Goal: Information Seeking & Learning: Learn about a topic

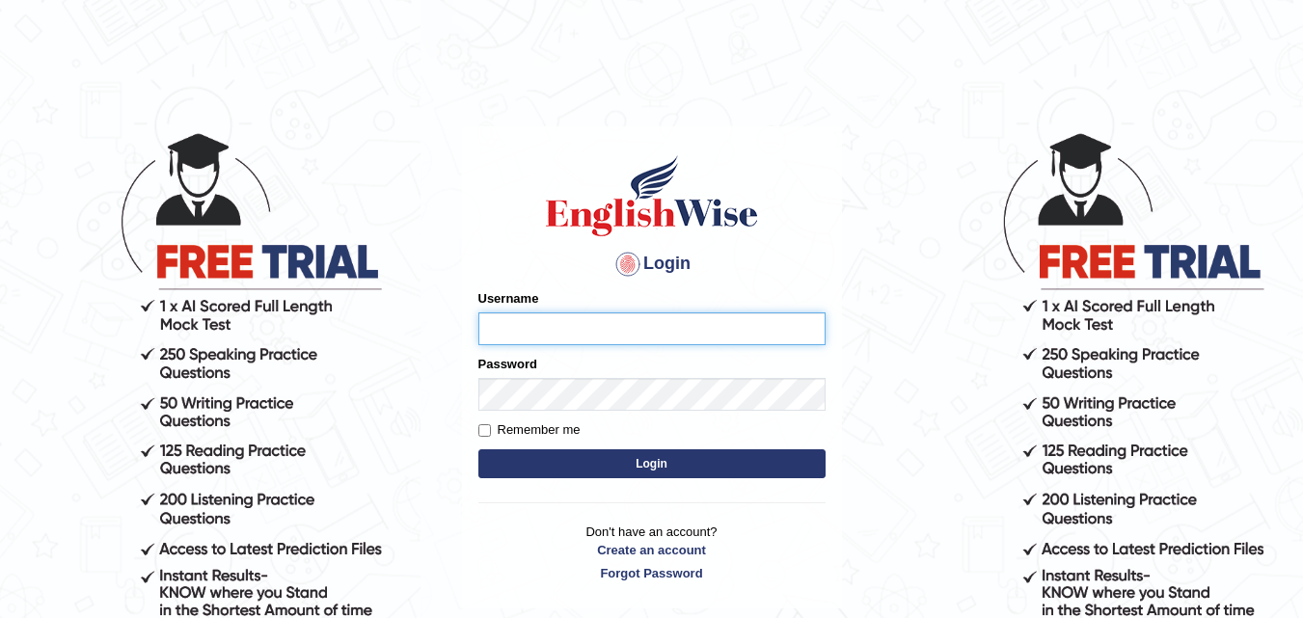
type input "Anjlai"
click at [593, 457] on button "Login" at bounding box center [651, 463] width 347 height 29
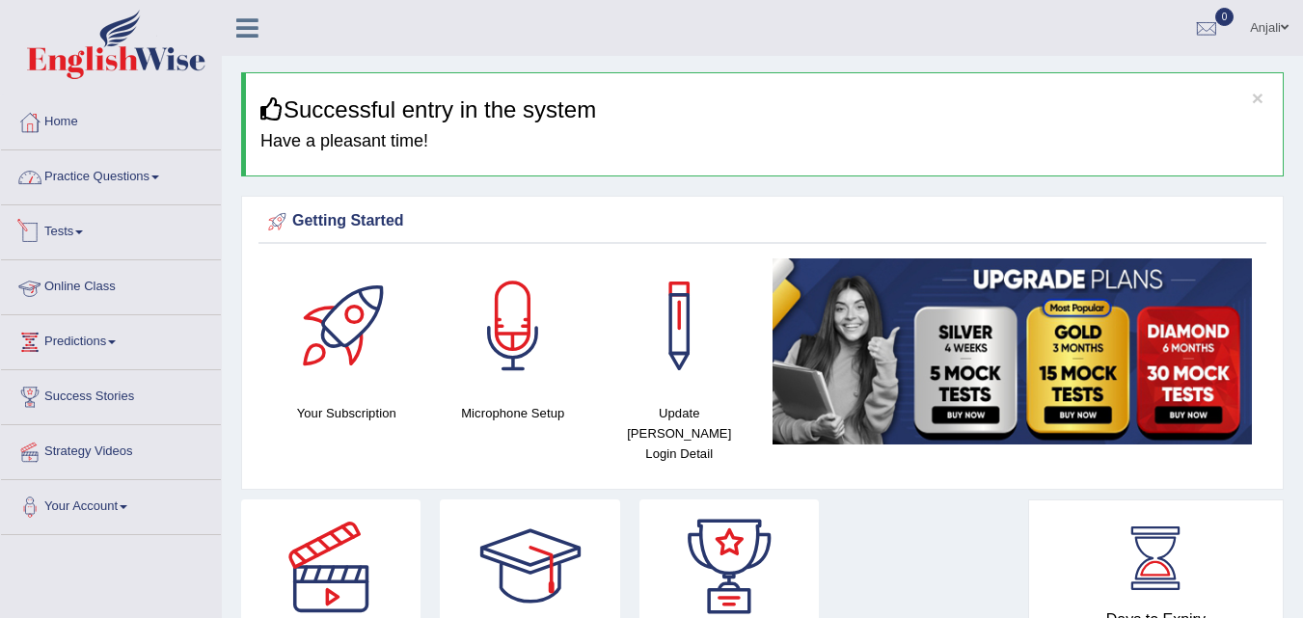
click at [162, 175] on link "Practice Questions" at bounding box center [111, 174] width 220 height 48
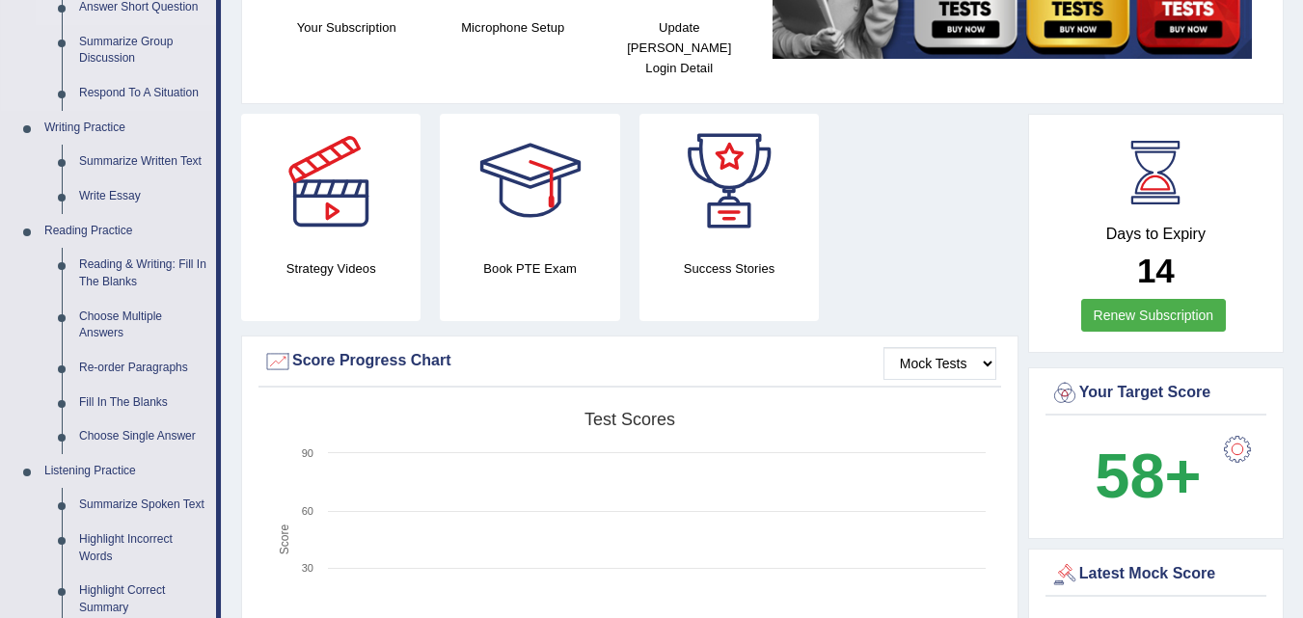
scroll to position [482, 0]
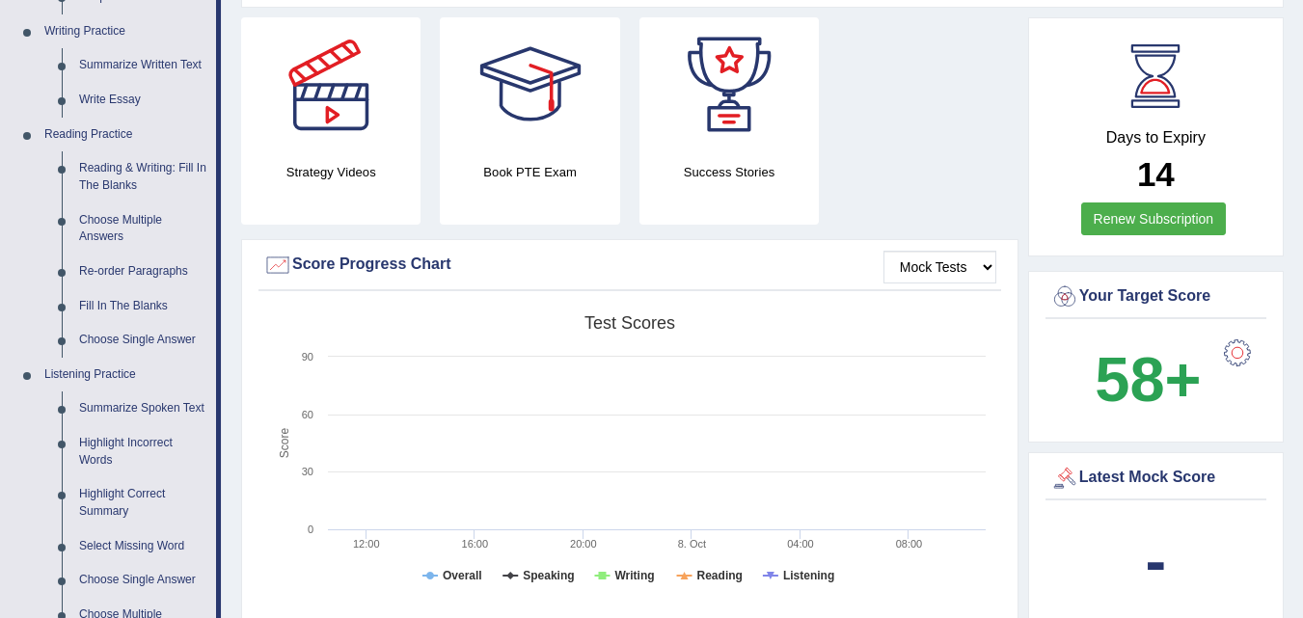
click at [1240, 338] on div at bounding box center [1237, 353] width 39 height 39
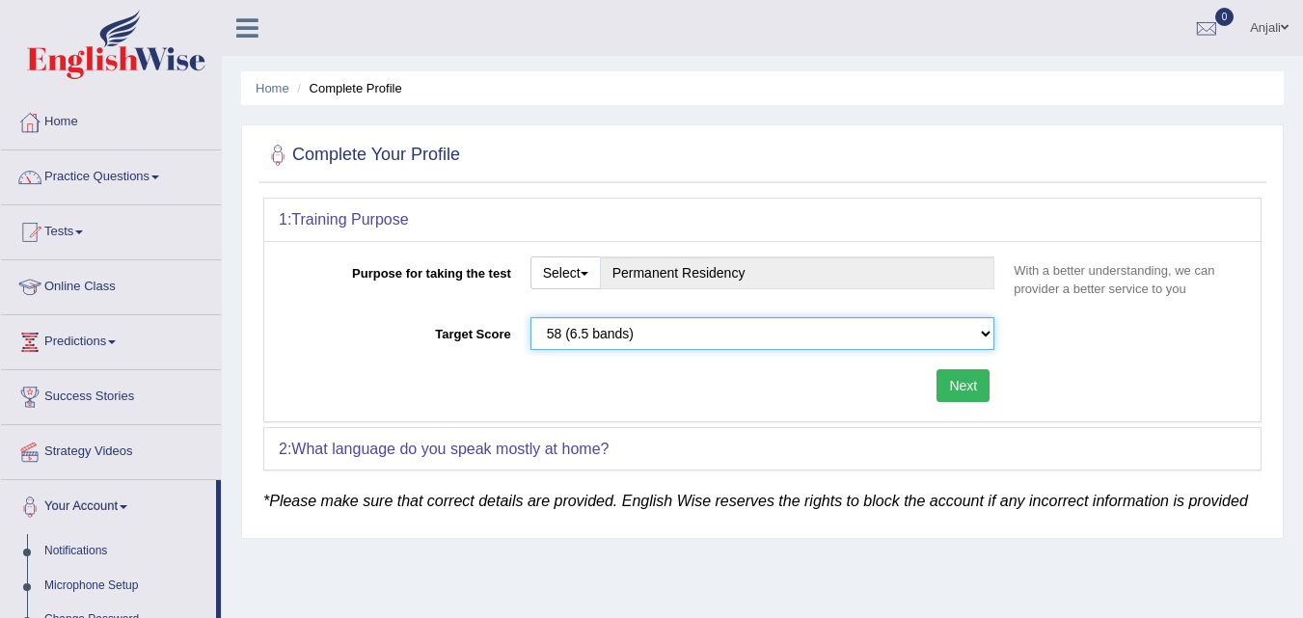
click at [984, 335] on select "Please select the correct value 50 (6 bands) 58 (6.5 bands) 65 (7 bands) 79 (8 …" at bounding box center [762, 333] width 465 height 33
select select "65"
click at [530, 317] on select "Please select the correct value 50 (6 bands) 58 (6.5 bands) 65 (7 bands) 79 (8 …" at bounding box center [762, 333] width 465 height 33
click at [974, 388] on button "Next" at bounding box center [962, 385] width 53 height 33
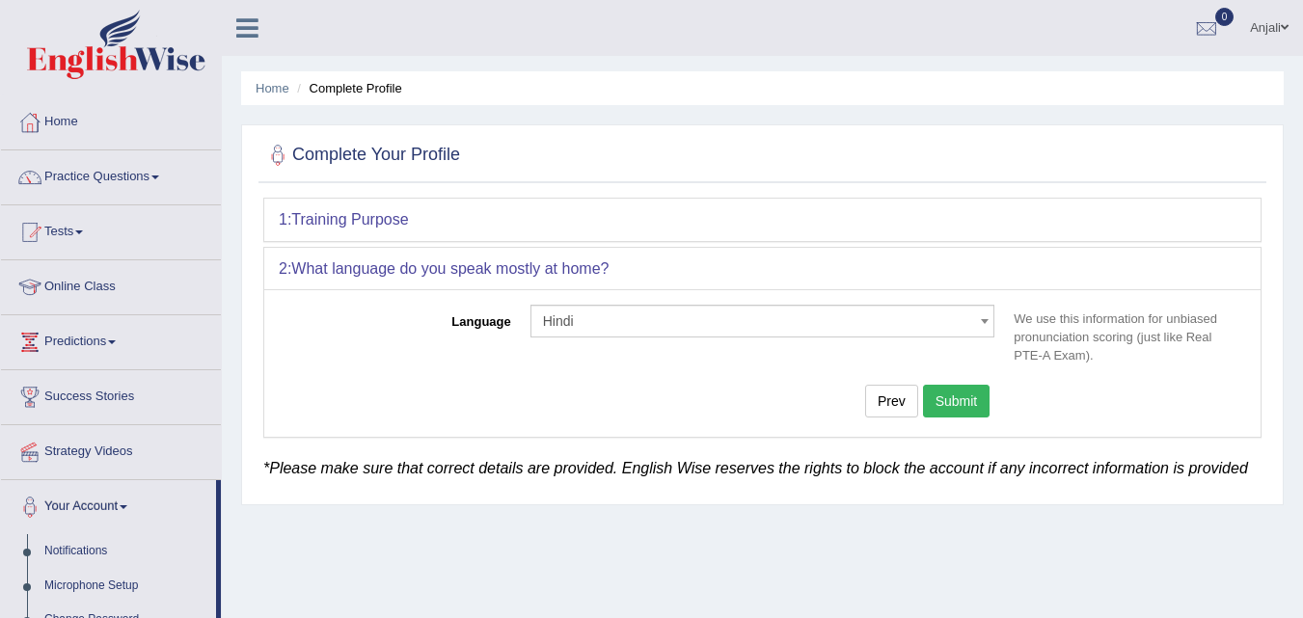
click at [988, 325] on span at bounding box center [983, 321] width 19 height 31
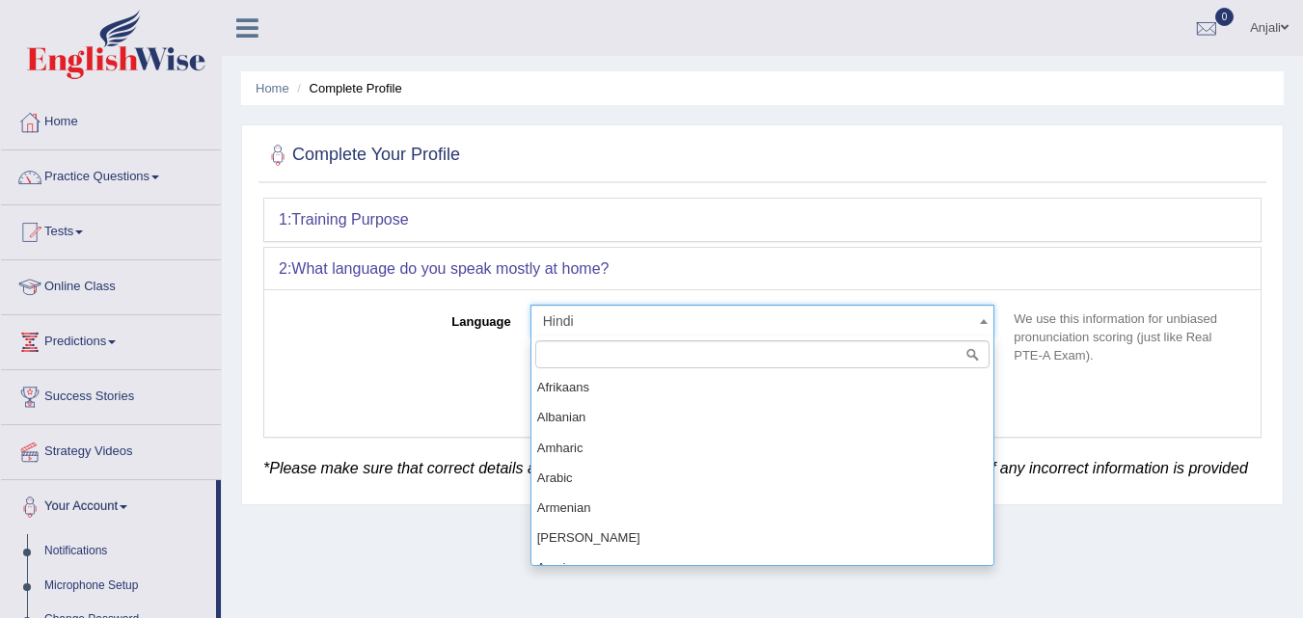
scroll to position [720, 0]
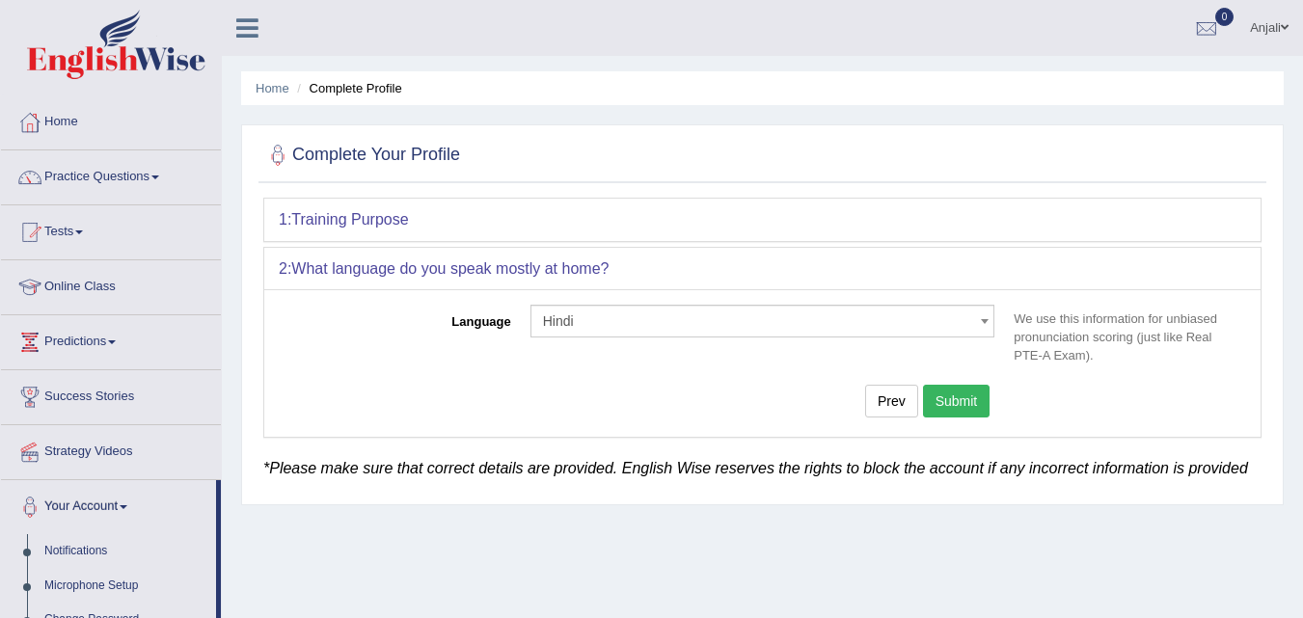
click at [982, 408] on button "Submit" at bounding box center [957, 401] width 68 height 33
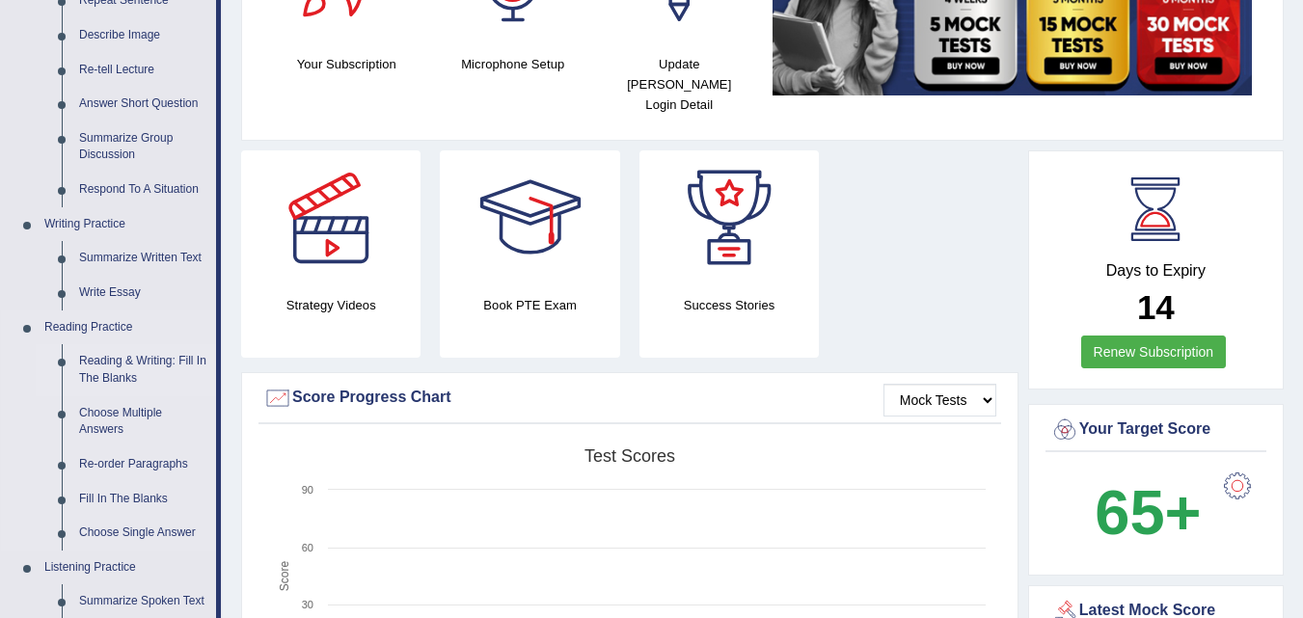
click at [163, 368] on link "Reading & Writing: Fill In The Blanks" at bounding box center [143, 369] width 146 height 51
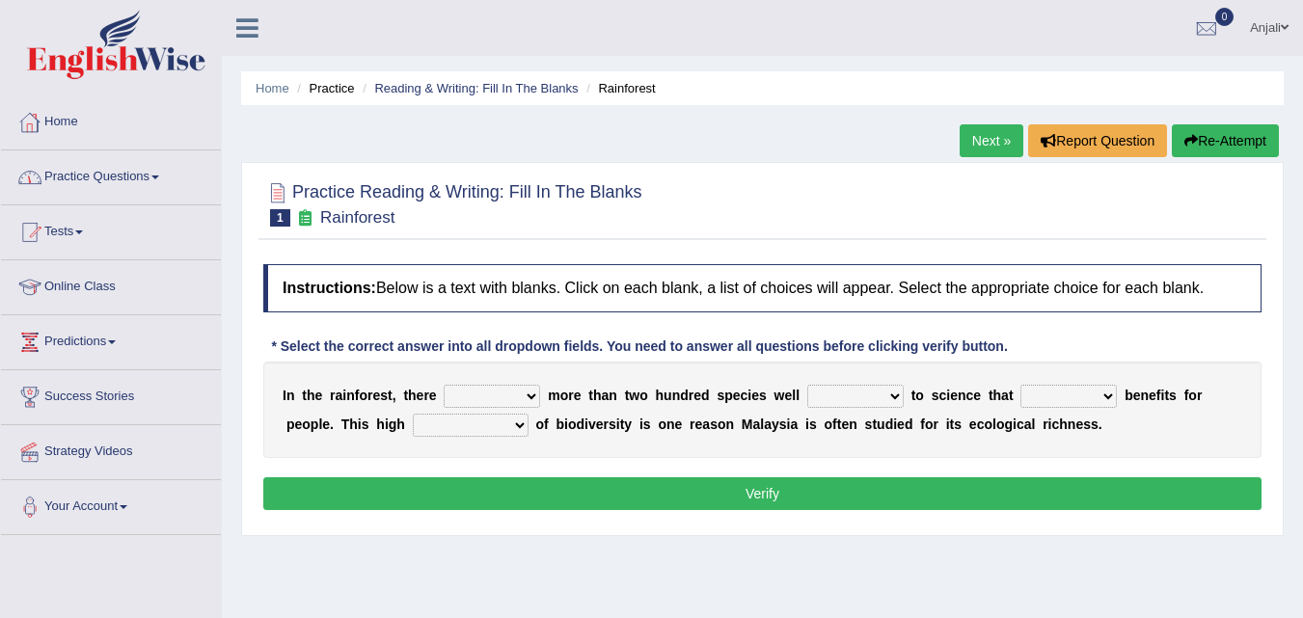
click at [159, 177] on span at bounding box center [155, 178] width 8 height 4
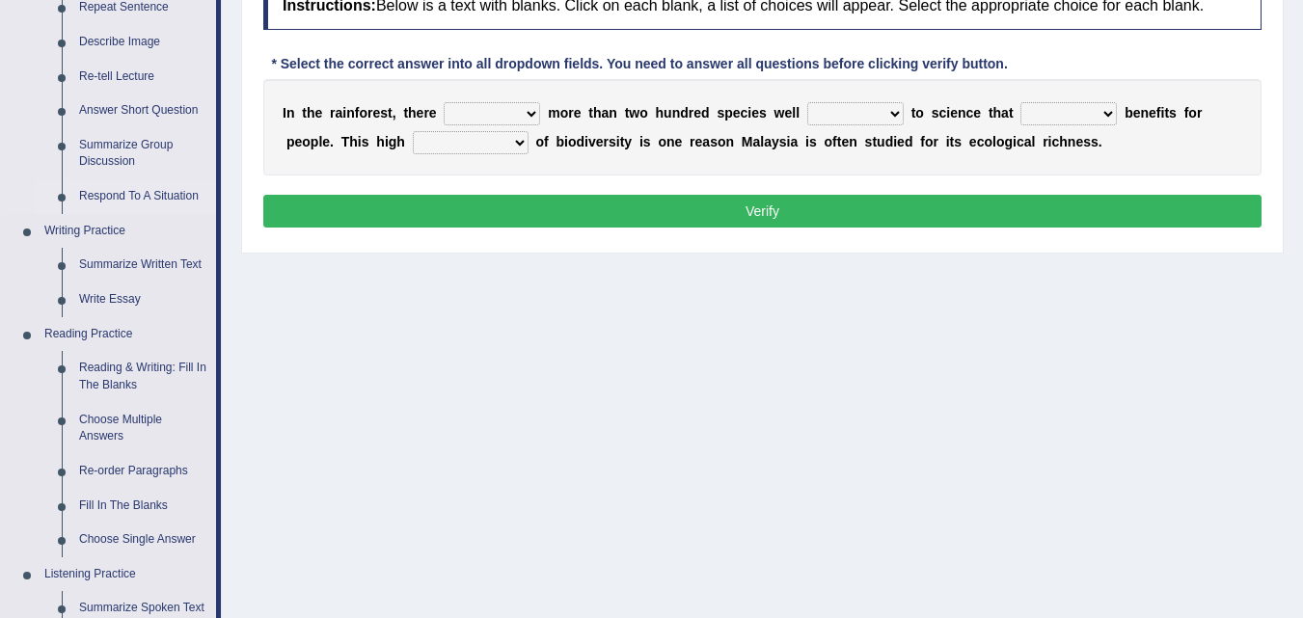
scroll to position [289, 0]
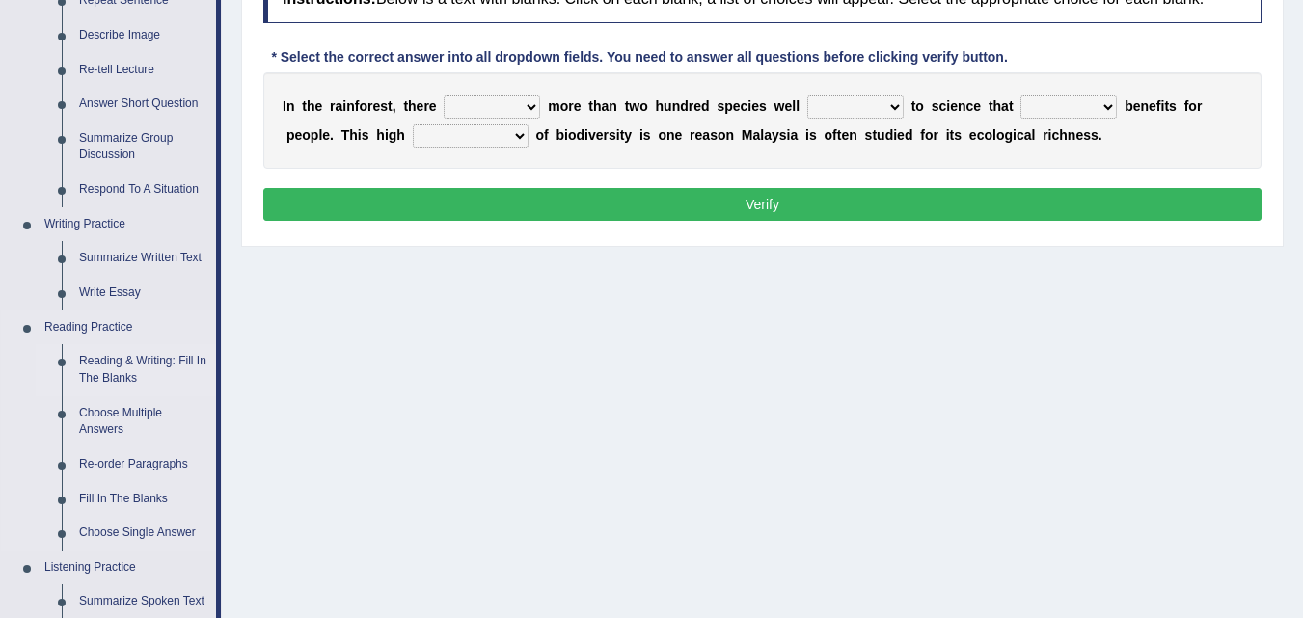
click at [105, 362] on link "Reading & Writing: Fill In The Blanks" at bounding box center [143, 369] width 146 height 51
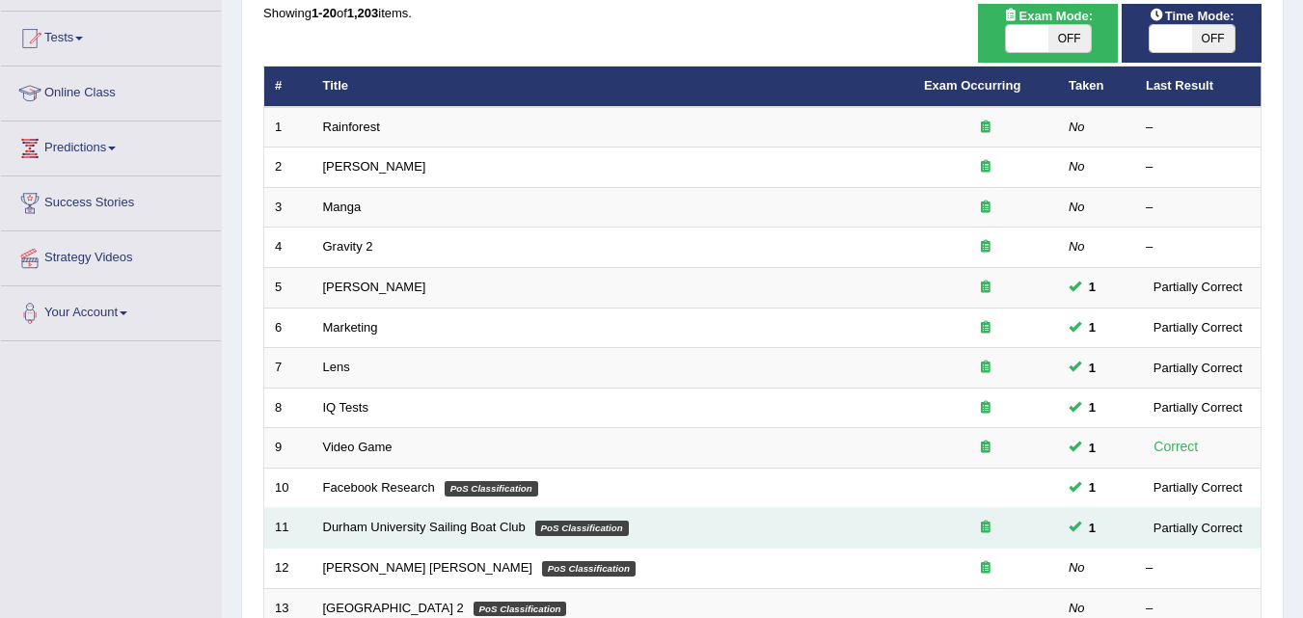
scroll to position [193, 0]
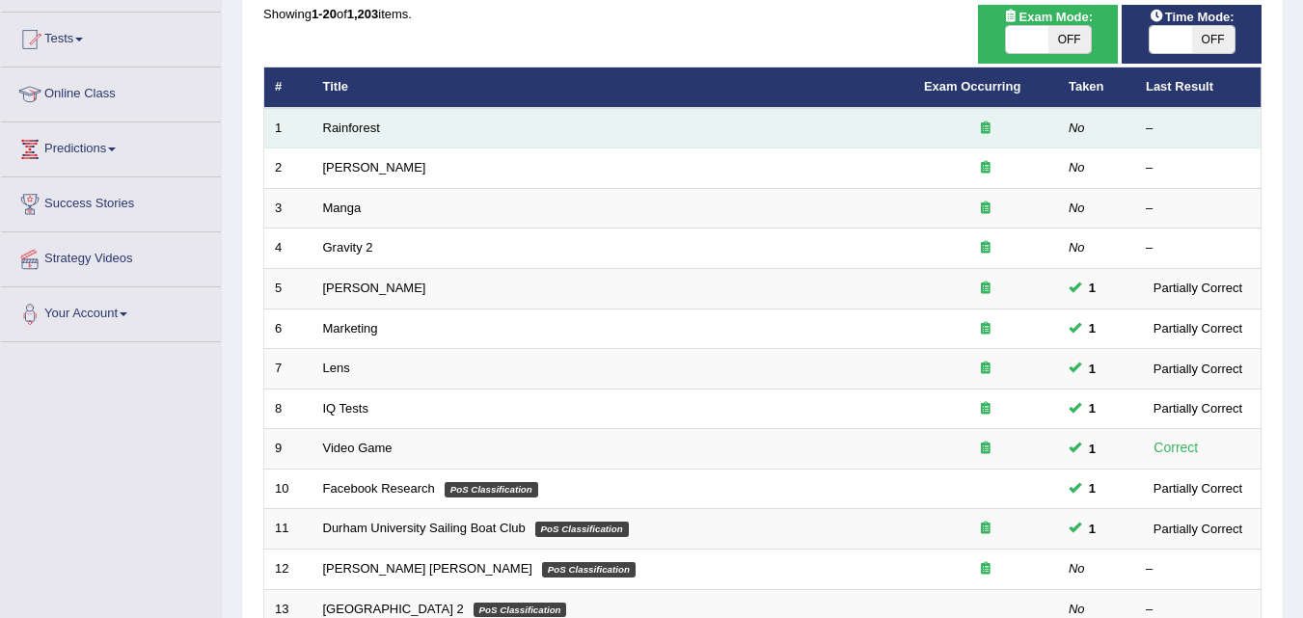
click at [380, 125] on td "Rainforest" at bounding box center [612, 128] width 601 height 41
click at [366, 124] on link "Rainforest" at bounding box center [351, 128] width 57 height 14
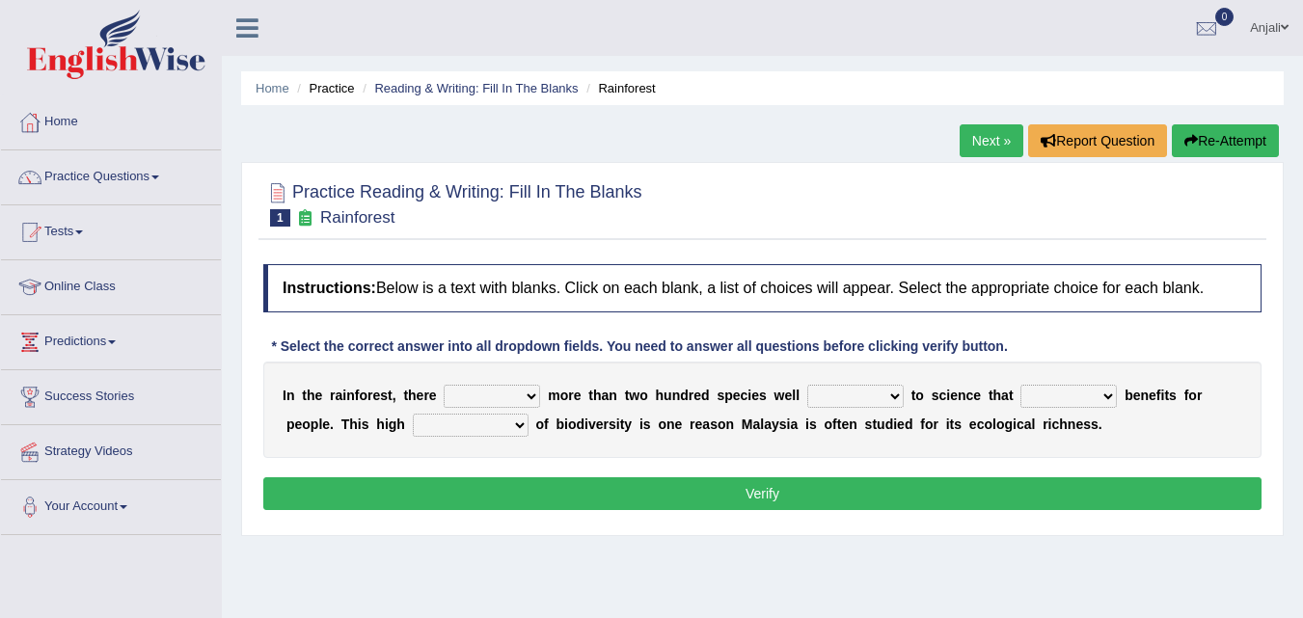
click at [491, 393] on select "have can be has is" at bounding box center [492, 396] width 96 height 23
select select "has"
click at [444, 385] on select "have can be has is" at bounding box center [492, 396] width 96 height 23
click at [861, 398] on select "knowing known knew know" at bounding box center [855, 396] width 96 height 23
select select "known"
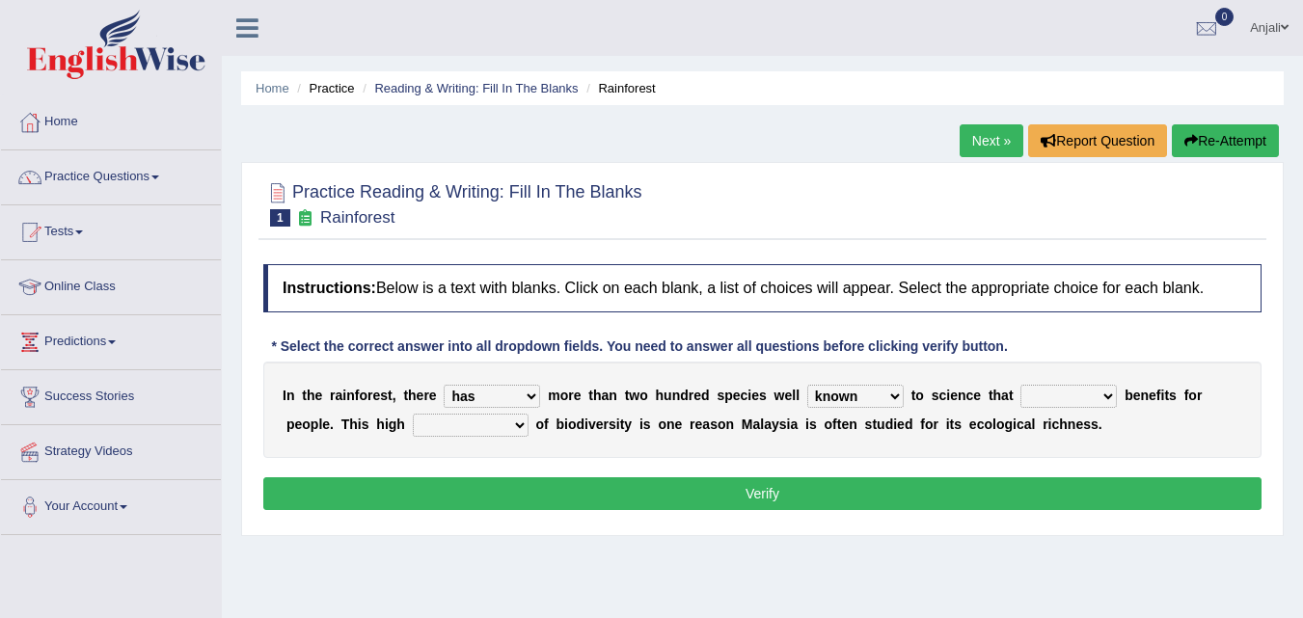
click at [807, 385] on select "knowing known knew know" at bounding box center [855, 396] width 96 height 23
click at [1060, 403] on select "contain contained containing contains" at bounding box center [1068, 396] width 96 height 23
select select "contain"
click at [1020, 385] on select "contain contained containing contains" at bounding box center [1068, 396] width 96 height 23
click at [500, 431] on select "condensation conjunction continuity complexity" at bounding box center [471, 425] width 116 height 23
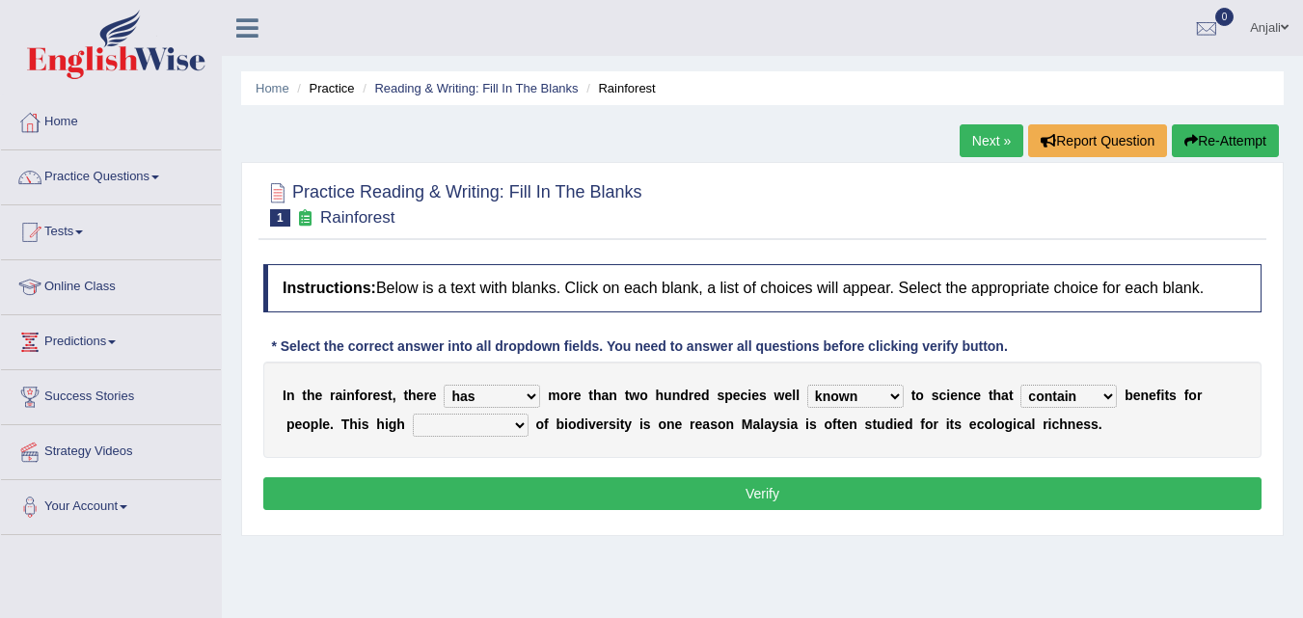
select select "complexity"
click at [413, 414] on select "condensation conjunction continuity complexity" at bounding box center [471, 425] width 116 height 23
click at [743, 507] on button "Verify" at bounding box center [762, 493] width 998 height 33
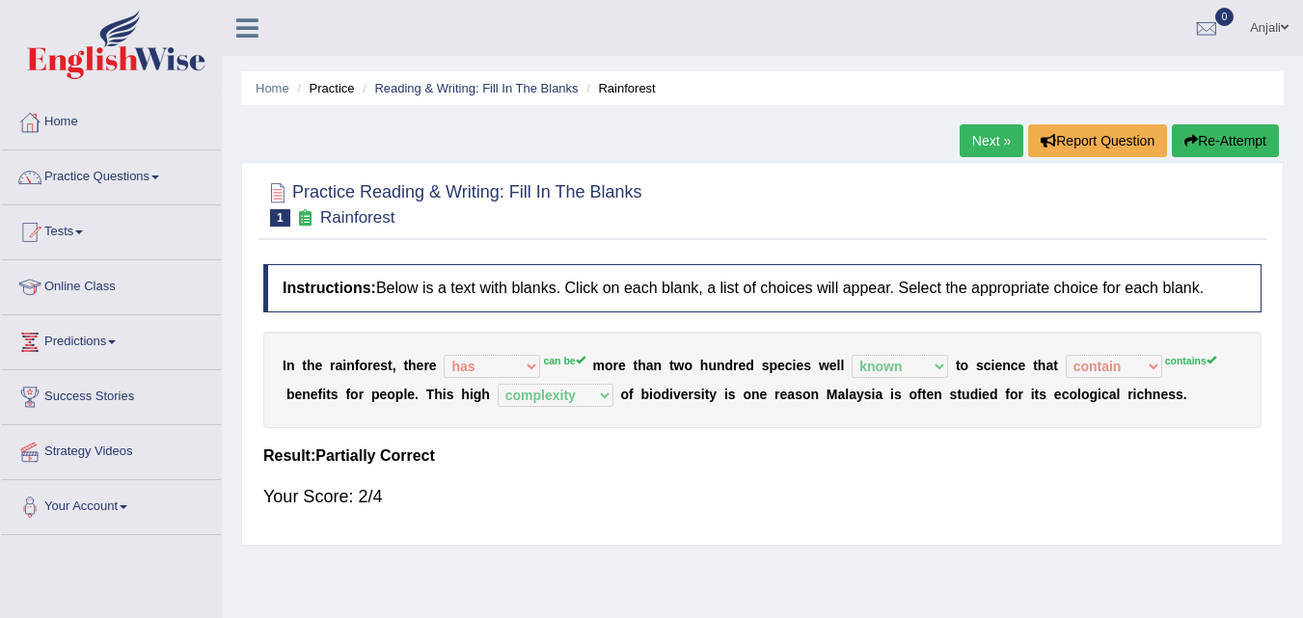
click at [981, 132] on link "Next »" at bounding box center [991, 140] width 64 height 33
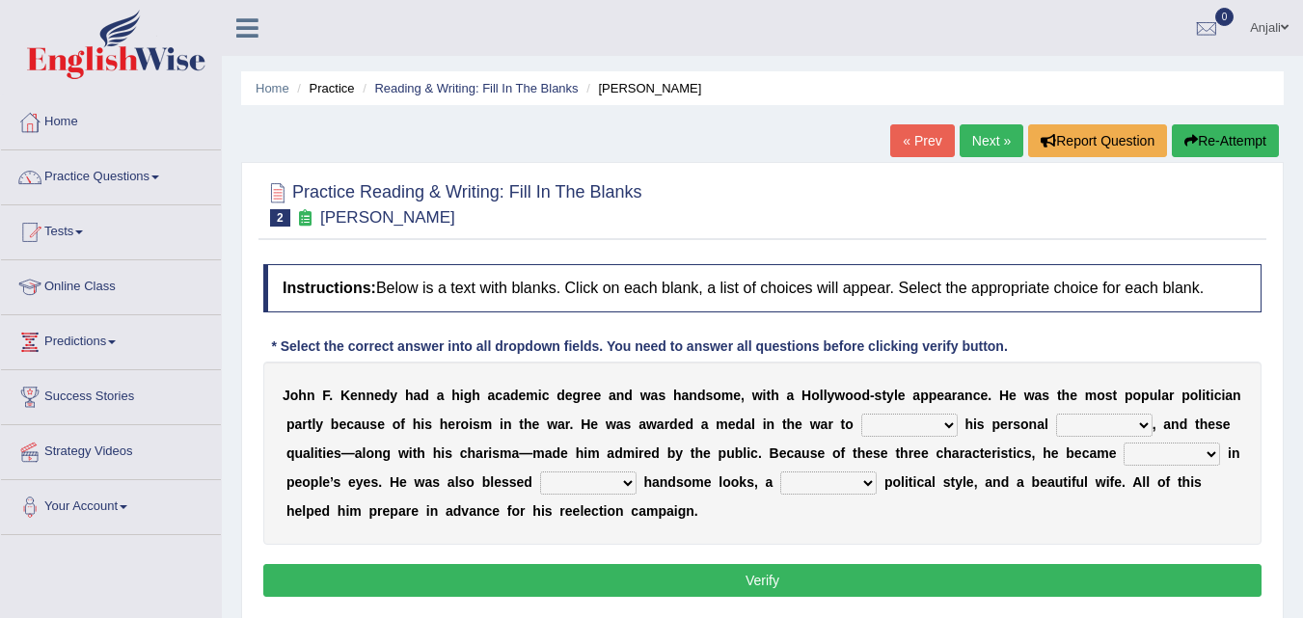
click at [924, 424] on select "prove show evidence upthrow" at bounding box center [909, 425] width 96 height 23
select select "evidence"
click at [861, 414] on select "prove show evidence upthrow" at bounding box center [909, 425] width 96 height 23
click at [1068, 419] on select "passion courage charm liking" at bounding box center [1104, 425] width 96 height 23
select select "passion"
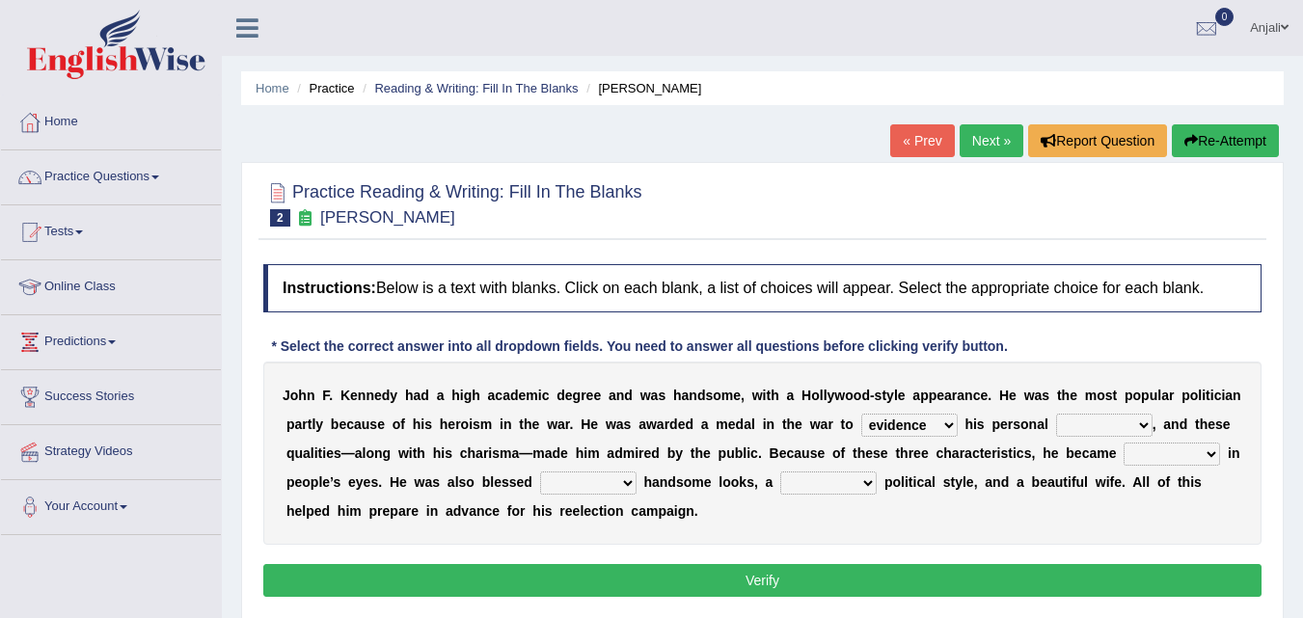
click at [1056, 414] on select "passion courage charm liking" at bounding box center [1104, 425] width 96 height 23
click at [1169, 450] on select "iconic ironic identical impotent" at bounding box center [1171, 454] width 96 height 23
select select "iconic"
click at [1123, 443] on select "iconic ironic identical impotent" at bounding box center [1171, 454] width 96 height 23
click at [617, 484] on select "with in upon to" at bounding box center [588, 483] width 96 height 23
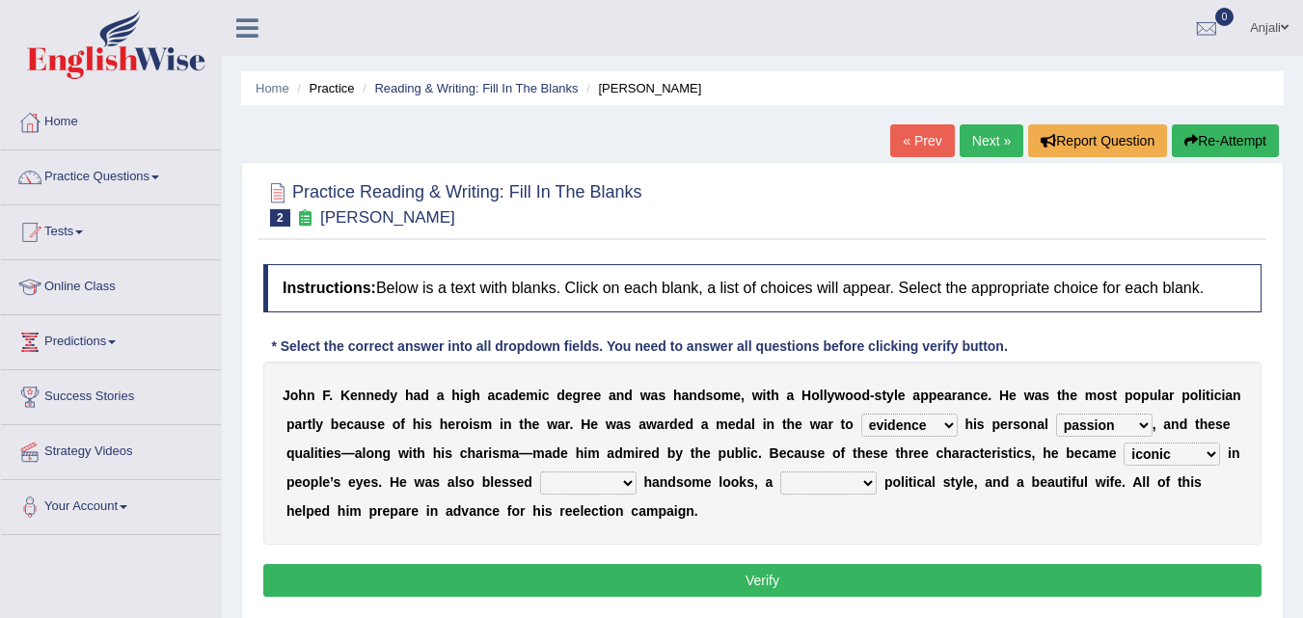
click at [540, 472] on select "with in upon to" at bounding box center [588, 483] width 96 height 23
click at [627, 490] on select "with in upon to" at bounding box center [588, 483] width 96 height 23
select select "with"
click at [540, 472] on select "with in upon to" at bounding box center [588, 483] width 96 height 23
click at [828, 488] on select "mending mends mended mend" at bounding box center [828, 483] width 96 height 23
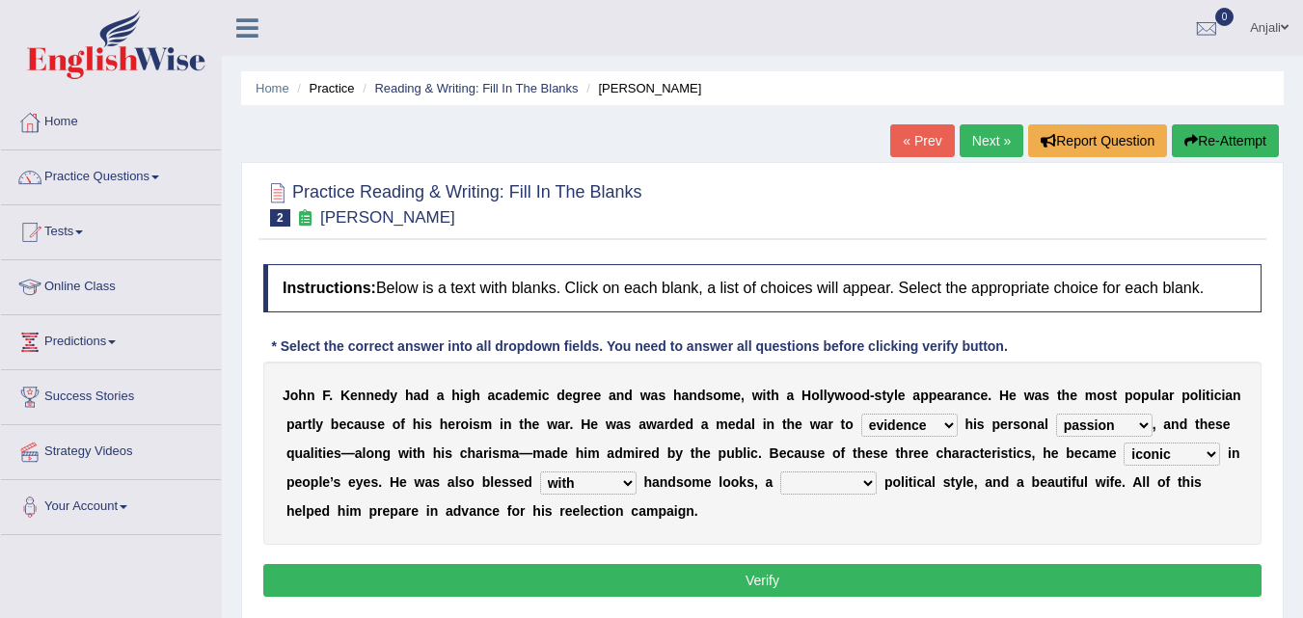
select select "mending"
click at [780, 472] on select "mending mends mended mend" at bounding box center [828, 483] width 96 height 23
click at [833, 576] on button "Verify" at bounding box center [762, 580] width 998 height 33
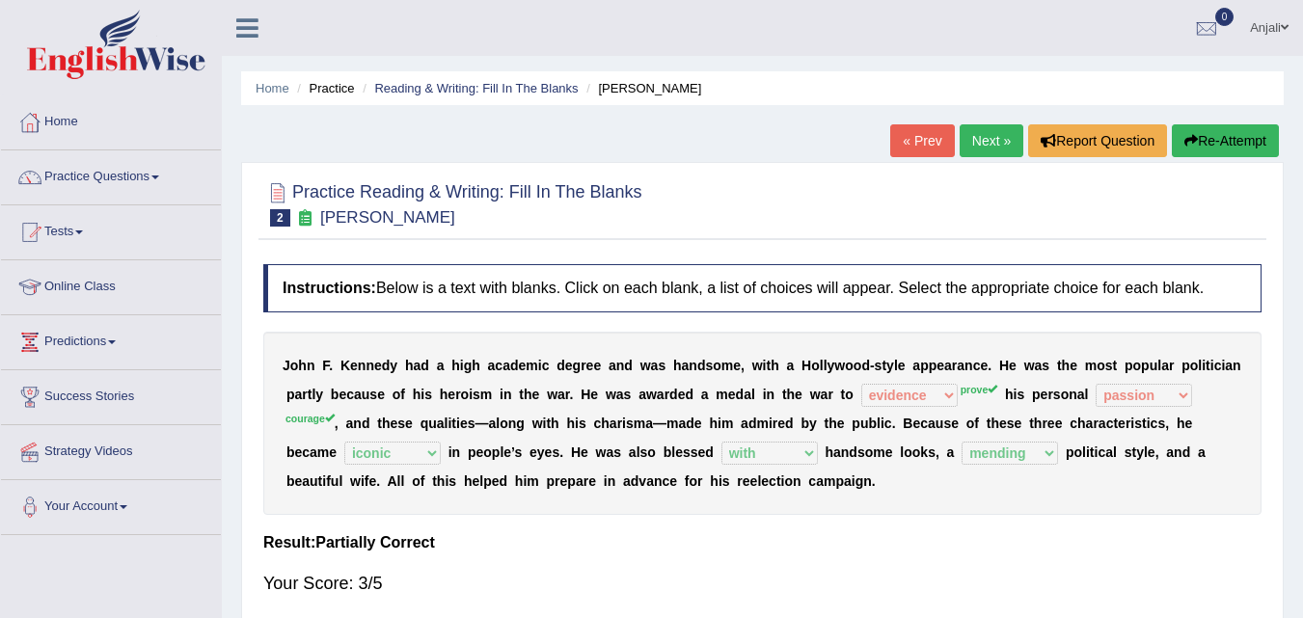
click at [987, 129] on link "Next »" at bounding box center [991, 140] width 64 height 33
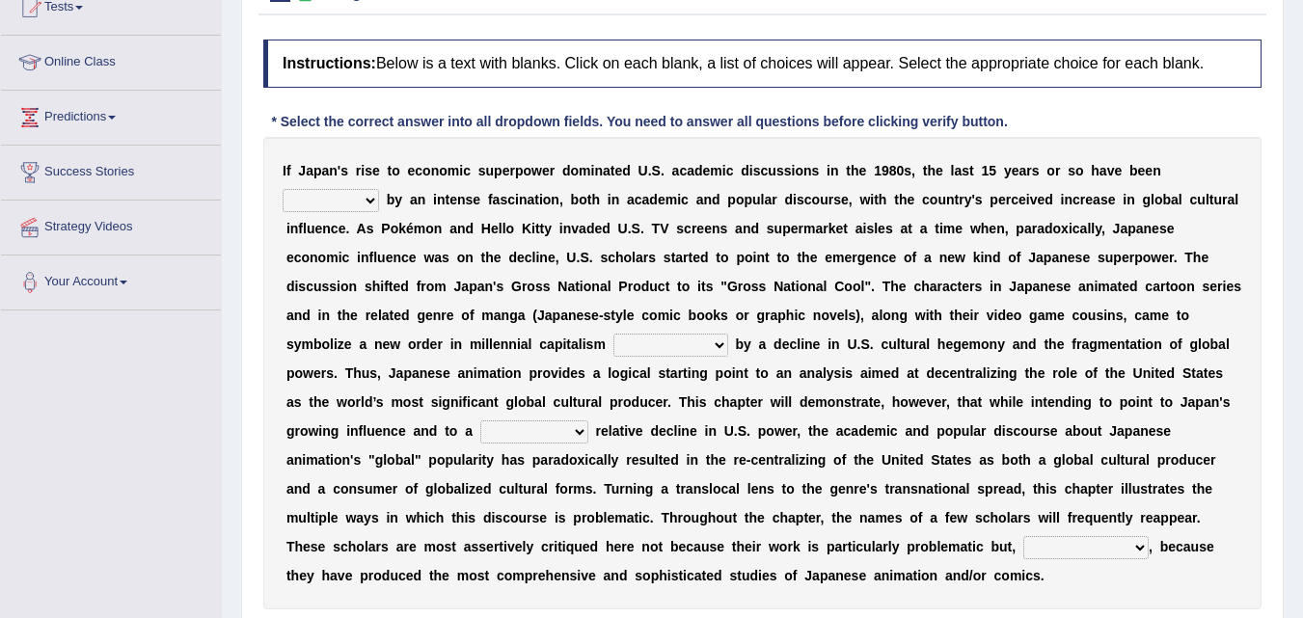
scroll to position [193, 0]
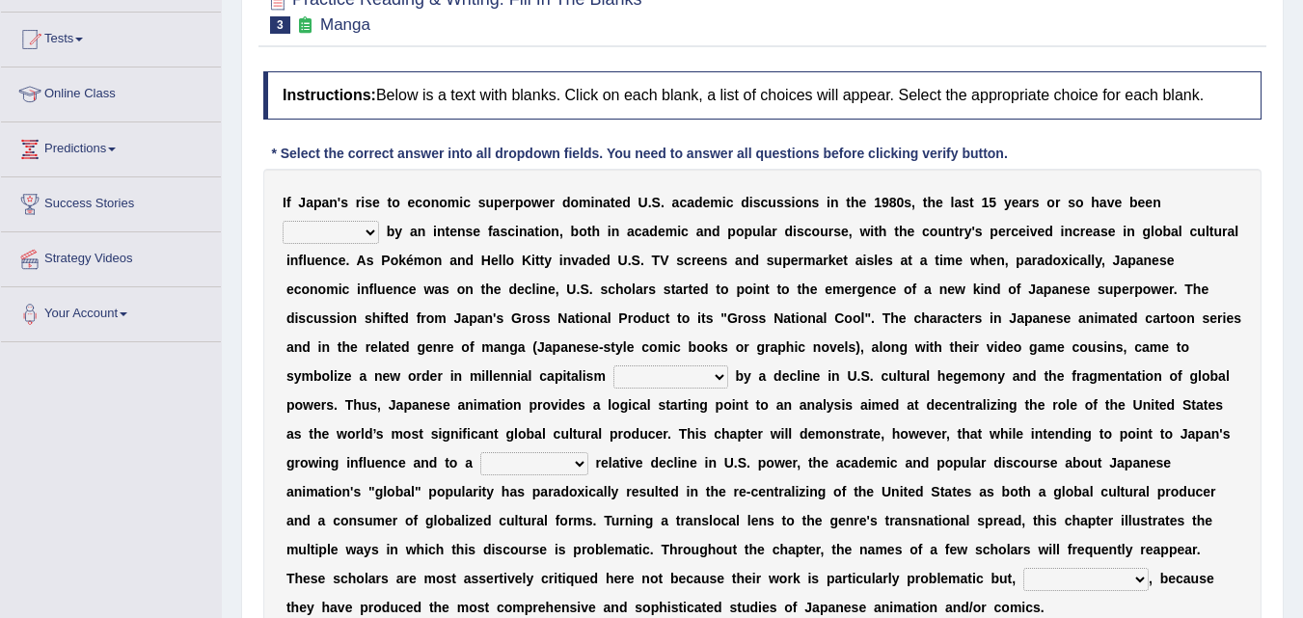
click at [341, 224] on select "marked dedicated made inspired" at bounding box center [331, 232] width 96 height 23
select select "marked"
click at [283, 221] on select "marked dedicated made inspired" at bounding box center [331, 232] width 96 height 23
click at [685, 380] on select "pocessed characterized opposed tangled" at bounding box center [670, 376] width 115 height 23
select select "characterized"
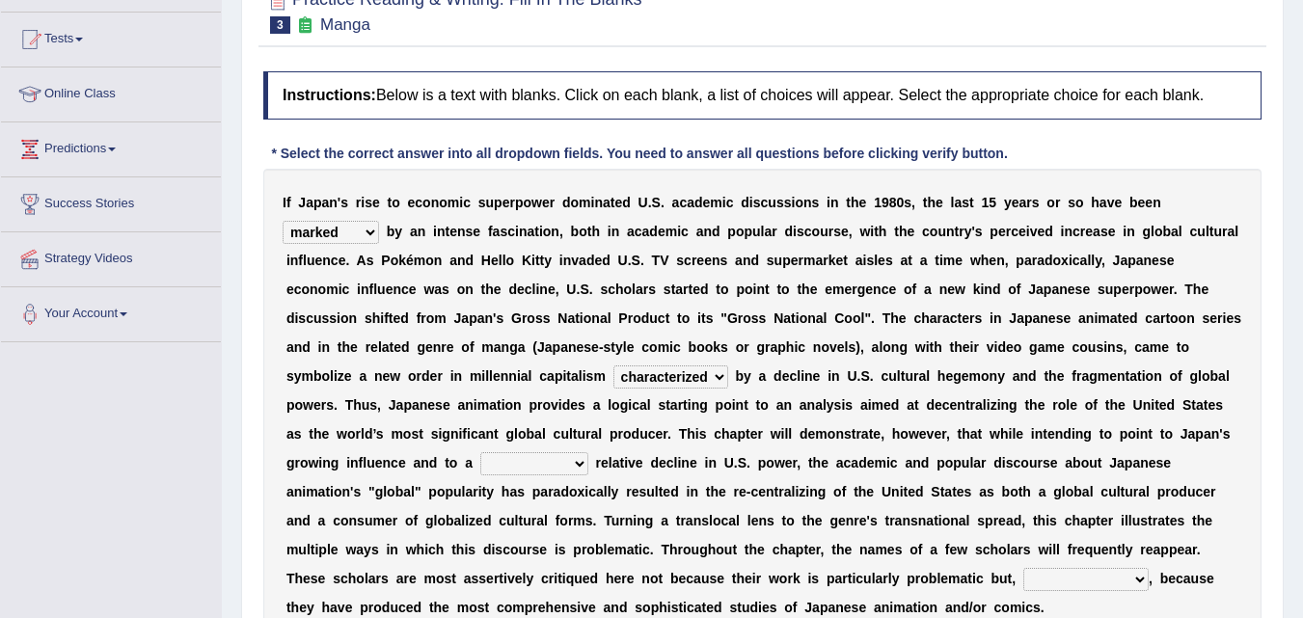
click at [613, 365] on select "pocessed characterized opposed tangled" at bounding box center [670, 376] width 115 height 23
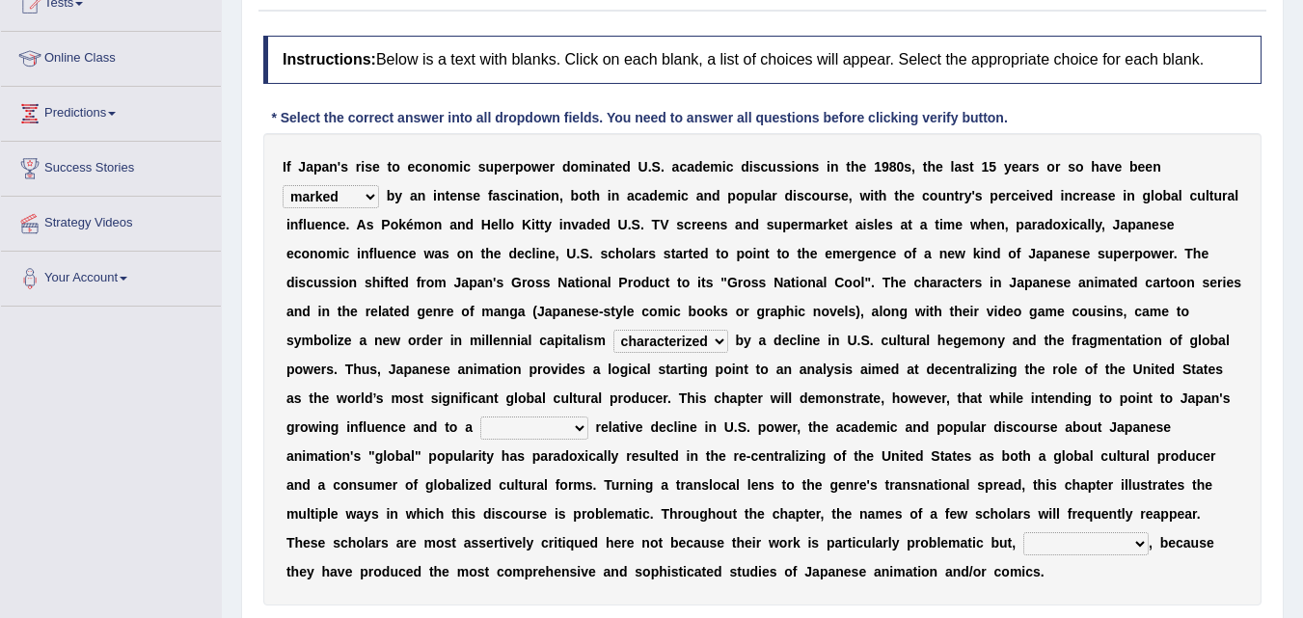
scroll to position [289, 0]
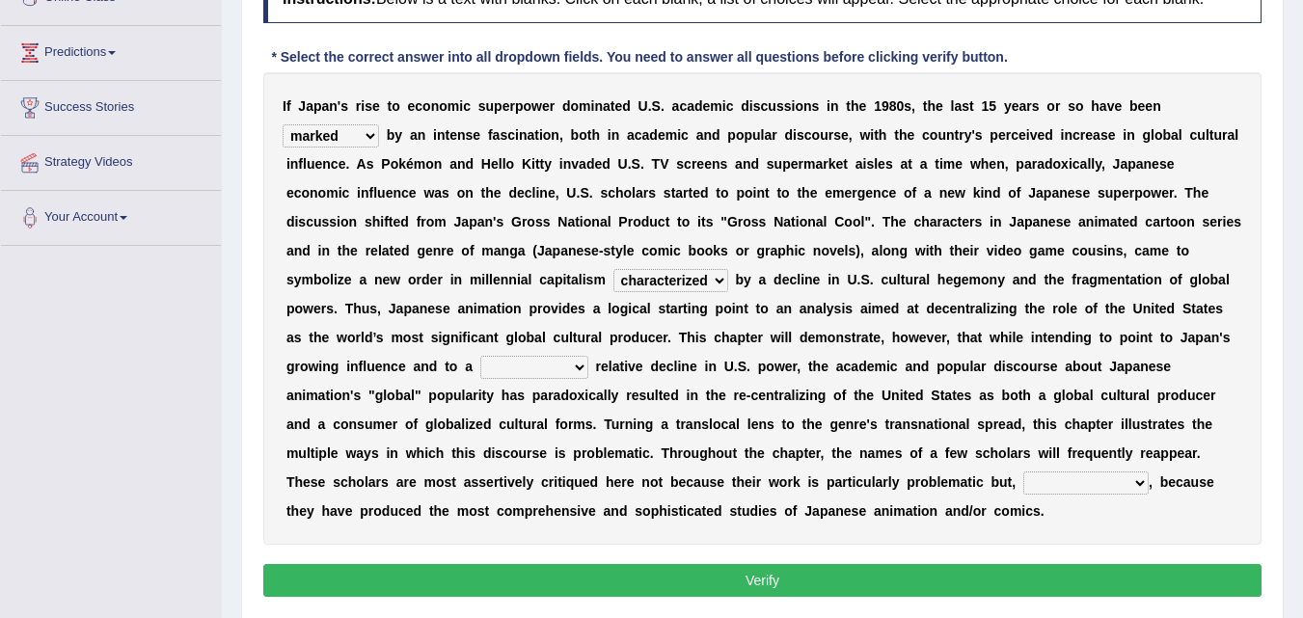
click at [527, 367] on select "concomitant discrete proportional legitimate" at bounding box center [534, 367] width 108 height 23
select select "legitimate"
click at [480, 356] on select "concomitant discrete proportional legitimate" at bounding box center [534, 367] width 108 height 23
click at [1121, 480] on select "however on the contrary in addition on the whole" at bounding box center [1085, 483] width 125 height 23
select select "on the contrary"
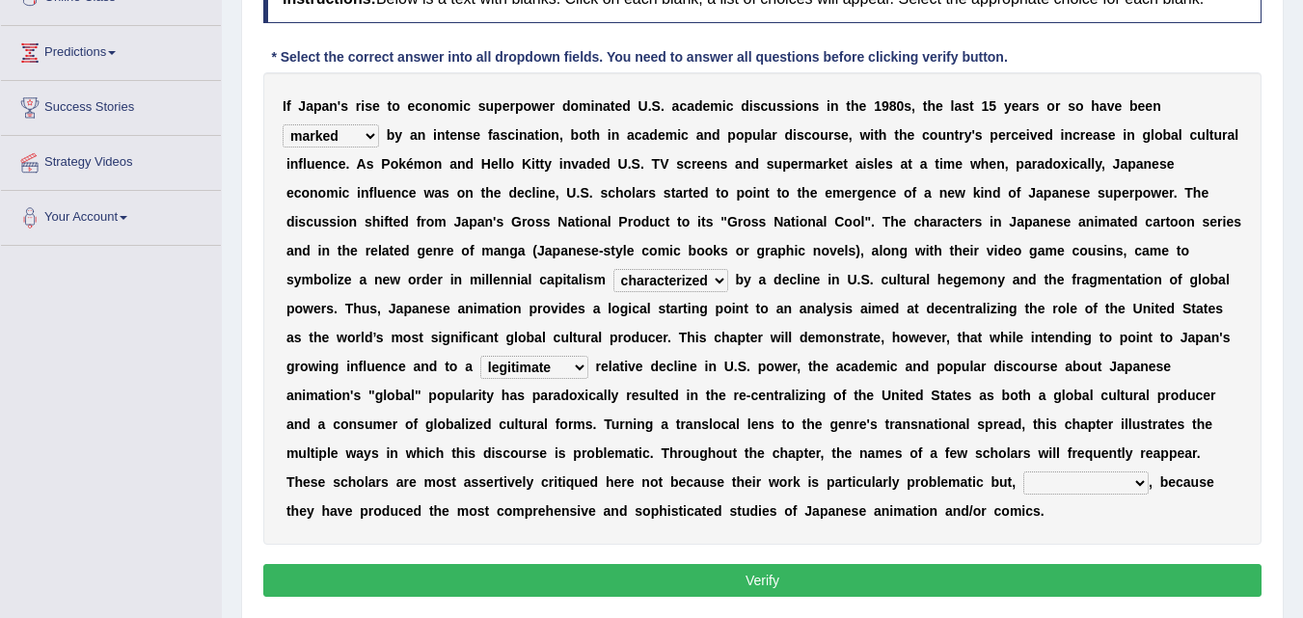
click at [1023, 472] on select "however on the contrary in addition on the whole" at bounding box center [1085, 483] width 125 height 23
click at [1016, 565] on button "Verify" at bounding box center [762, 580] width 998 height 33
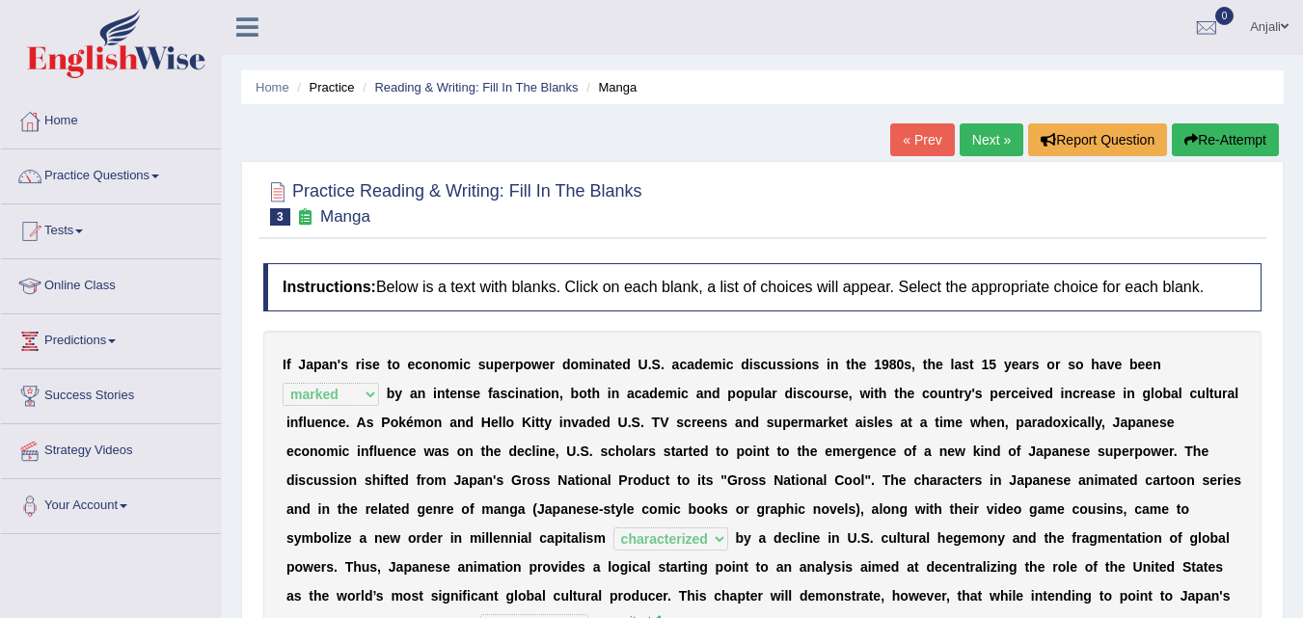
scroll to position [0, 0]
click at [988, 142] on link "Next »" at bounding box center [991, 140] width 64 height 33
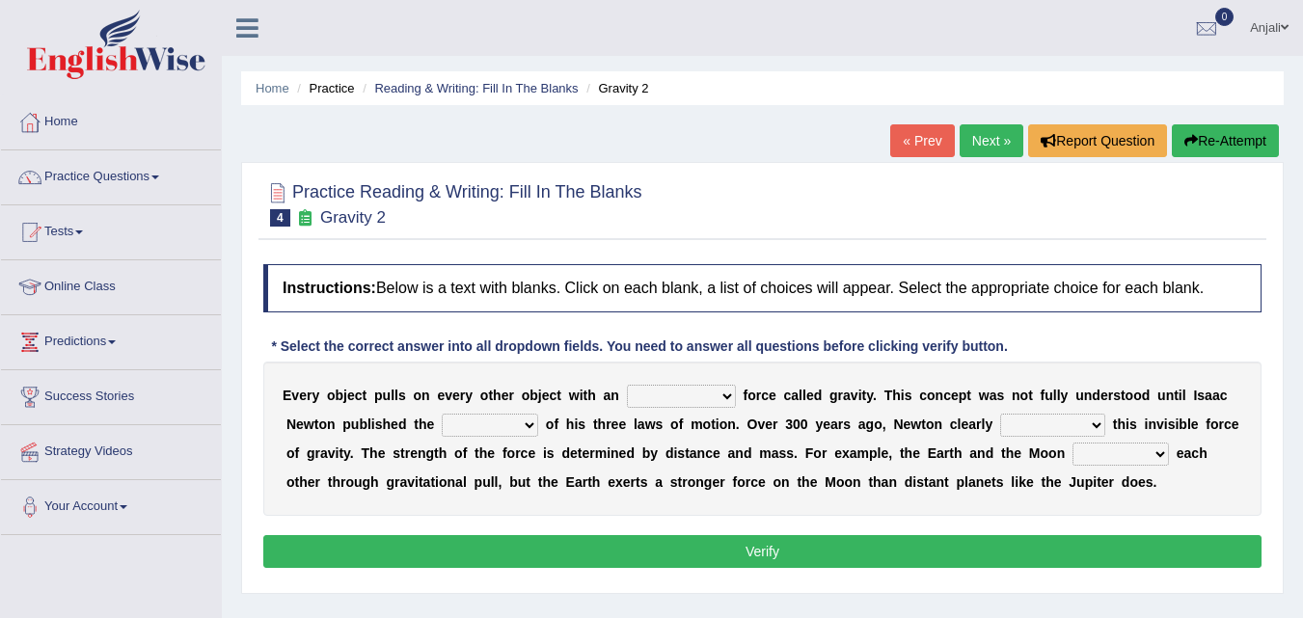
click at [692, 399] on select "invisible unknown unbelievable inconsistent" at bounding box center [681, 396] width 109 height 23
select select "invisible"
click at [627, 385] on select "invisible unknown unbelievable inconsistent" at bounding box center [681, 396] width 109 height 23
click at [500, 420] on select "concept theory method argument" at bounding box center [490, 425] width 96 height 23
select select "theory"
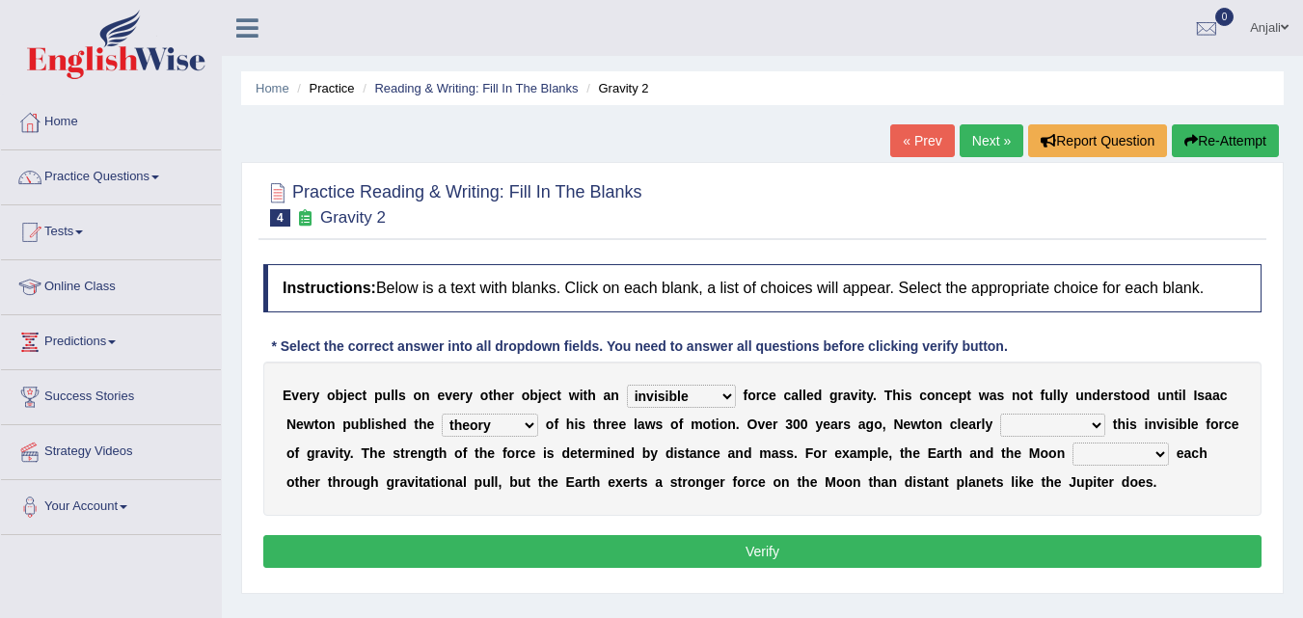
click at [442, 414] on select "concept theory method argument" at bounding box center [490, 425] width 96 height 23
click at [1055, 424] on select "explained undermined overturned realized" at bounding box center [1052, 425] width 105 height 23
select select "explained"
click at [1000, 414] on select "explained undermined overturned realized" at bounding box center [1052, 425] width 105 height 23
click at [1142, 446] on select "affect spin evade span" at bounding box center [1120, 454] width 96 height 23
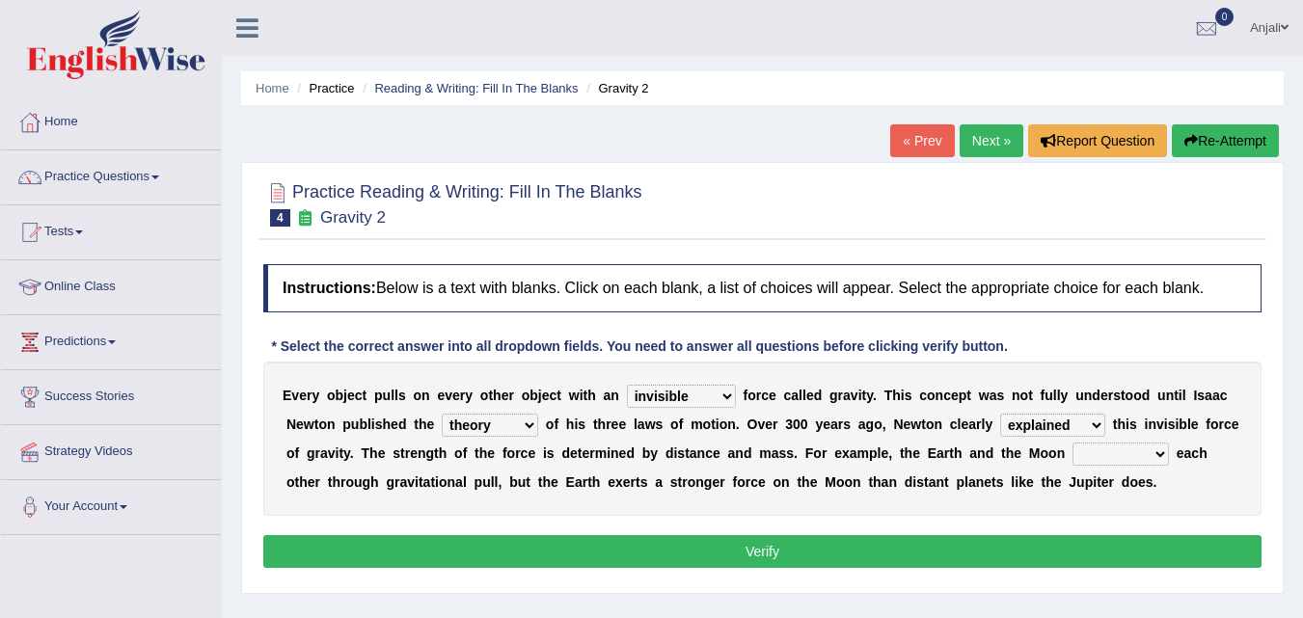
click at [997, 515] on div "E v e r y o b j e c t p u l l s o n e v e r y o t h e r o b j e c t w i t h a n…" at bounding box center [762, 439] width 998 height 154
click at [1120, 450] on select "affect spin evade span" at bounding box center [1120, 454] width 96 height 23
select select "affect"
click at [1072, 443] on select "affect spin evade span" at bounding box center [1120, 454] width 96 height 23
click at [831, 549] on button "Verify" at bounding box center [762, 551] width 998 height 33
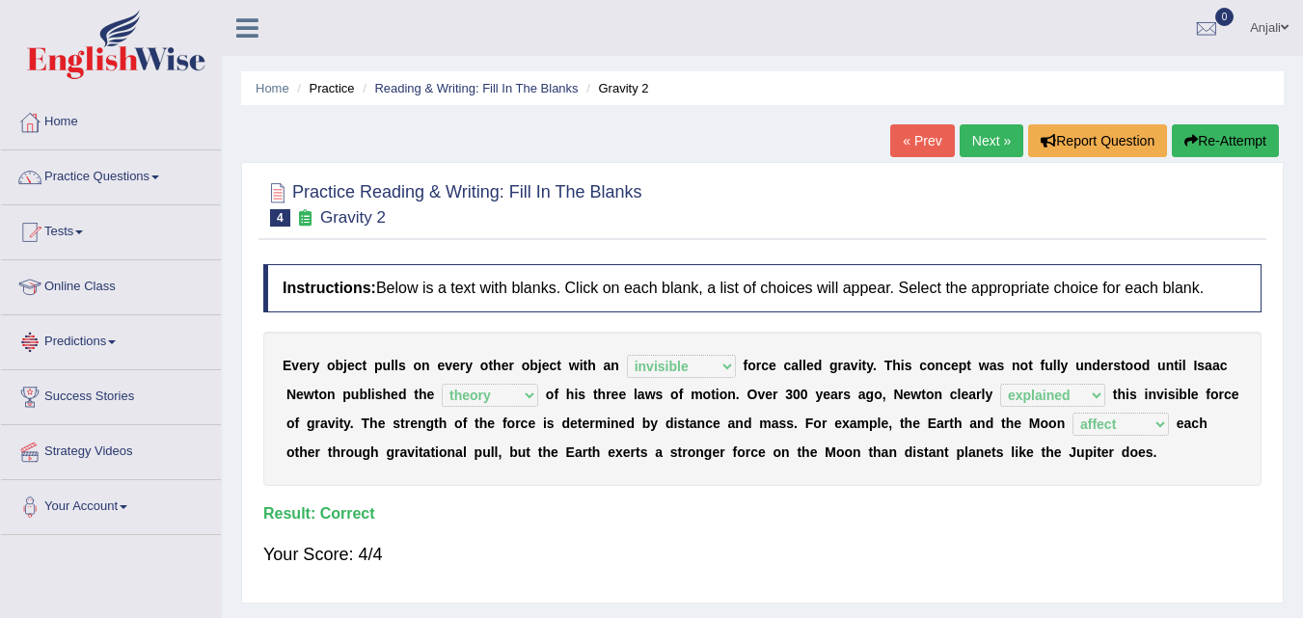
click at [994, 141] on link "Next »" at bounding box center [991, 140] width 64 height 33
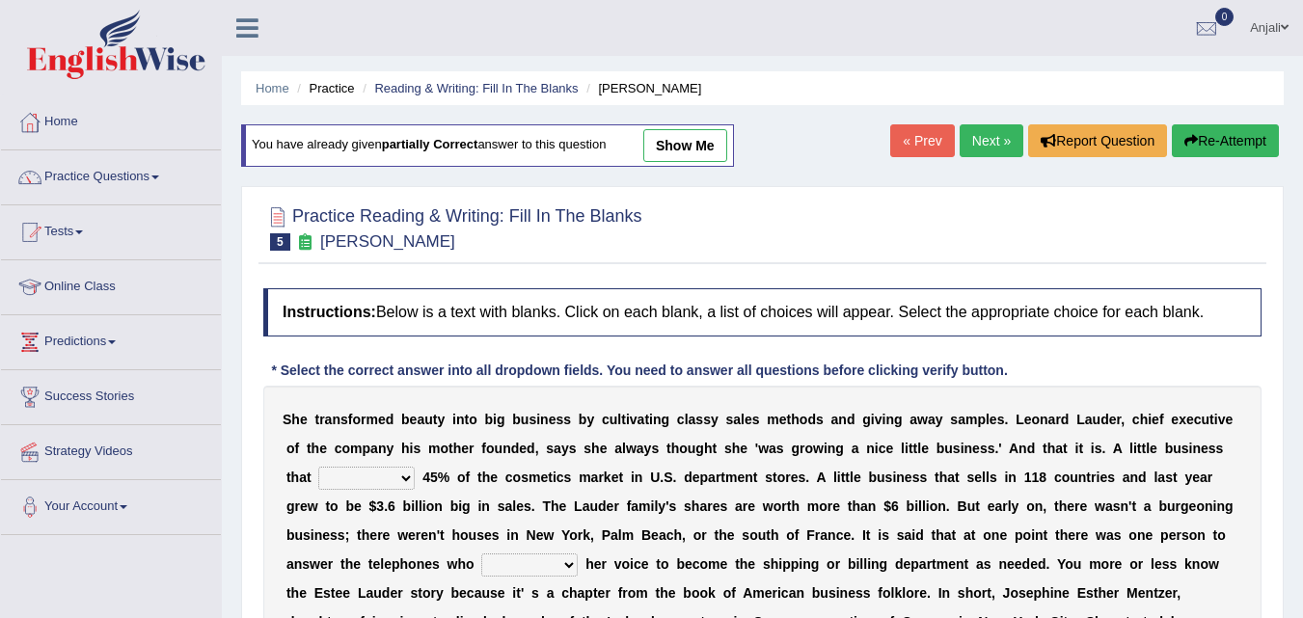
click at [692, 143] on link "show me" at bounding box center [685, 145] width 84 height 33
select select "has"
select select "switched"
select select "enterprise"
select select "stated"
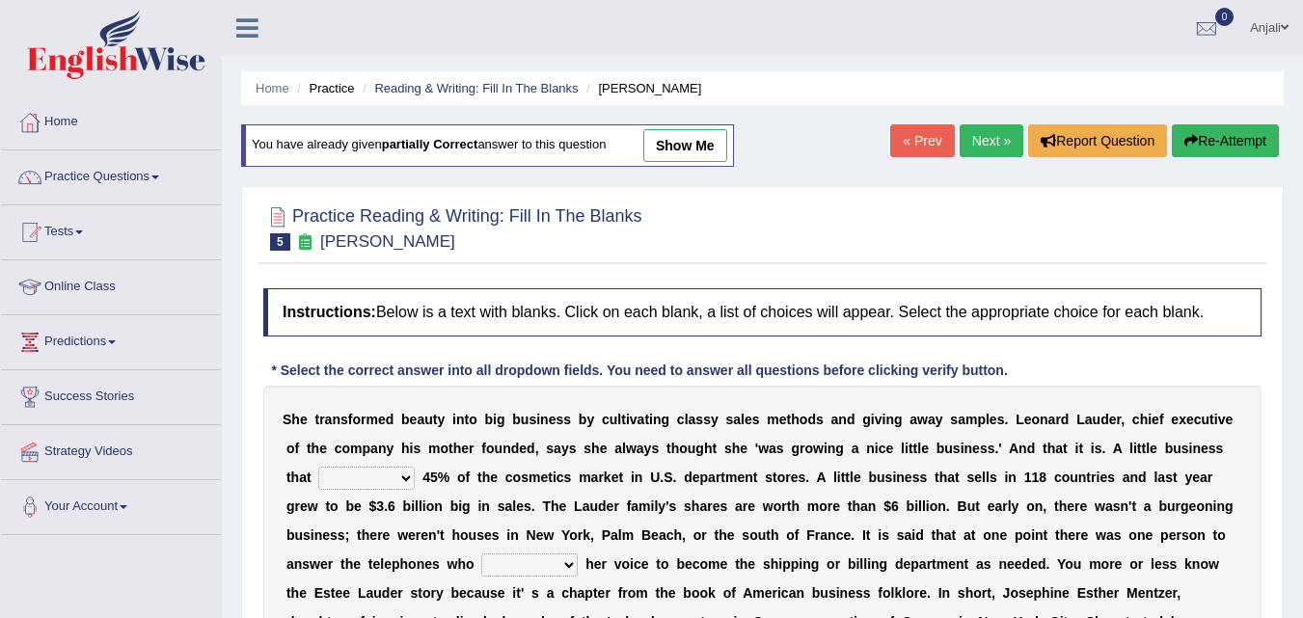
select select "potent"
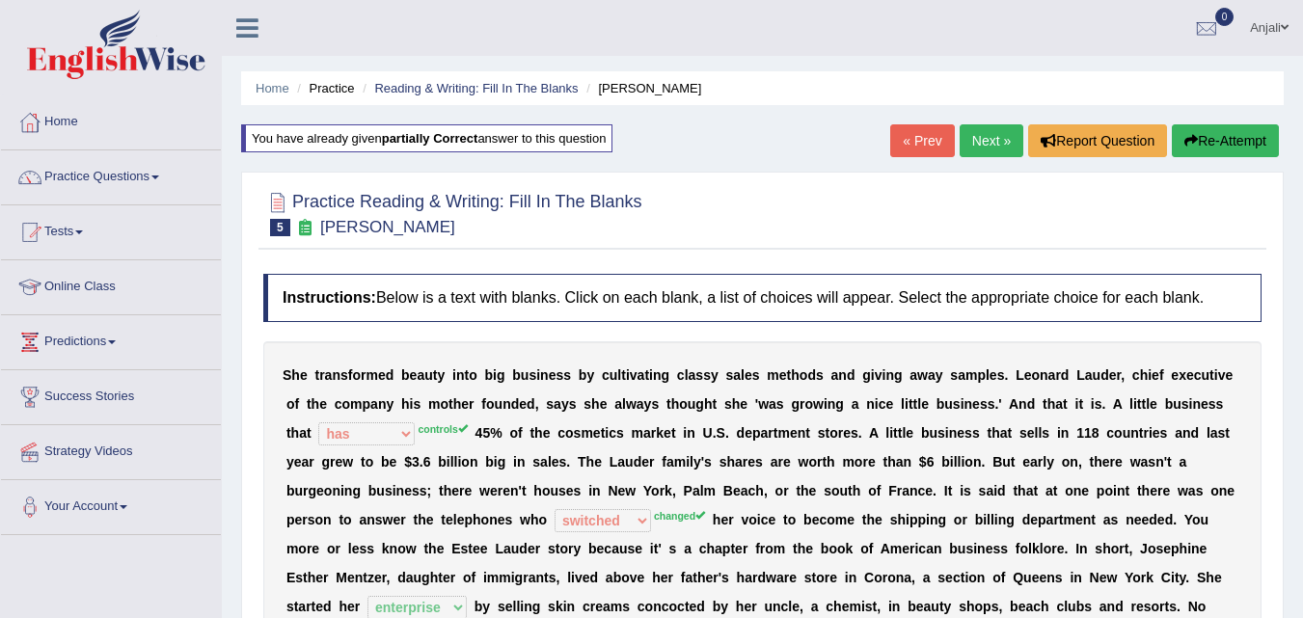
click at [988, 137] on link "Next »" at bounding box center [991, 140] width 64 height 33
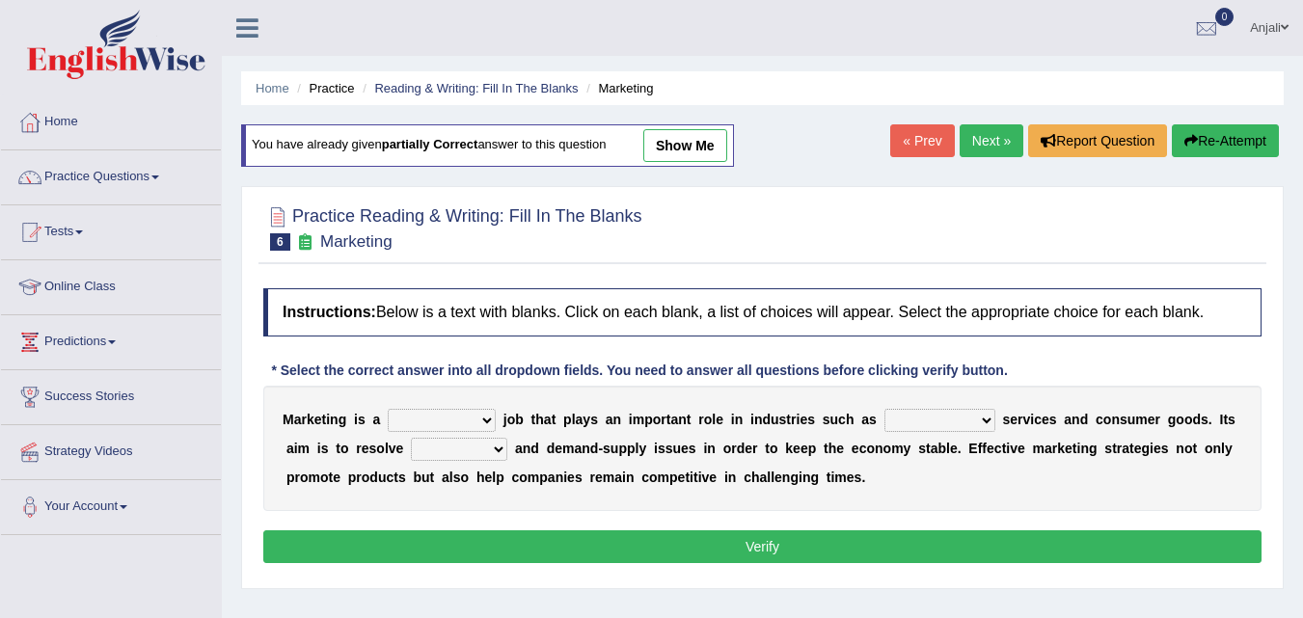
click at [988, 137] on link "Next »" at bounding box center [991, 140] width 64 height 33
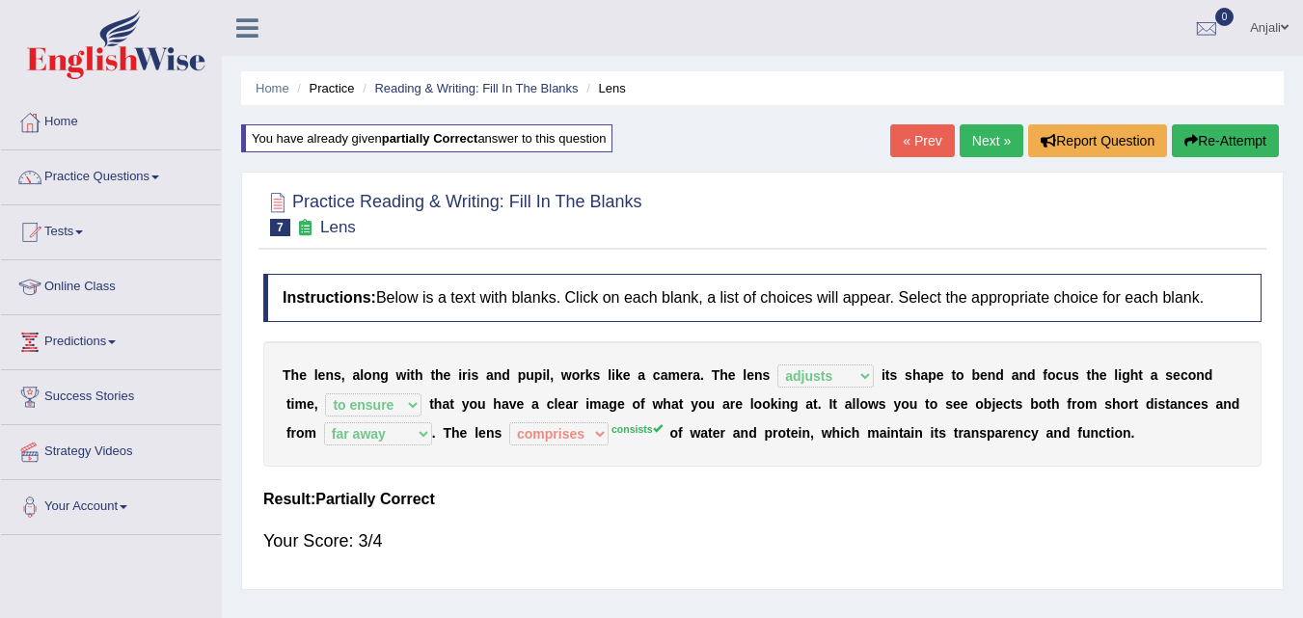
select select "adjusts"
select select "to ensure"
select select "far away"
select select "comprises"
click at [993, 146] on link "Next »" at bounding box center [991, 140] width 64 height 33
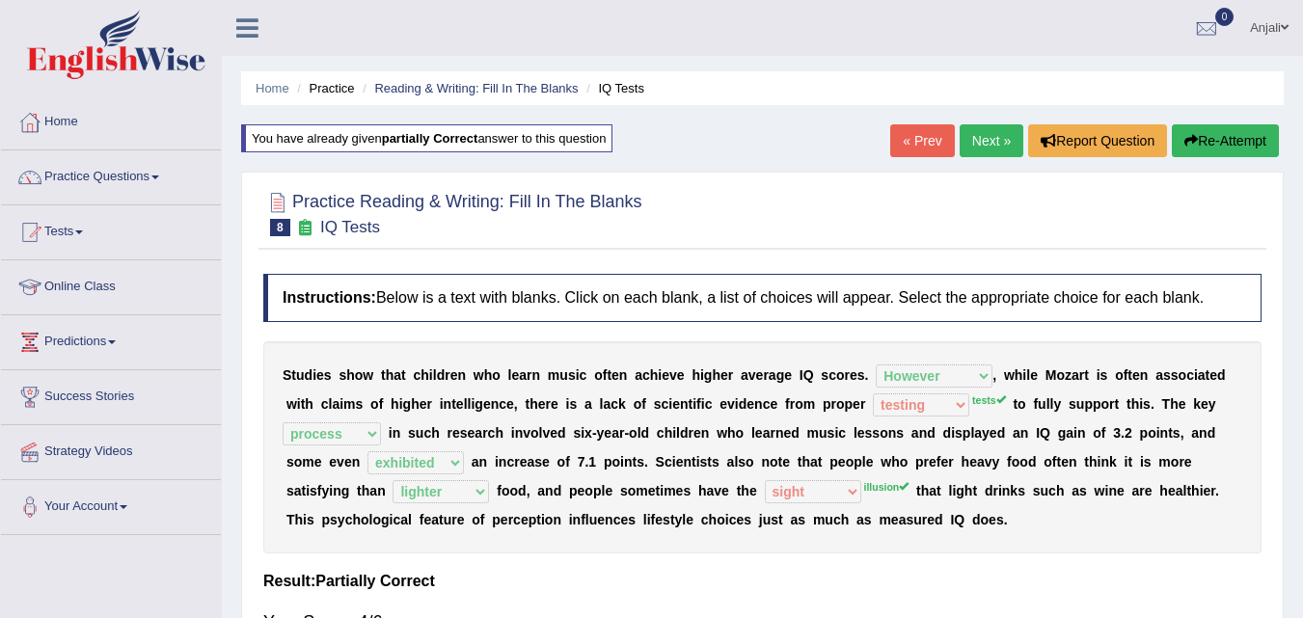
select select "However"
select select "testing"
select select "process"
select select "exhibited"
select select "lighter"
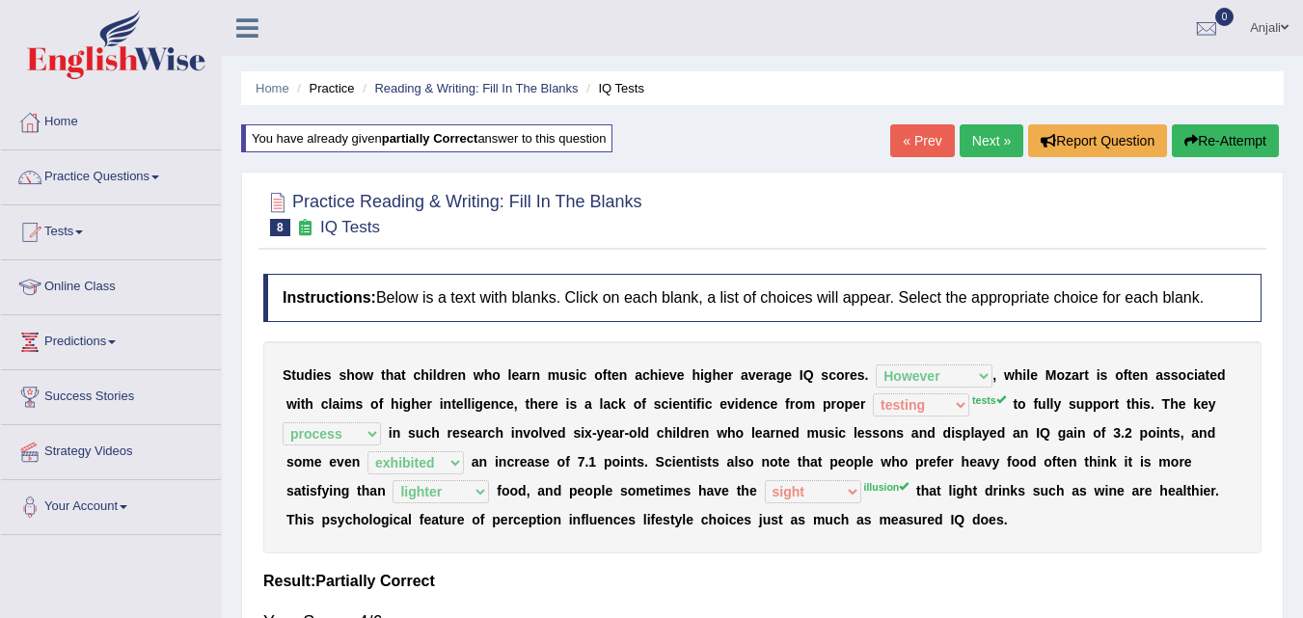
select select "sight"
click at [1000, 136] on link "Next »" at bounding box center [991, 140] width 64 height 33
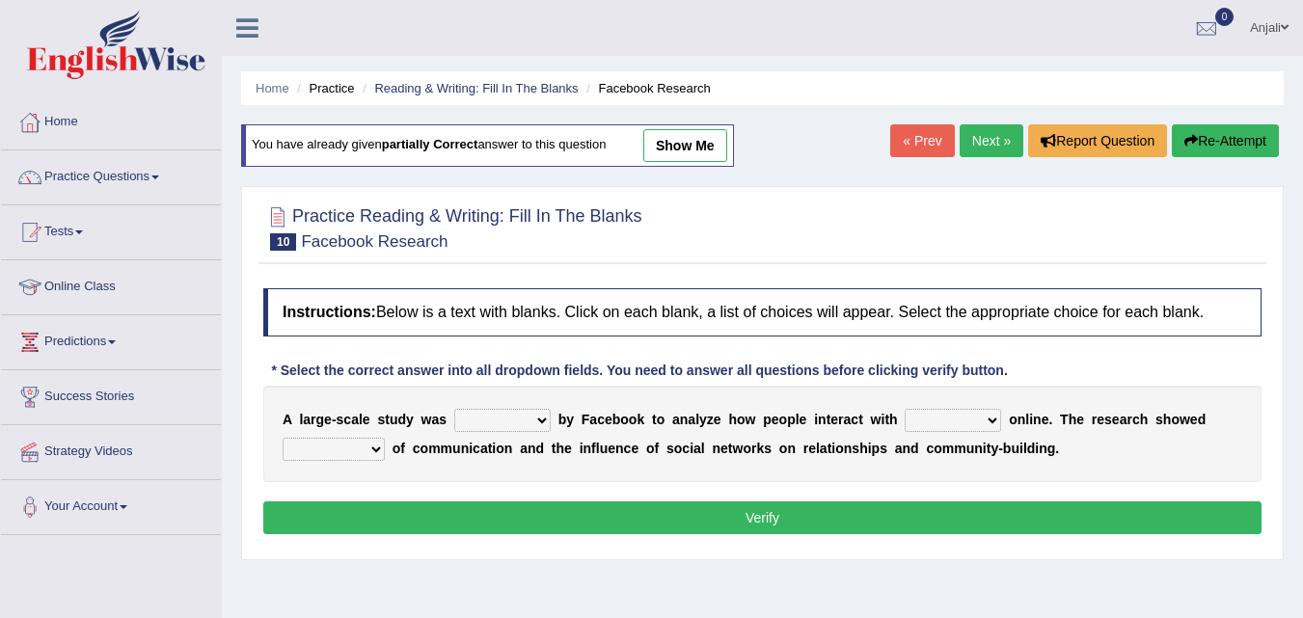
click at [506, 416] on select "surveyed had asked made" at bounding box center [502, 420] width 96 height 23
select select "surveyed"
click at [454, 409] on select "surveyed had asked made" at bounding box center [502, 420] width 96 height 23
click at [930, 419] on select "together all each other another" at bounding box center [953, 420] width 96 height 23
select select "each other"
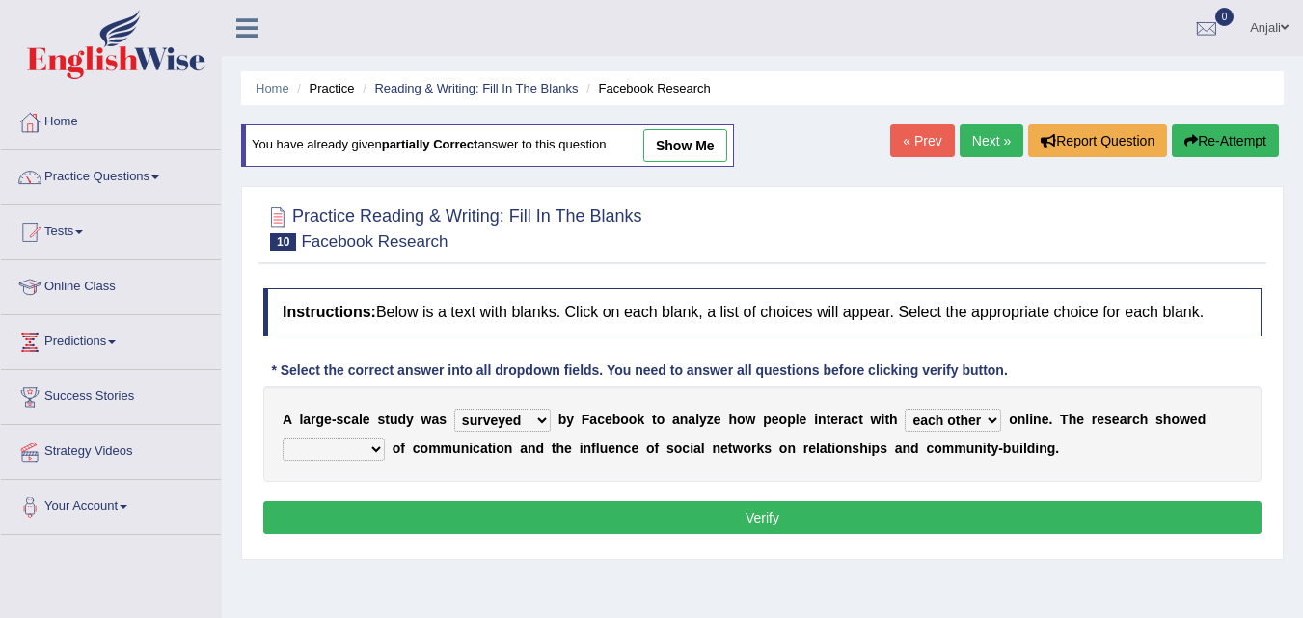
click at [905, 409] on select "together all each other another" at bounding box center [953, 420] width 96 height 23
click at [330, 445] on select "advantages standards fellowships patterns" at bounding box center [334, 449] width 102 height 23
select select "advantages"
click at [283, 438] on select "advantages standards fellowships patterns" at bounding box center [334, 449] width 102 height 23
click at [419, 499] on div "Instructions: Below is a text with blanks. Click on each blank, a list of choic…" at bounding box center [762, 414] width 1008 height 271
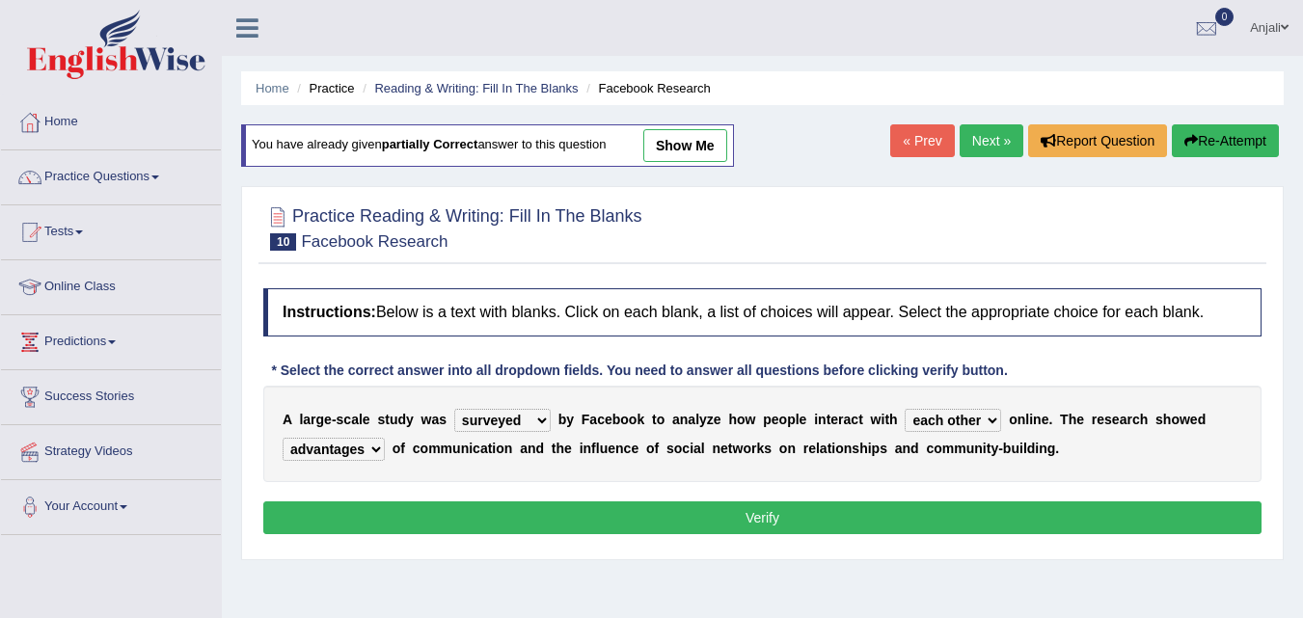
click at [437, 515] on button "Verify" at bounding box center [762, 517] width 998 height 33
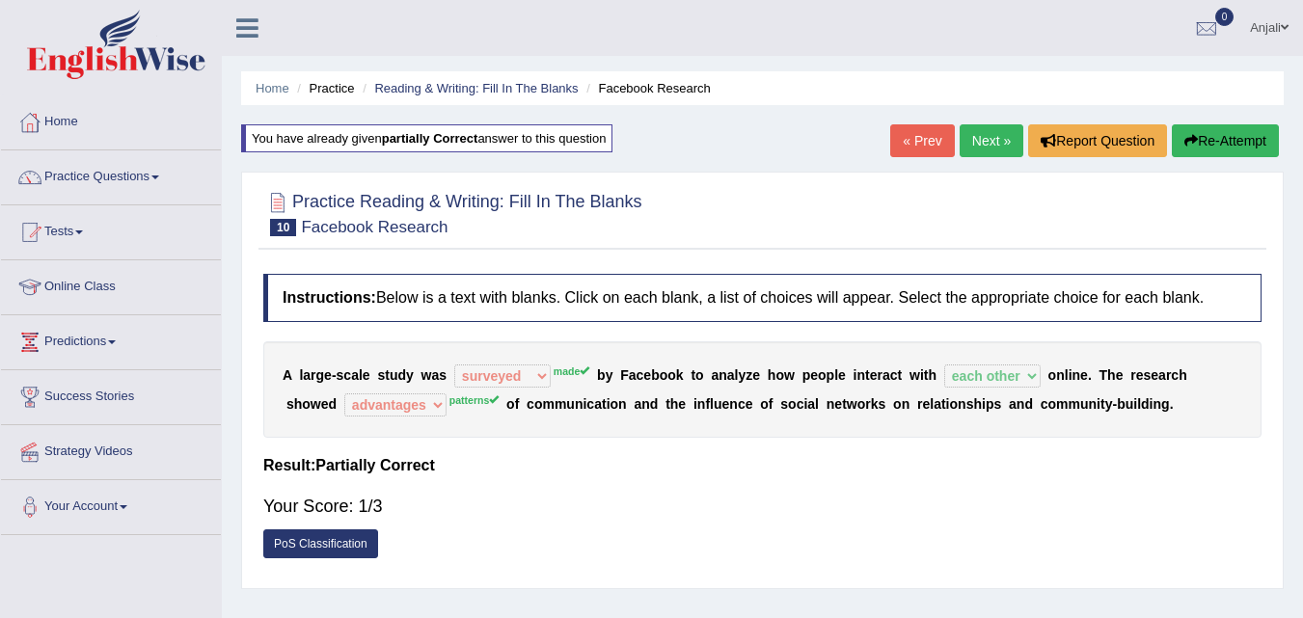
click at [977, 146] on link "Next »" at bounding box center [991, 140] width 64 height 33
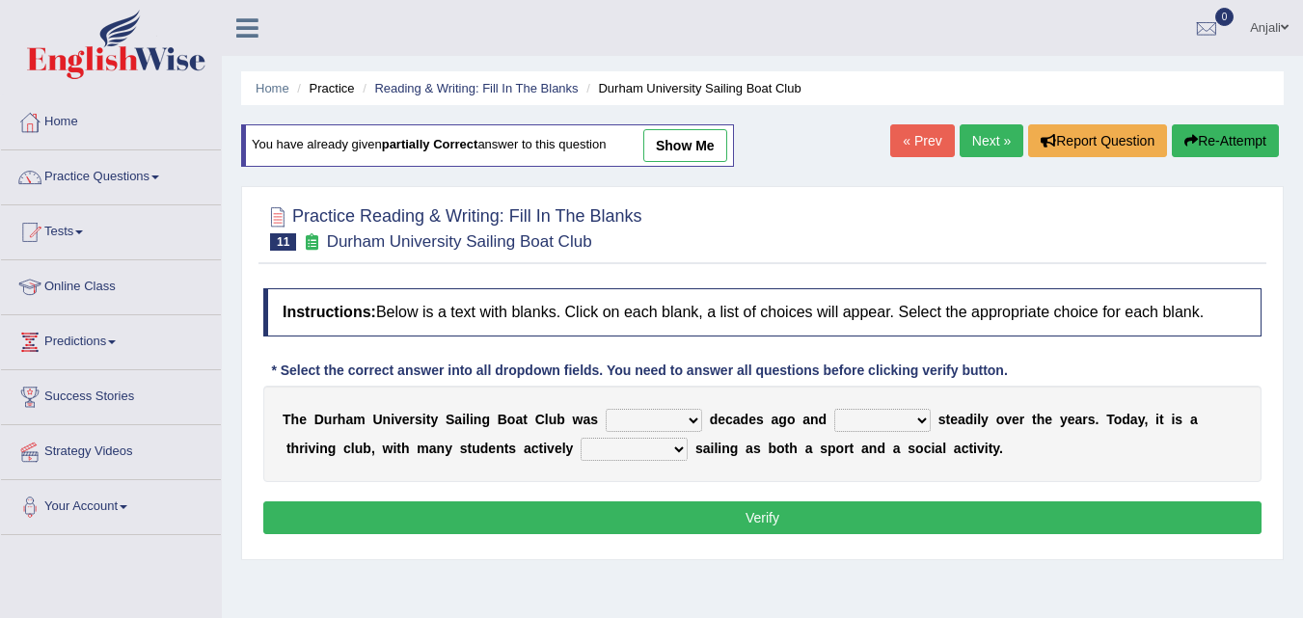
click at [682, 416] on select "found fund founded find" at bounding box center [654, 420] width 96 height 23
select select "found"
click at [606, 409] on select "found fund founded find" at bounding box center [654, 420] width 96 height 23
click at [898, 414] on select "grow growing has grown grown" at bounding box center [882, 420] width 96 height 23
select select "growing"
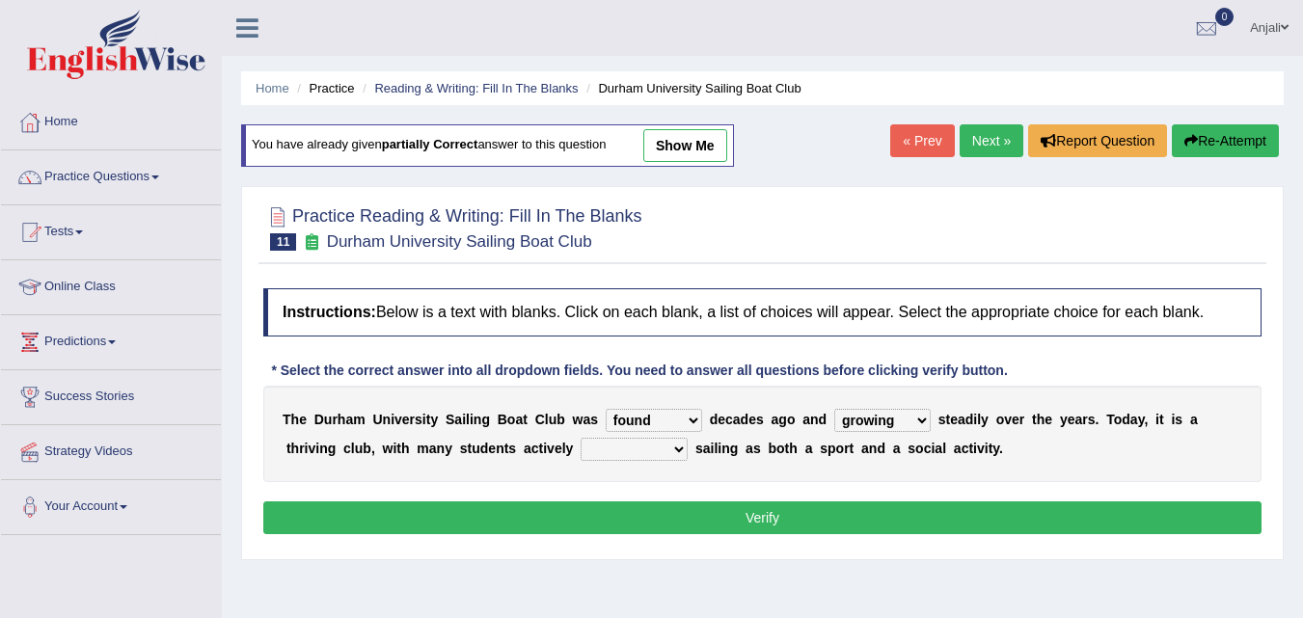
click at [834, 409] on select "grow growing has grown grown" at bounding box center [882, 420] width 96 height 23
click at [625, 441] on select "enjoy enjoyed are enjoying enjoying" at bounding box center [634, 449] width 107 height 23
select select "enjoying"
click at [581, 438] on select "enjoy enjoyed are enjoying enjoying" at bounding box center [634, 449] width 107 height 23
click at [743, 513] on button "Verify" at bounding box center [762, 517] width 998 height 33
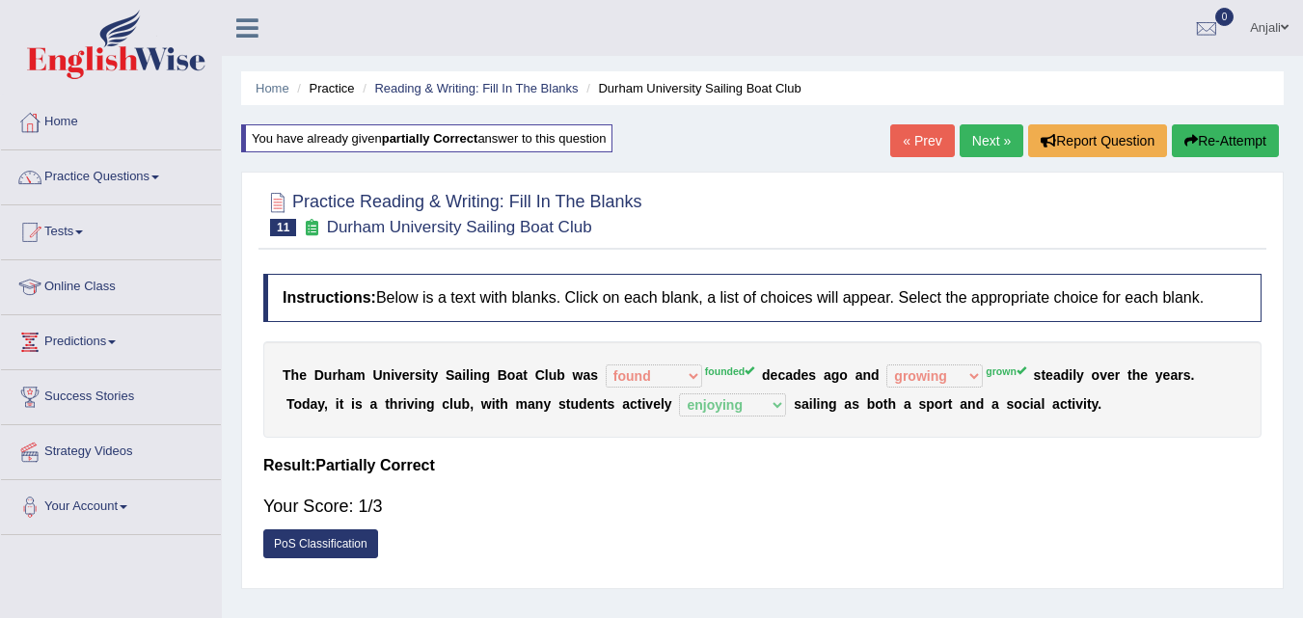
click at [1009, 140] on link "Next »" at bounding box center [991, 140] width 64 height 33
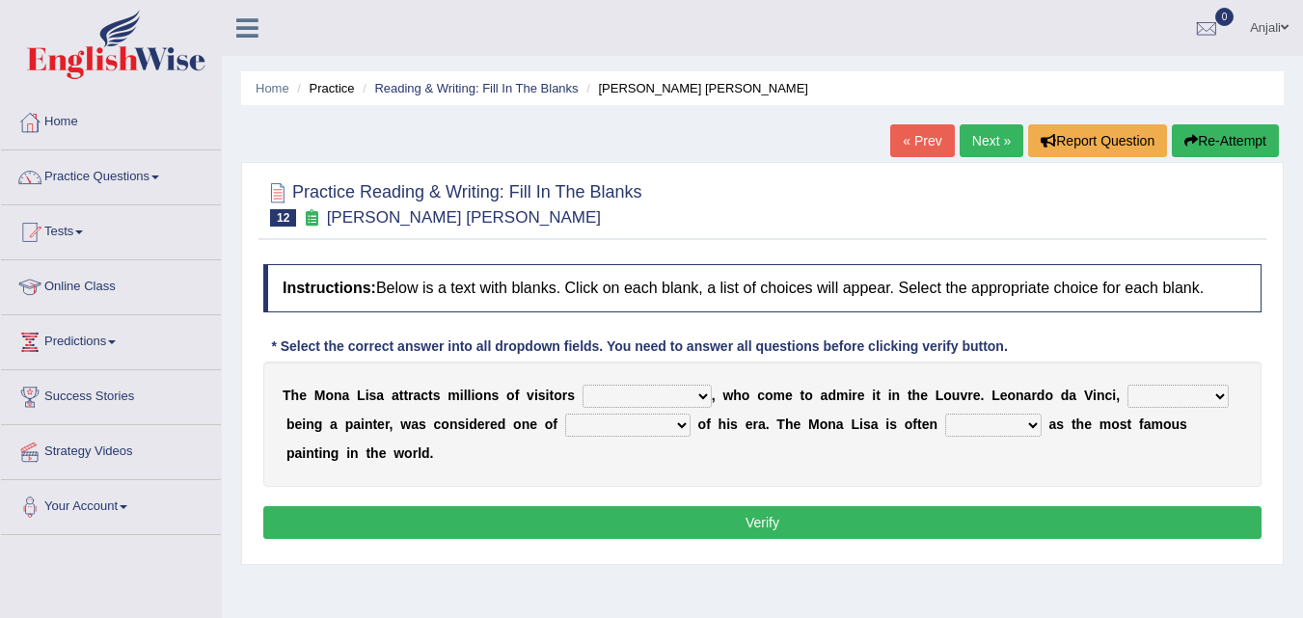
click at [708, 396] on select "around the year the all year all year round per year" at bounding box center [646, 396] width 129 height 23
select select "around the year"
click at [582, 385] on select "around the year the all year all year round per year" at bounding box center [646, 396] width 129 height 23
click at [1171, 393] on select "rather than as much as as well as as long as" at bounding box center [1177, 396] width 101 height 23
select select "rather than"
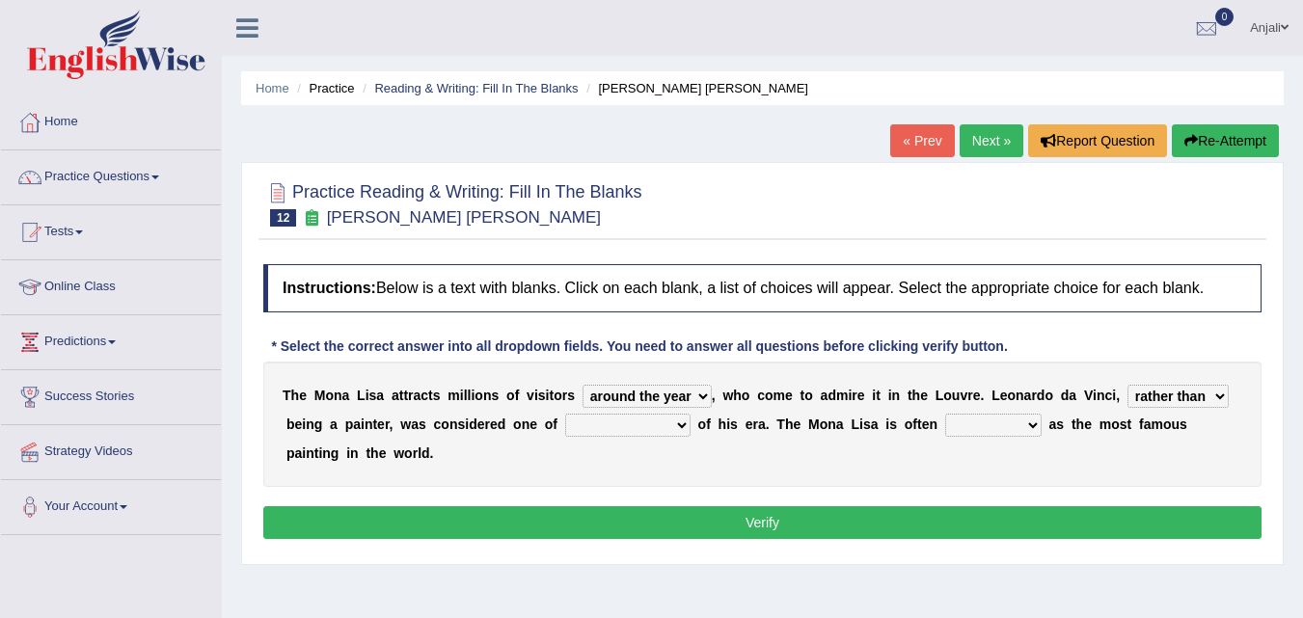
click at [1127, 385] on select "rather than as much as as well as as long as" at bounding box center [1177, 396] width 101 height 23
click at [605, 423] on select "better artists artist the better artist the best artists" at bounding box center [627, 425] width 125 height 23
select select "the best artists"
click at [565, 414] on select "better artists artist the better artist the best artists" at bounding box center [627, 425] width 125 height 23
click at [992, 426] on select "classified suggested predicted described" at bounding box center [993, 425] width 96 height 23
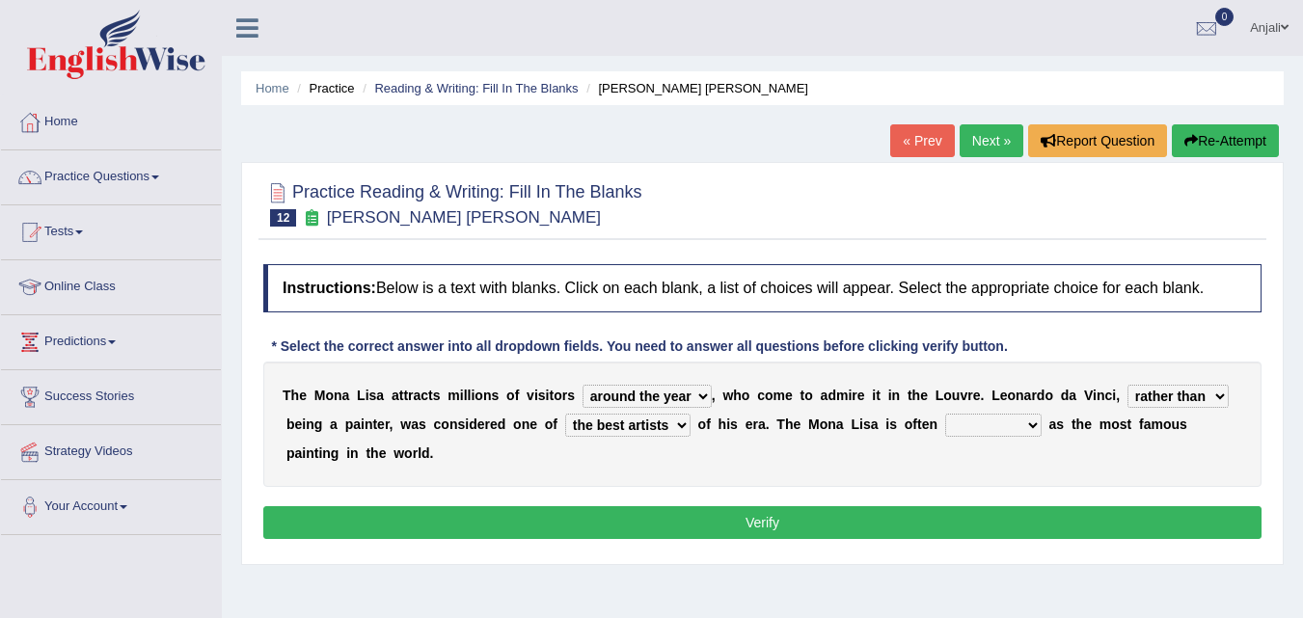
select select "suggested"
click at [945, 414] on select "classified suggested predicted described" at bounding box center [993, 425] width 96 height 23
click at [870, 517] on button "Verify" at bounding box center [762, 522] width 998 height 33
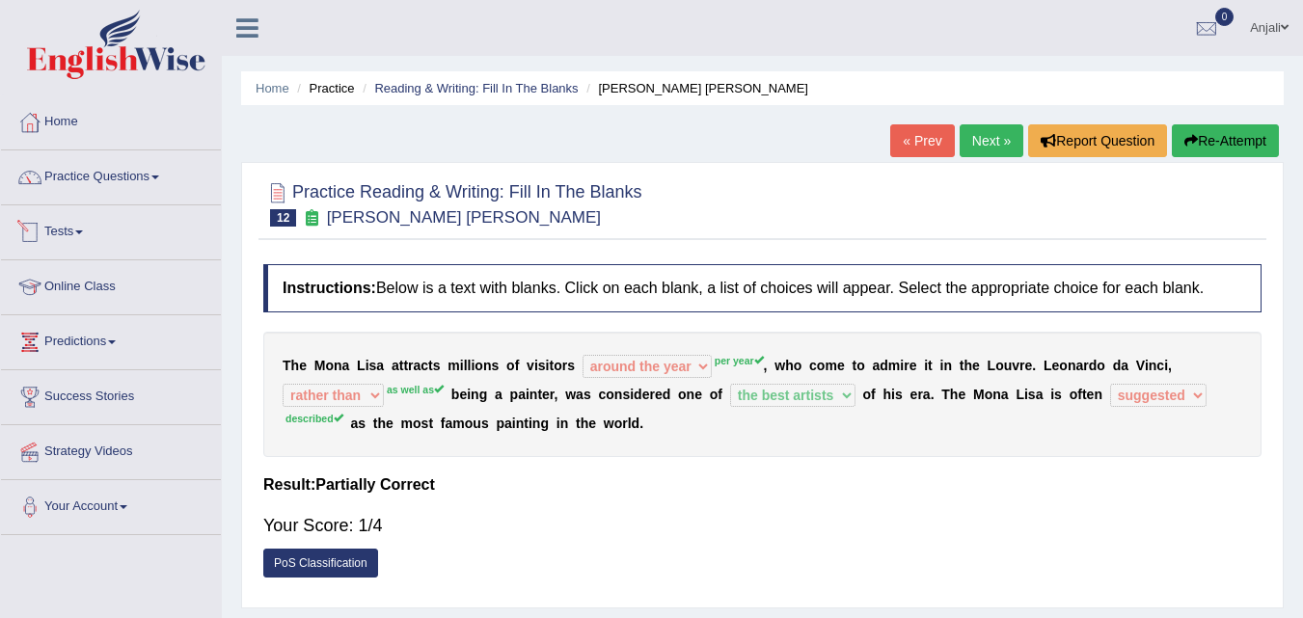
click at [144, 176] on link "Practice Questions" at bounding box center [111, 174] width 220 height 48
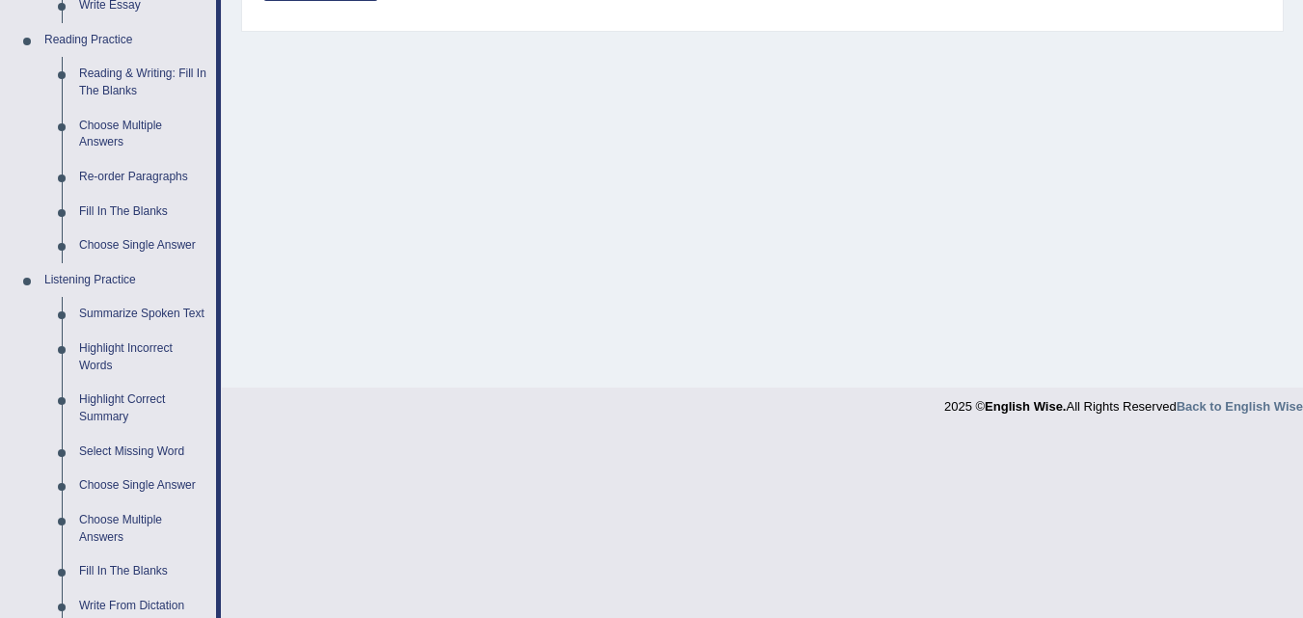
scroll to position [579, 0]
click at [154, 208] on link "Fill In The Blanks" at bounding box center [143, 210] width 146 height 35
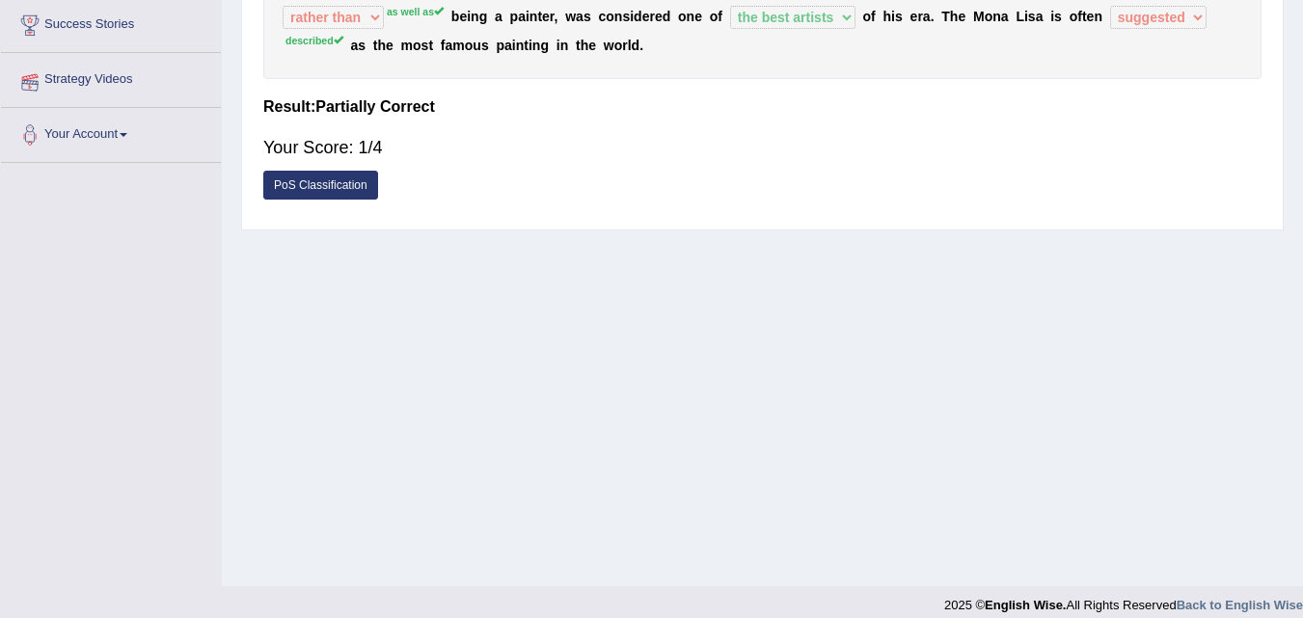
scroll to position [394, 0]
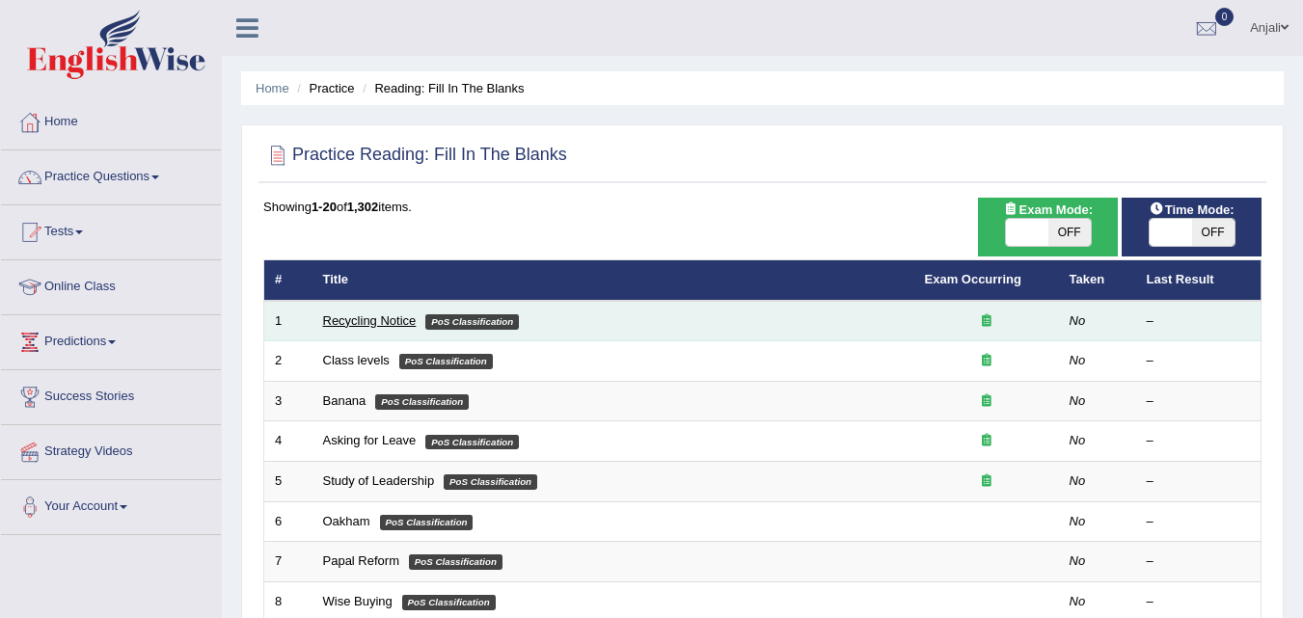
click at [360, 316] on link "Recycling Notice" at bounding box center [370, 320] width 94 height 14
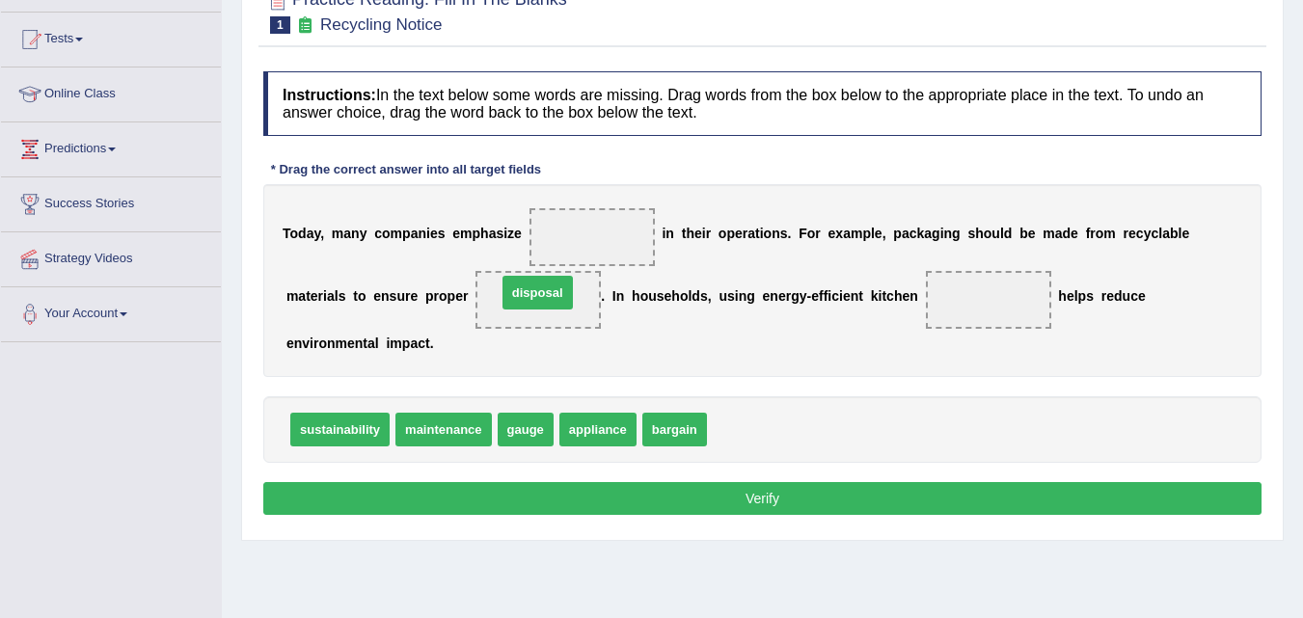
drag, startPoint x: 755, startPoint y: 425, endPoint x: 544, endPoint y: 288, distance: 251.7
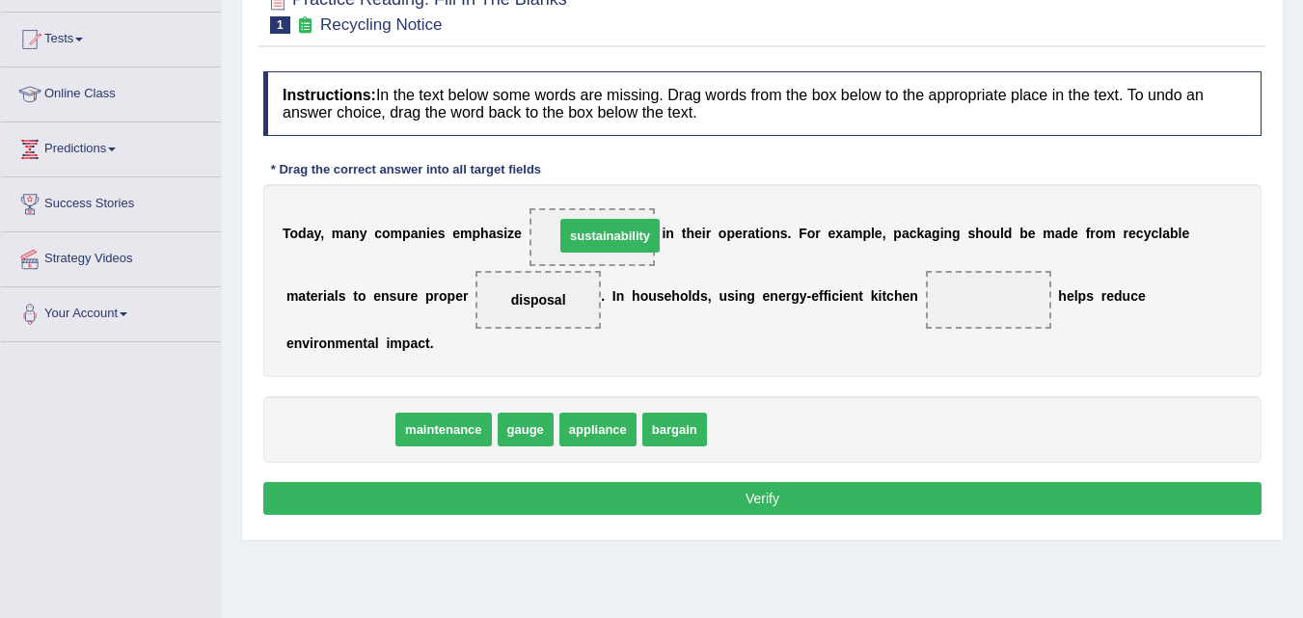
drag, startPoint x: 329, startPoint y: 431, endPoint x: 599, endPoint y: 237, distance: 332.4
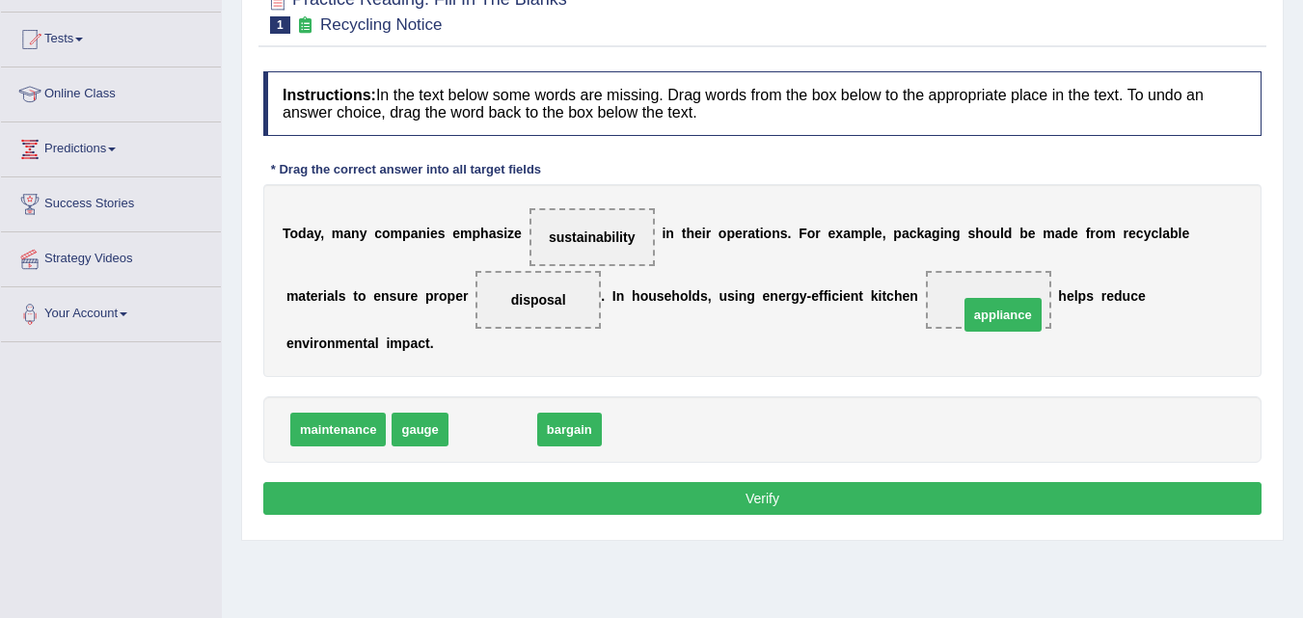
drag, startPoint x: 496, startPoint y: 425, endPoint x: 956, endPoint y: 344, distance: 467.1
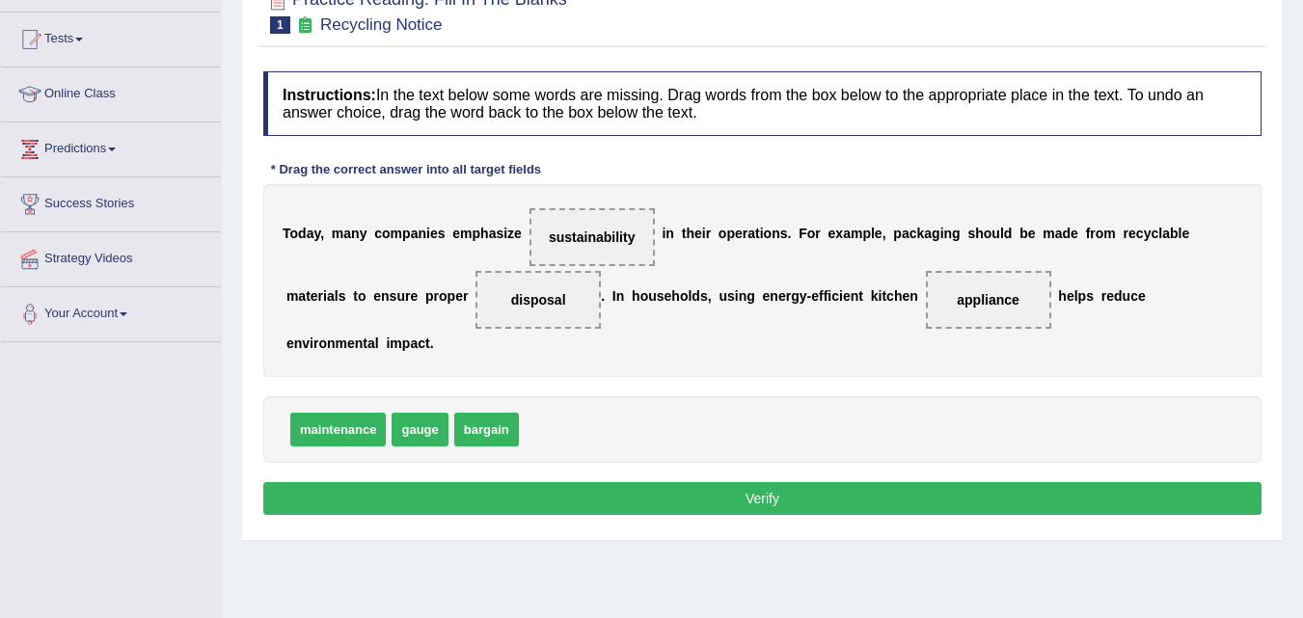
click at [786, 503] on button "Verify" at bounding box center [762, 498] width 998 height 33
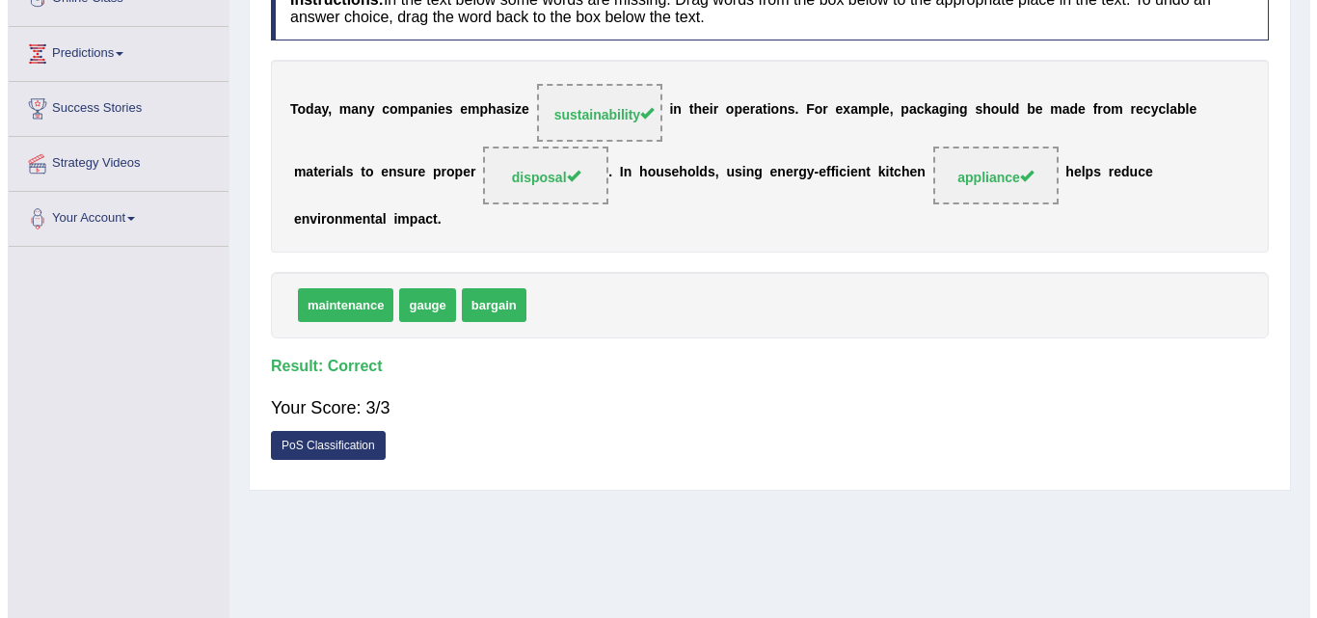
scroll to position [289, 0]
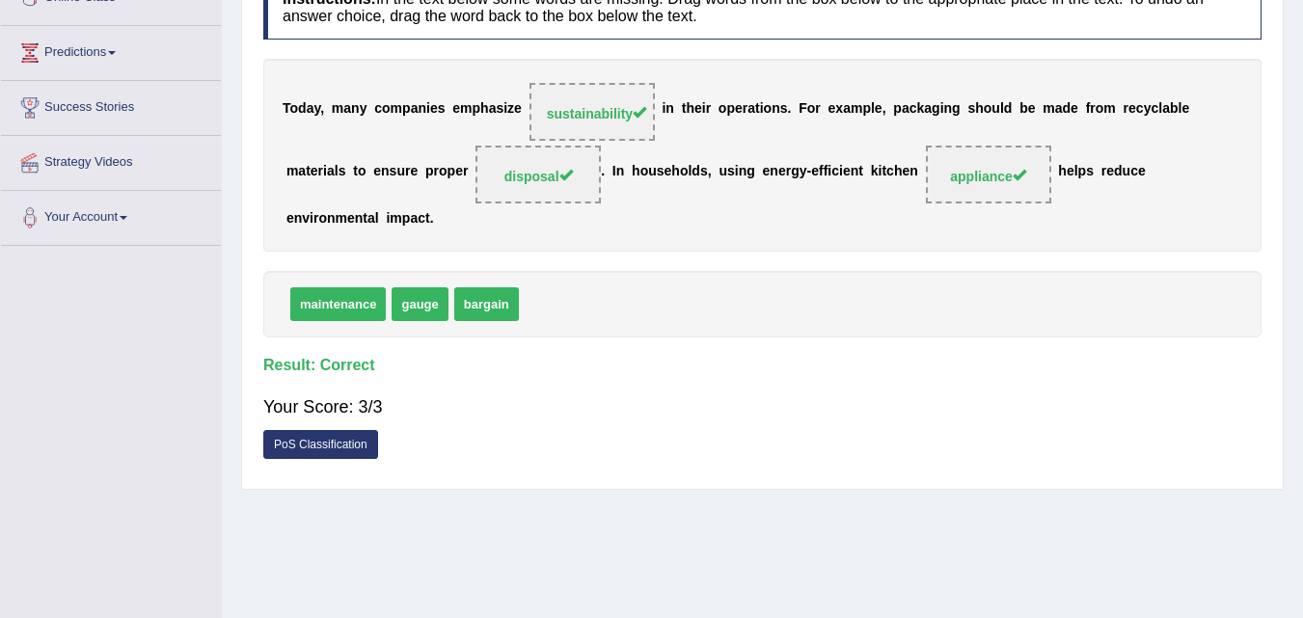
click at [348, 446] on link "PoS Classification" at bounding box center [320, 444] width 115 height 29
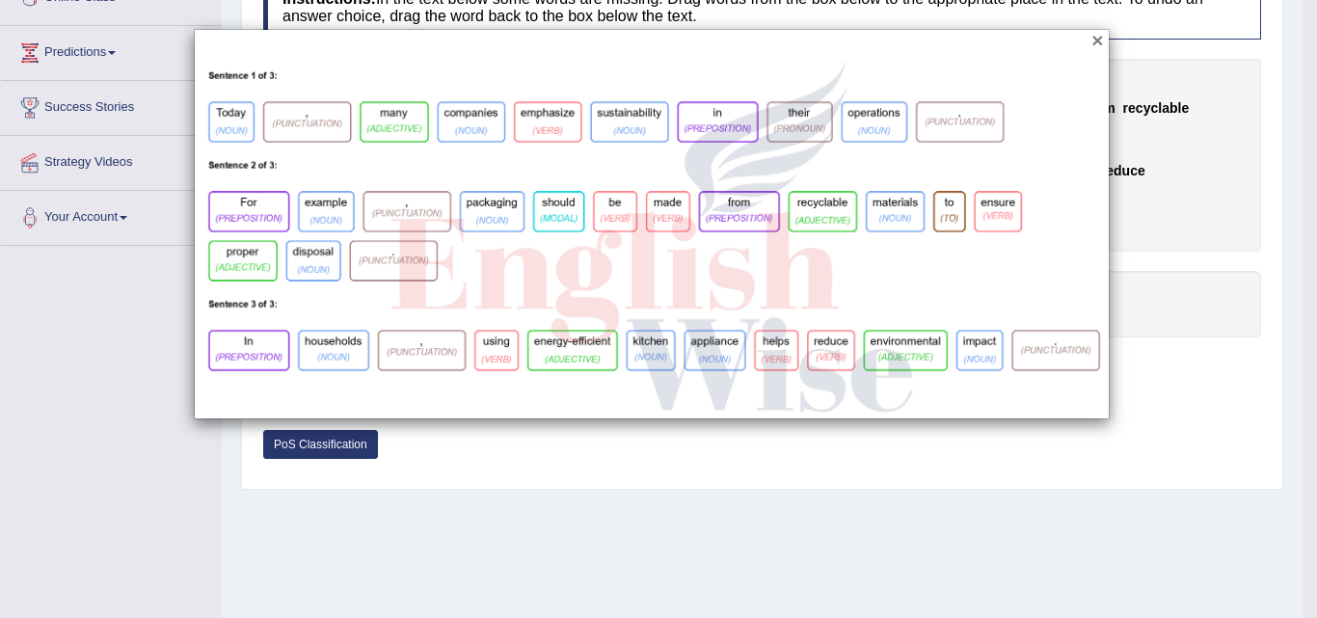
click at [1102, 38] on button "×" at bounding box center [1098, 40] width 12 height 20
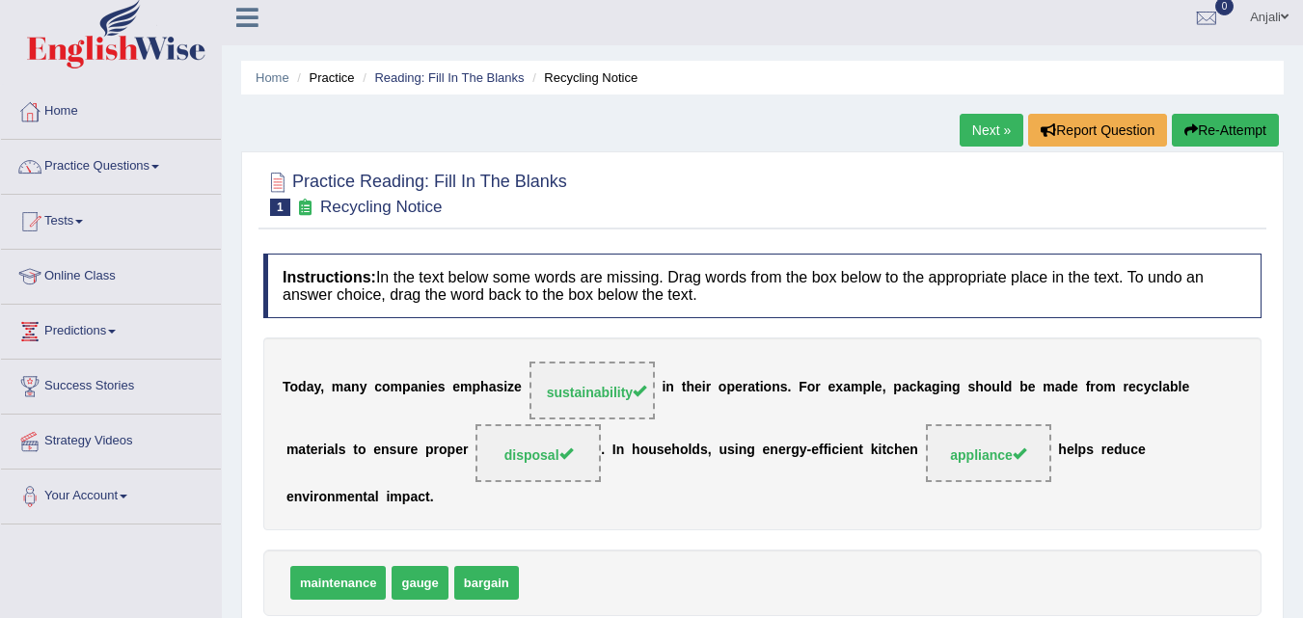
scroll to position [0, 0]
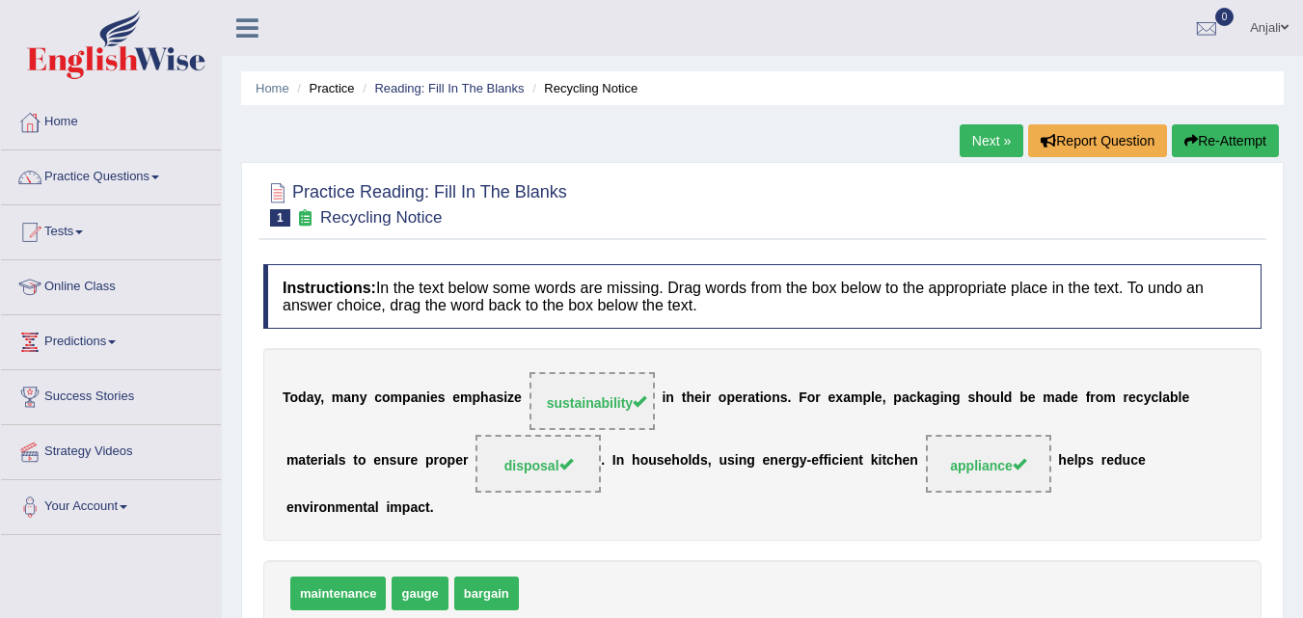
click at [990, 145] on link "Next »" at bounding box center [991, 140] width 64 height 33
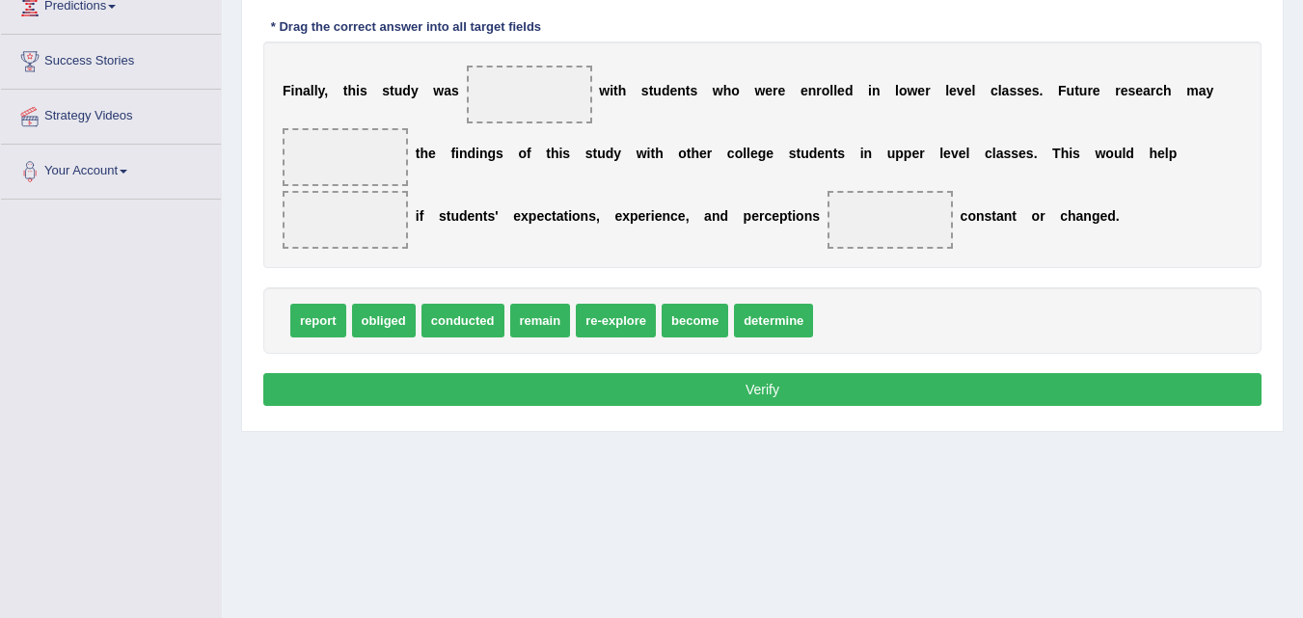
scroll to position [239, 0]
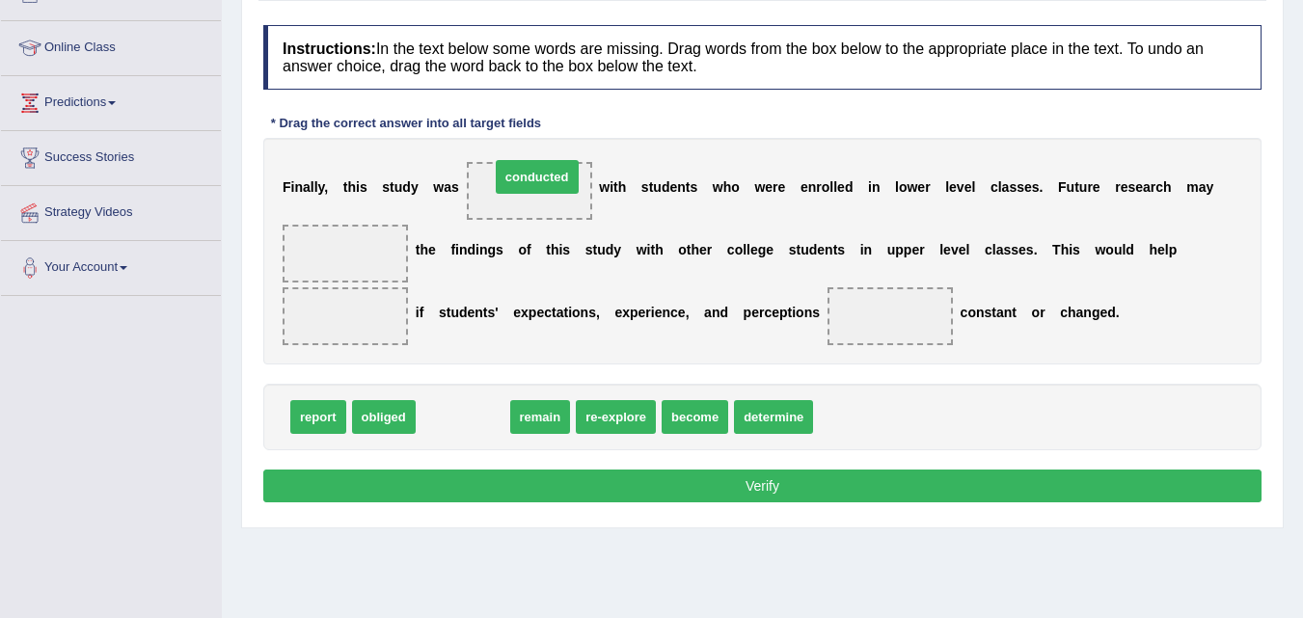
drag, startPoint x: 466, startPoint y: 409, endPoint x: 540, endPoint y: 169, distance: 251.3
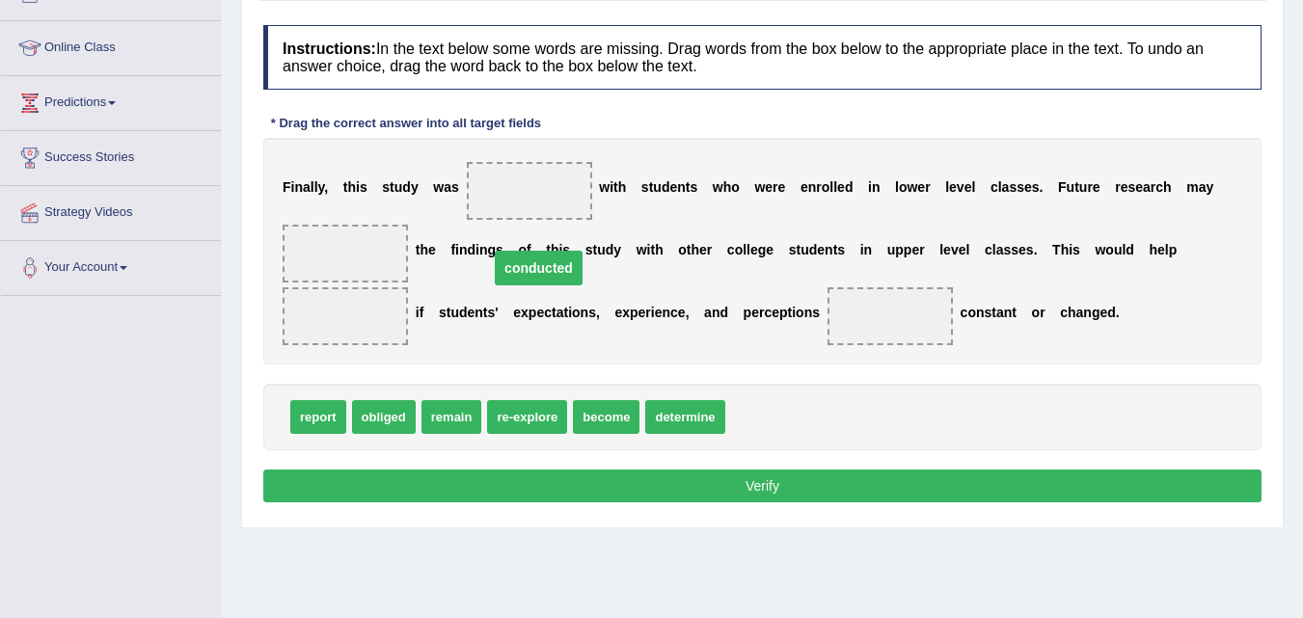
drag, startPoint x: 546, startPoint y: 187, endPoint x: 555, endPoint y: 268, distance: 81.6
click at [555, 268] on span "conducted" at bounding box center [539, 268] width 88 height 35
click at [555, 270] on div "F i n a l l y , t h i s s t u d y w a s conducted w i t h s t u d e n t s w h o…" at bounding box center [762, 251] width 998 height 227
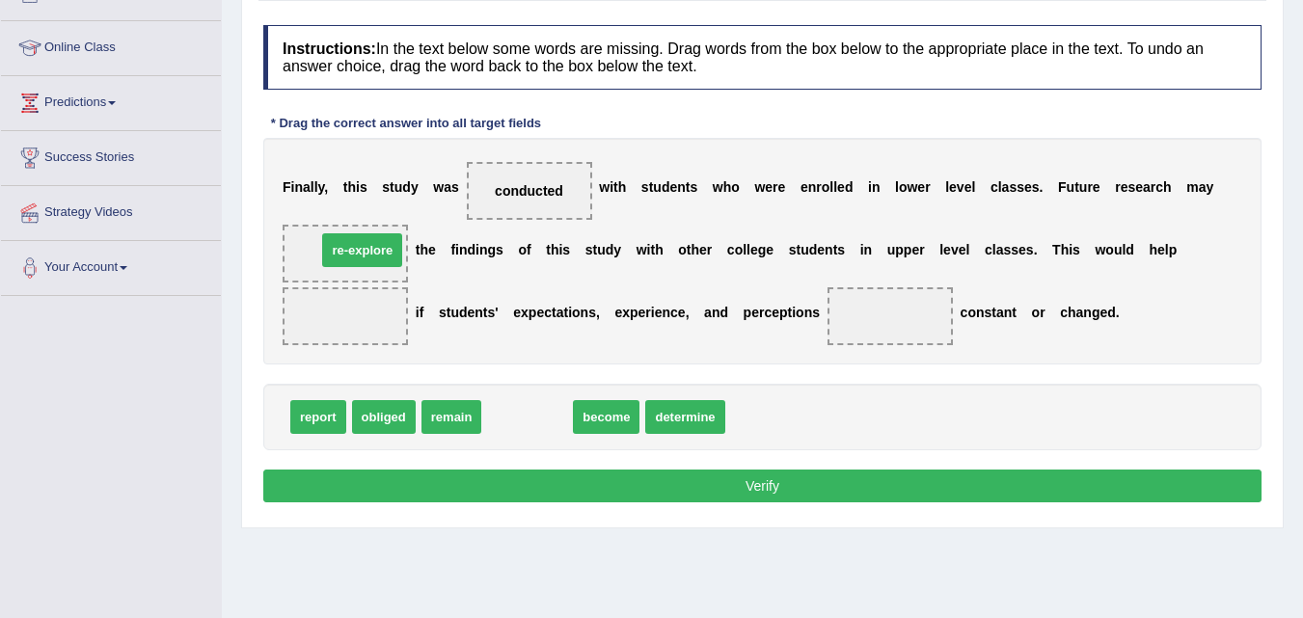
drag, startPoint x: 544, startPoint y: 416, endPoint x: 379, endPoint y: 249, distance: 234.6
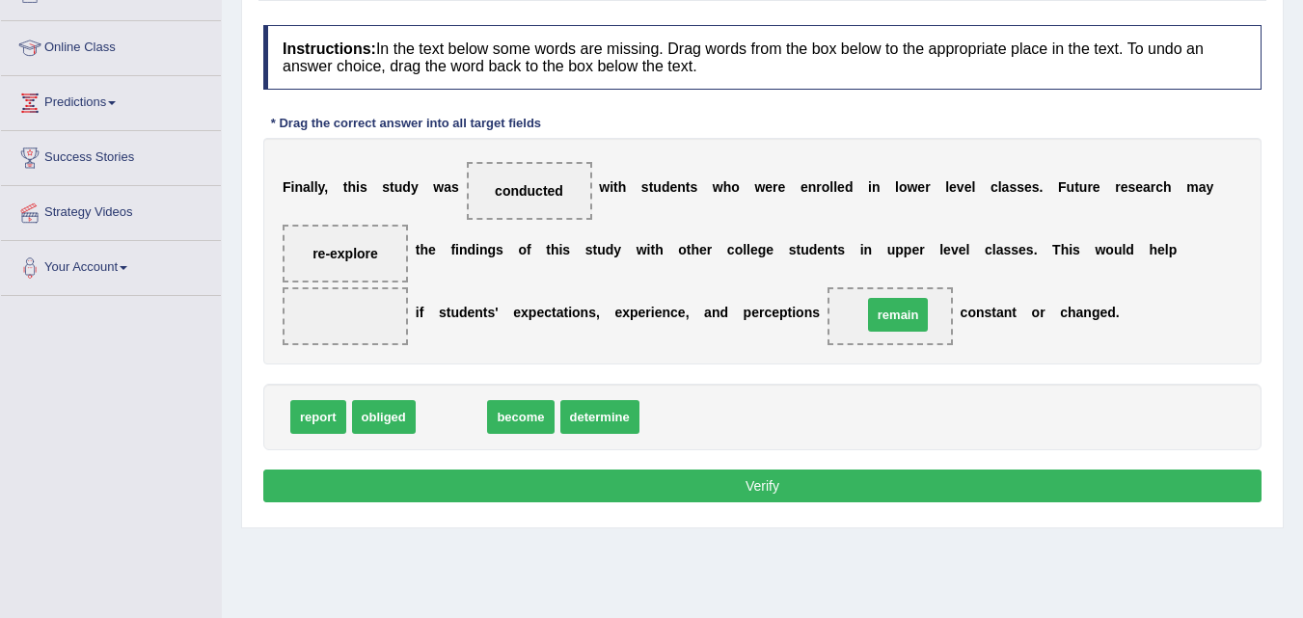
drag, startPoint x: 437, startPoint y: 413, endPoint x: 883, endPoint y: 311, distance: 458.0
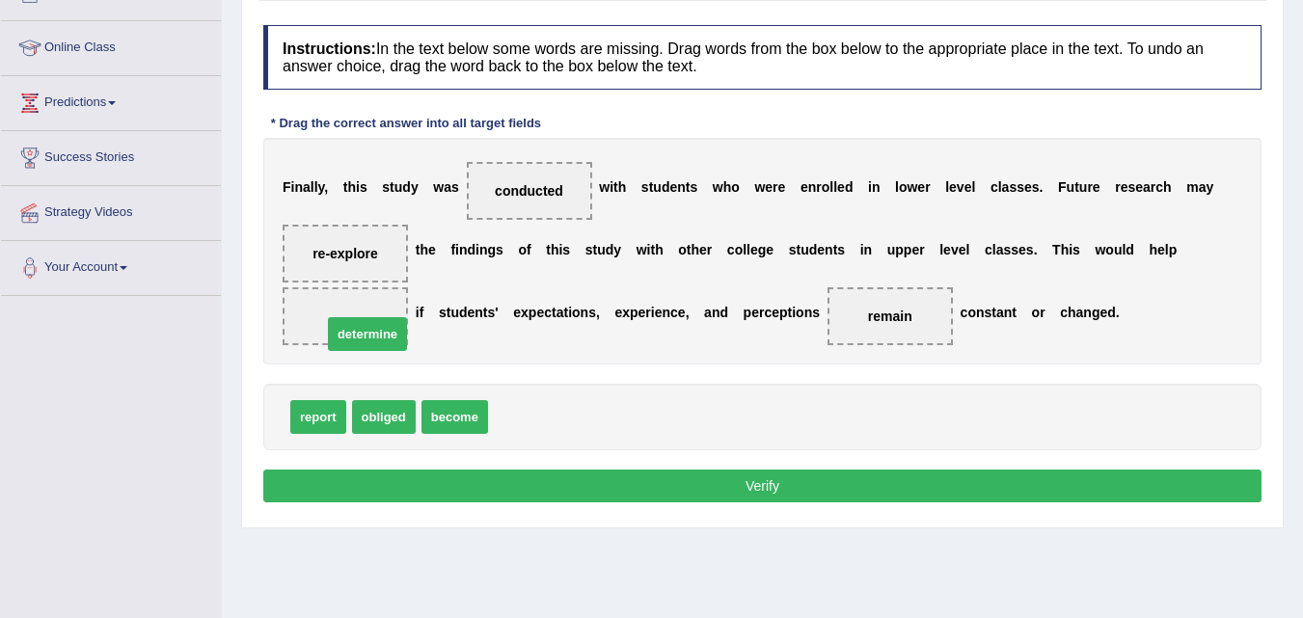
drag, startPoint x: 548, startPoint y: 419, endPoint x: 382, endPoint y: 337, distance: 185.4
click at [630, 489] on button "Verify" at bounding box center [762, 486] width 998 height 33
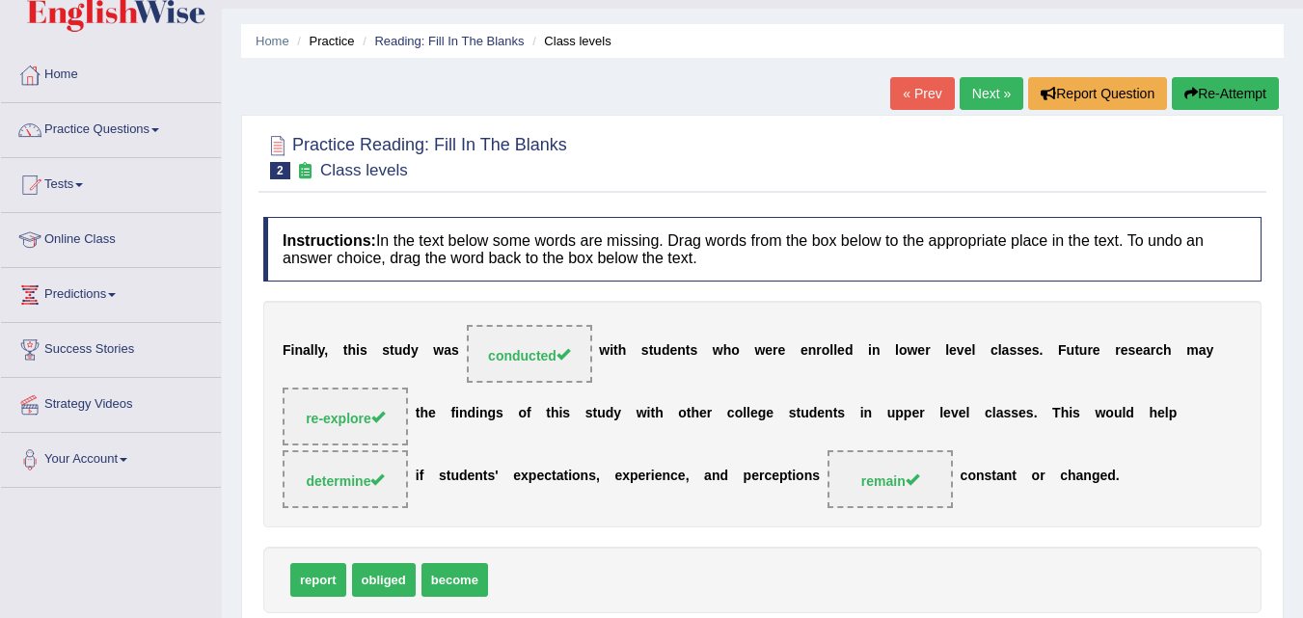
scroll to position [46, 0]
click at [999, 95] on link "Next »" at bounding box center [991, 94] width 64 height 33
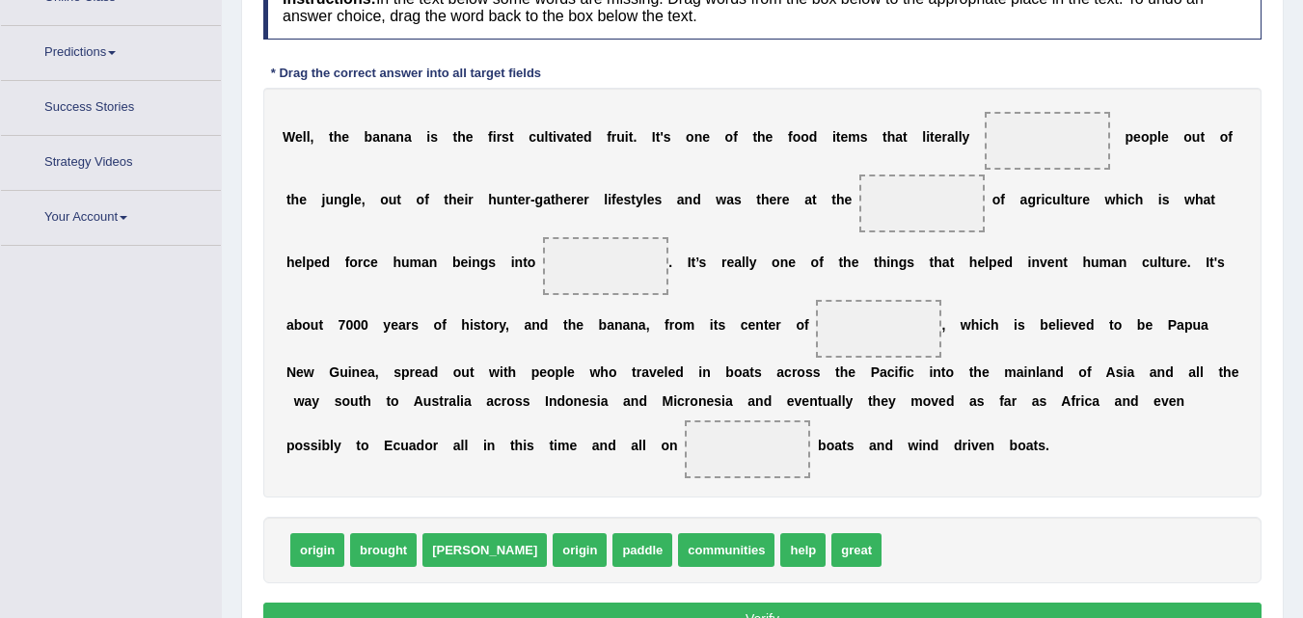
scroll to position [336, 0]
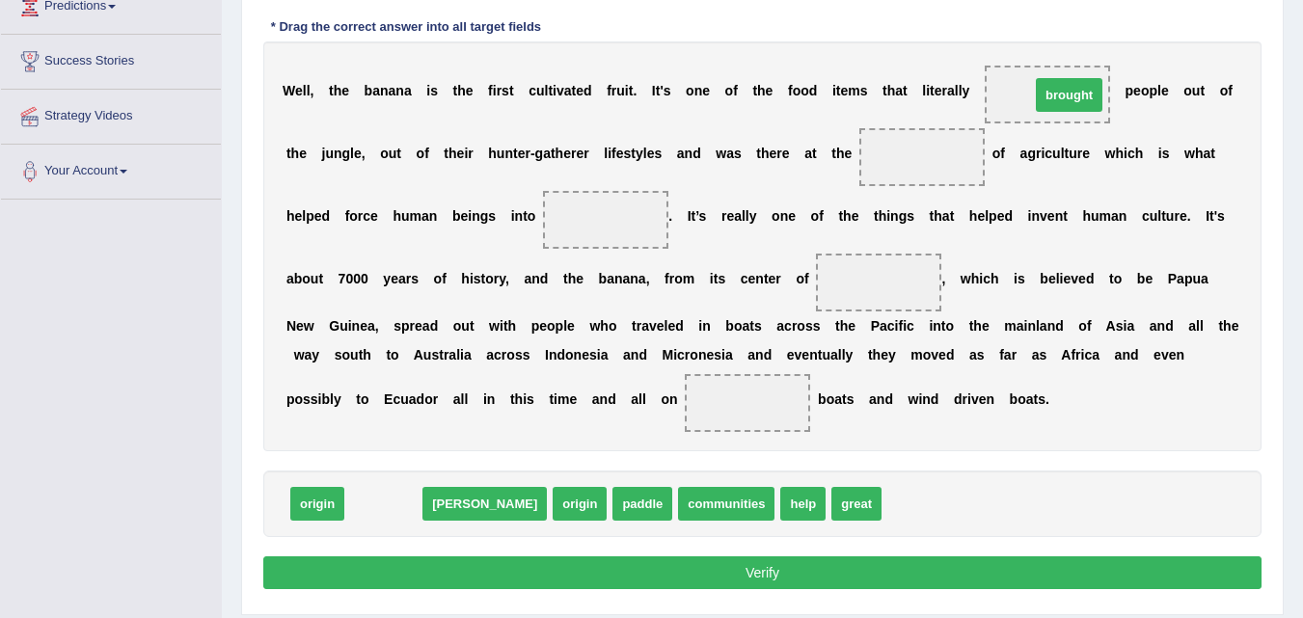
drag, startPoint x: 388, startPoint y: 499, endPoint x: 1073, endPoint y: 90, distance: 798.3
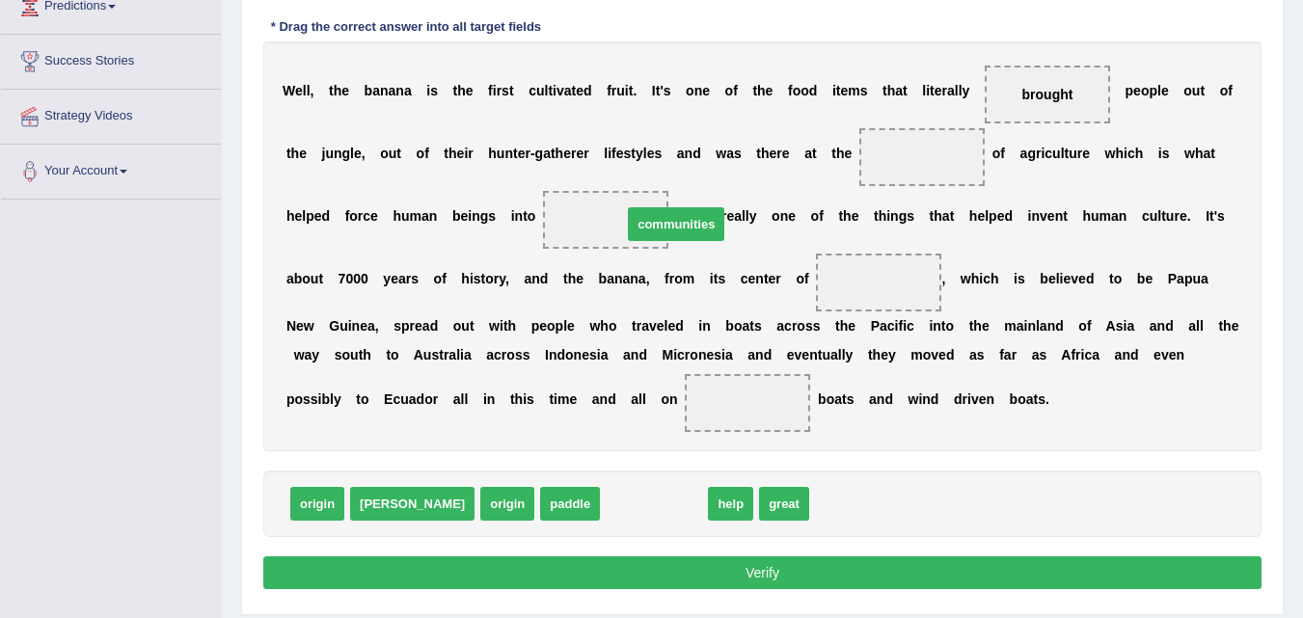
drag, startPoint x: 583, startPoint y: 498, endPoint x: 605, endPoint y: 218, distance: 280.5
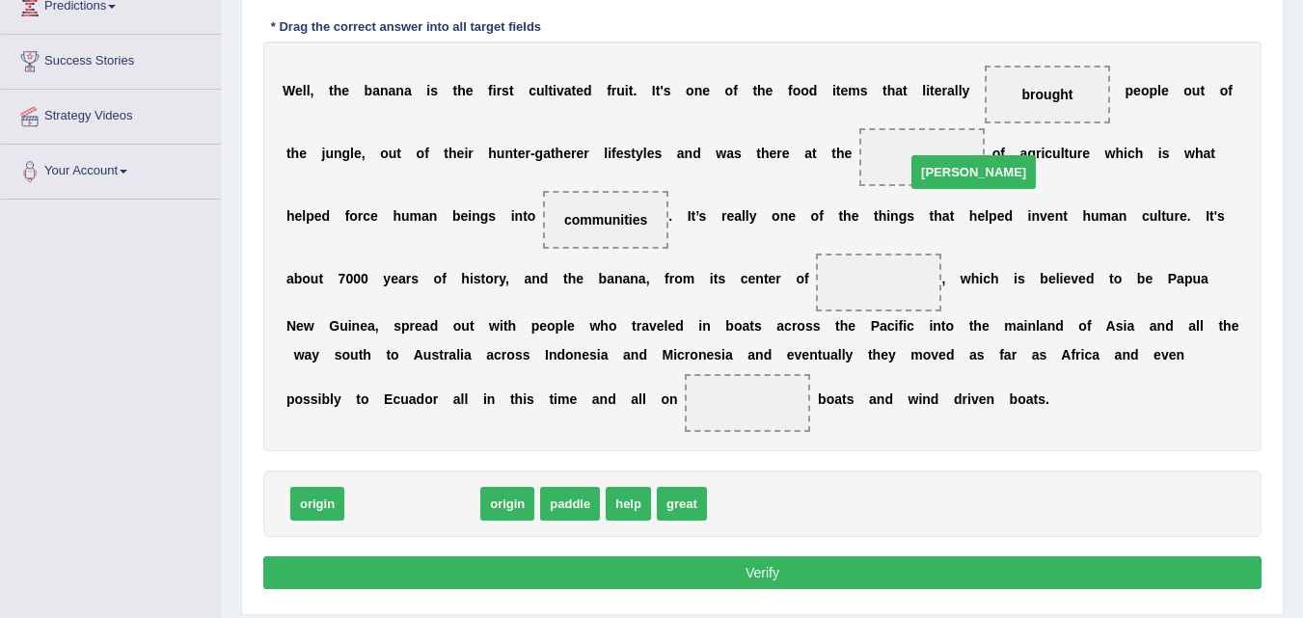
drag, startPoint x: 374, startPoint y: 500, endPoint x: 934, endPoint y: 168, distance: 651.1
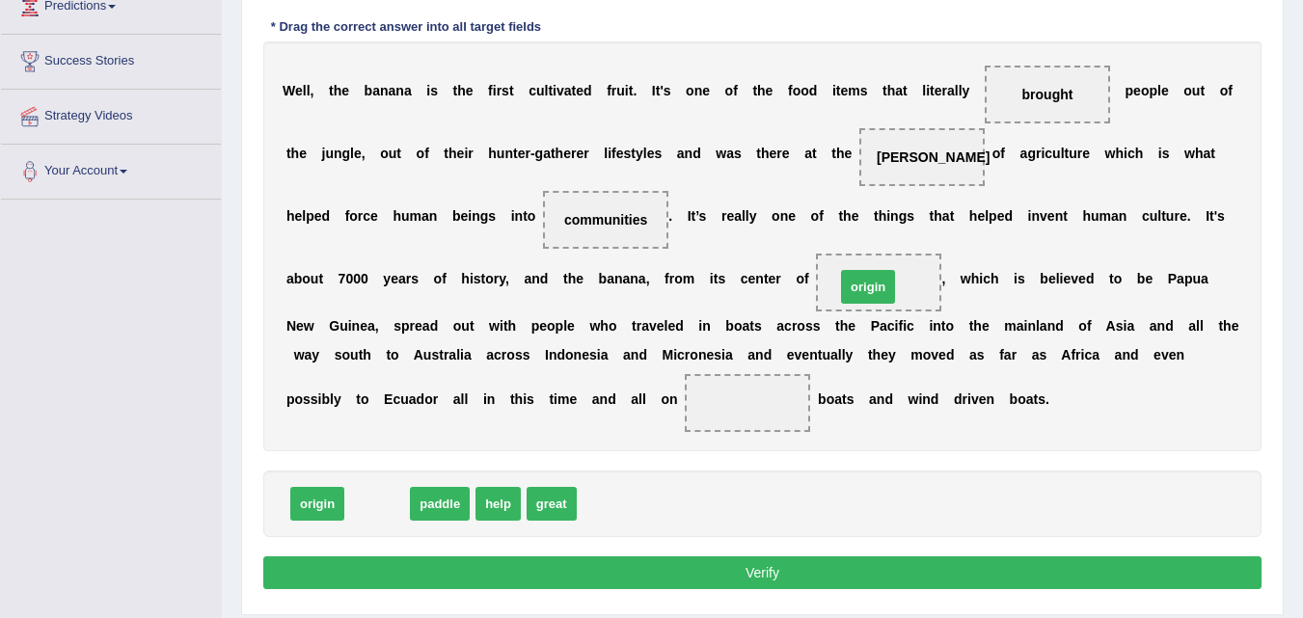
drag, startPoint x: 393, startPoint y: 500, endPoint x: 884, endPoint y: 284, distance: 536.7
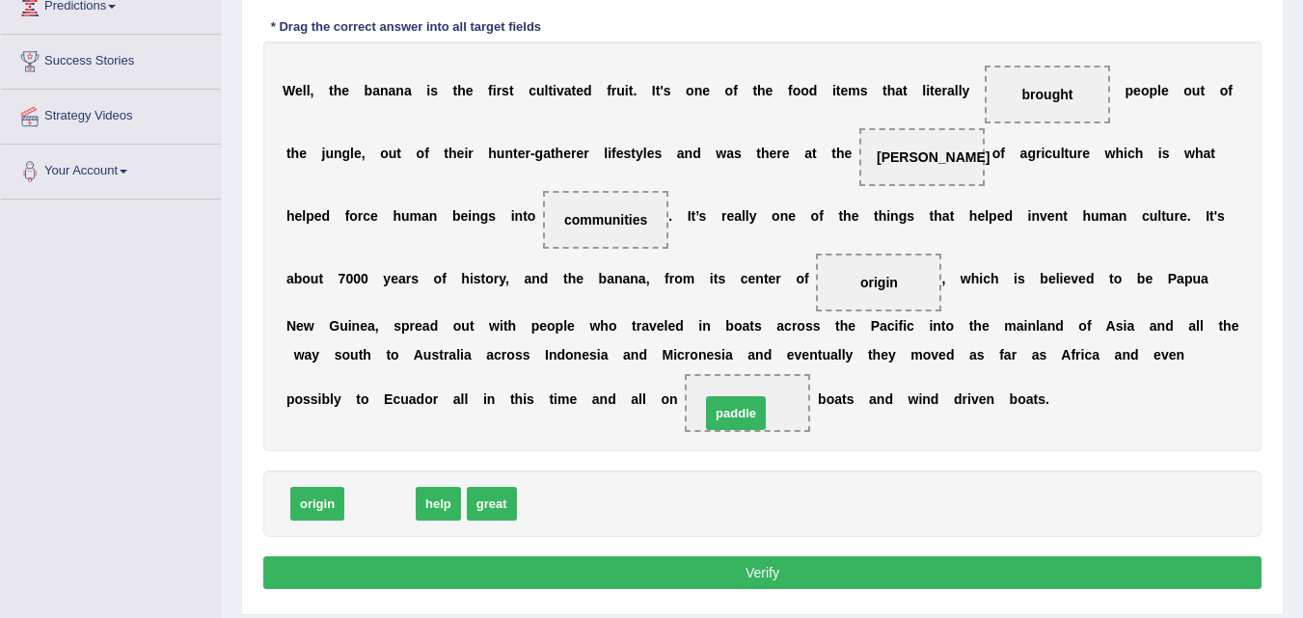
drag, startPoint x: 378, startPoint y: 494, endPoint x: 733, endPoint y: 403, distance: 366.3
click at [659, 575] on button "Verify" at bounding box center [762, 572] width 998 height 33
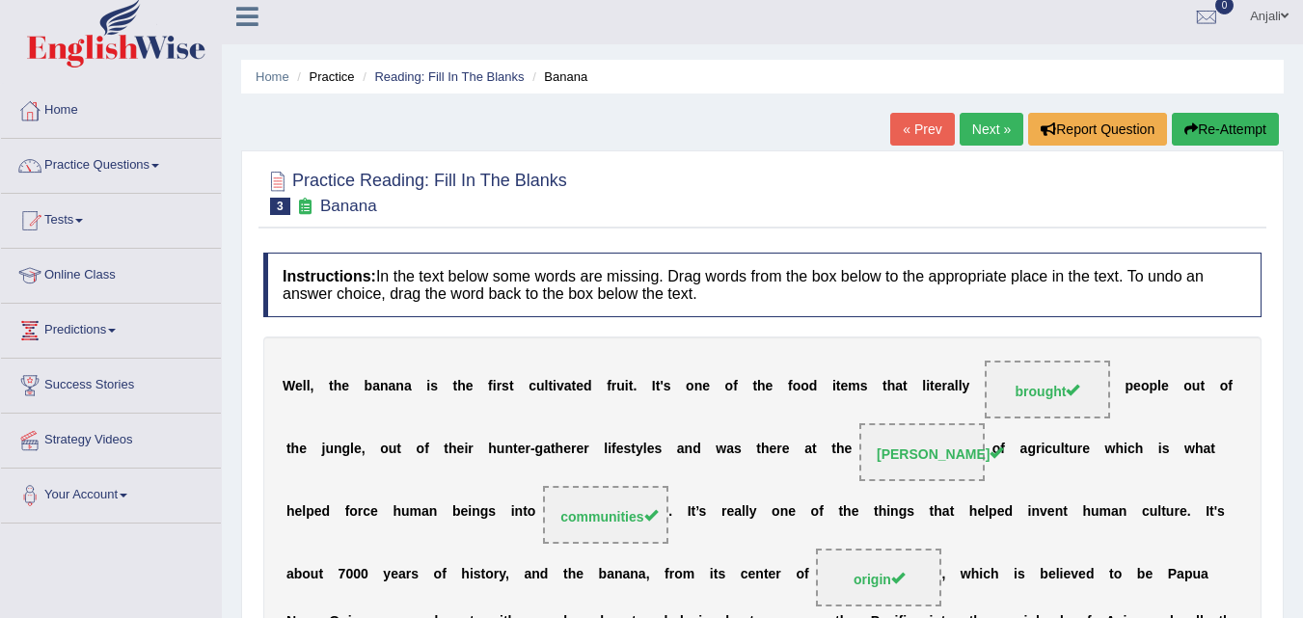
scroll to position [0, 0]
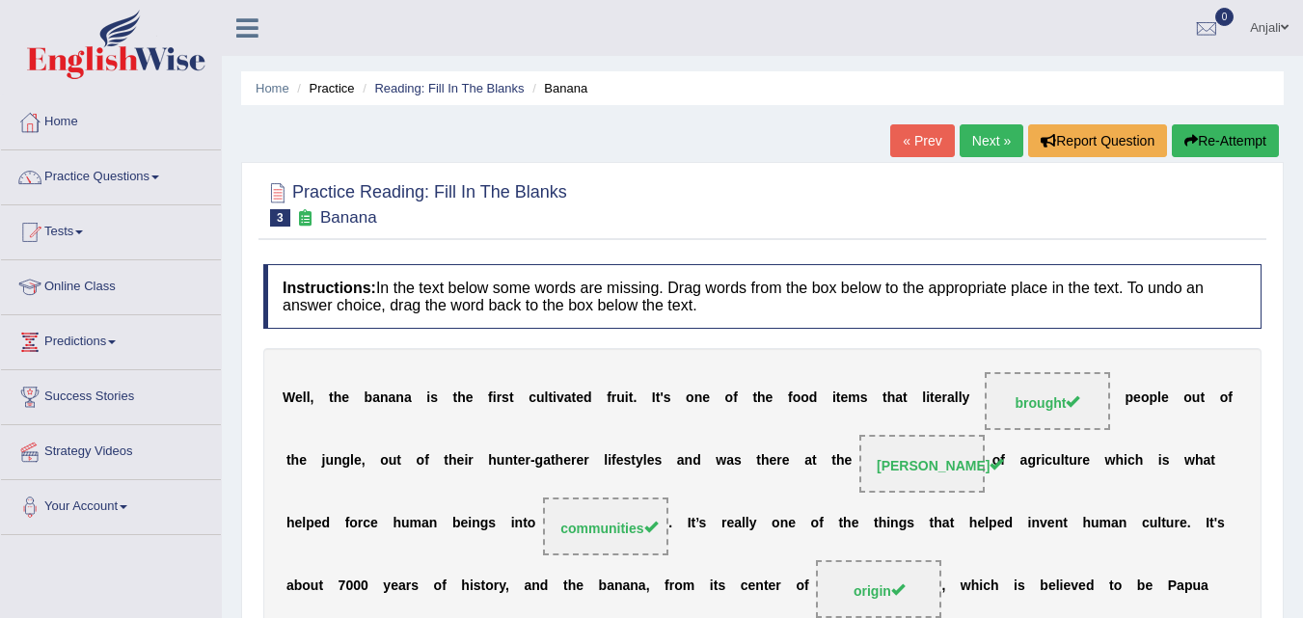
click at [974, 134] on link "Next »" at bounding box center [991, 140] width 64 height 33
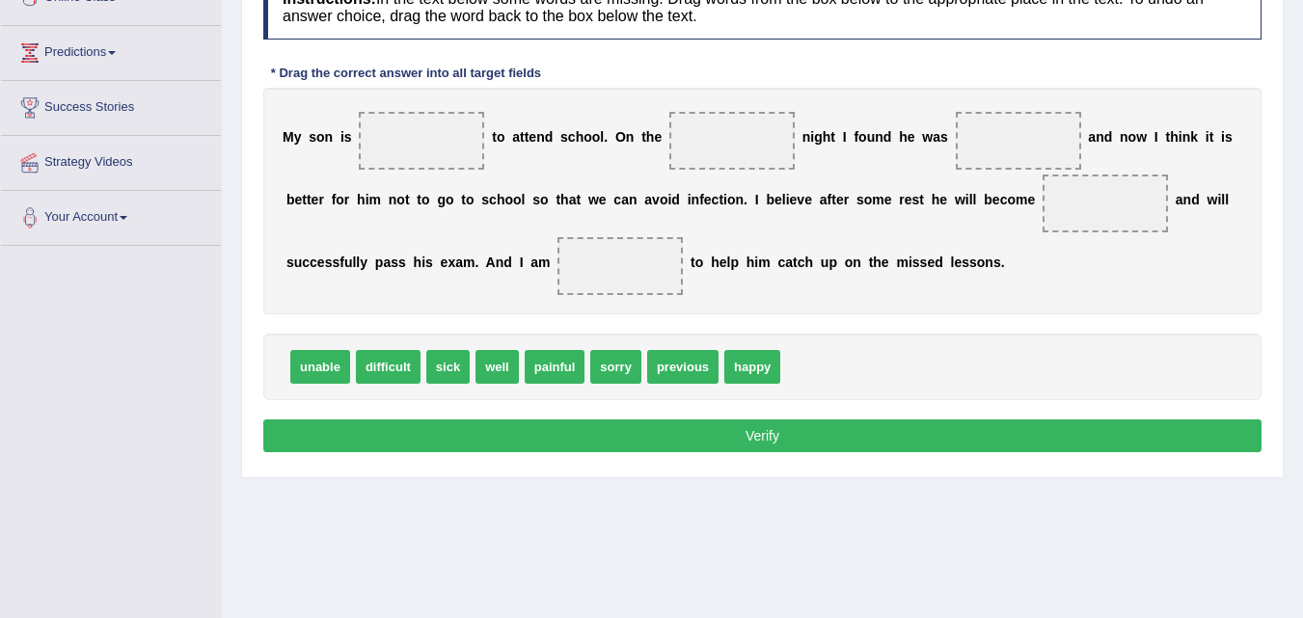
scroll to position [336, 0]
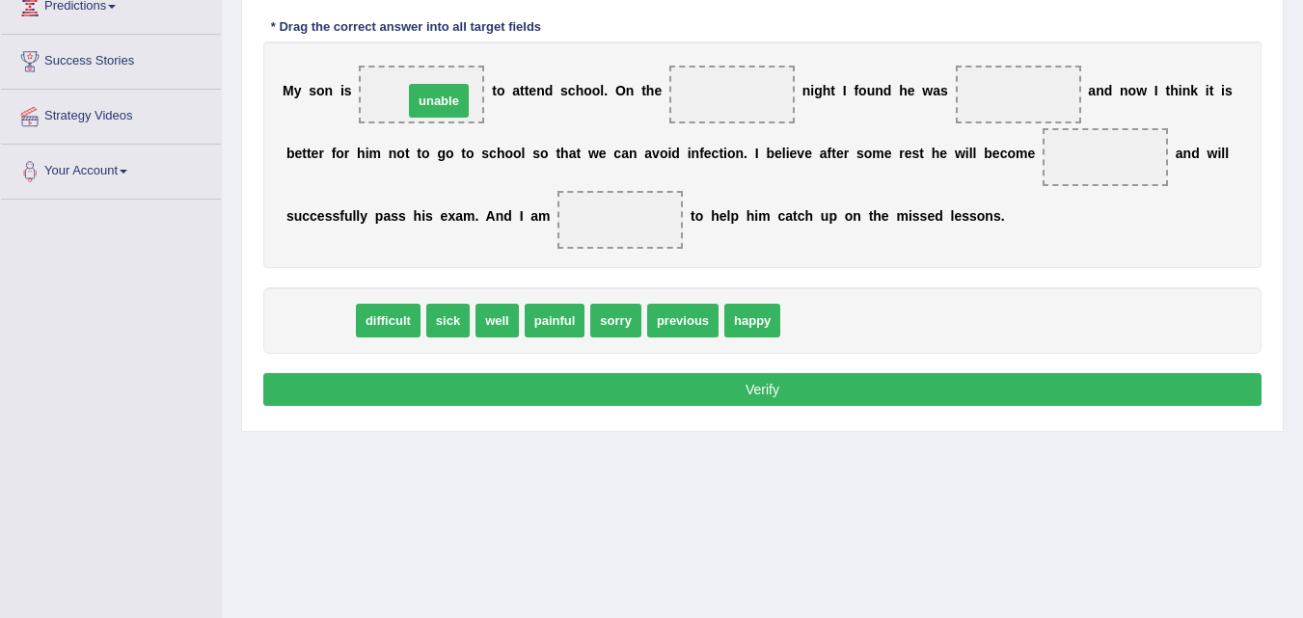
drag, startPoint x: 324, startPoint y: 316, endPoint x: 443, endPoint y: 96, distance: 249.8
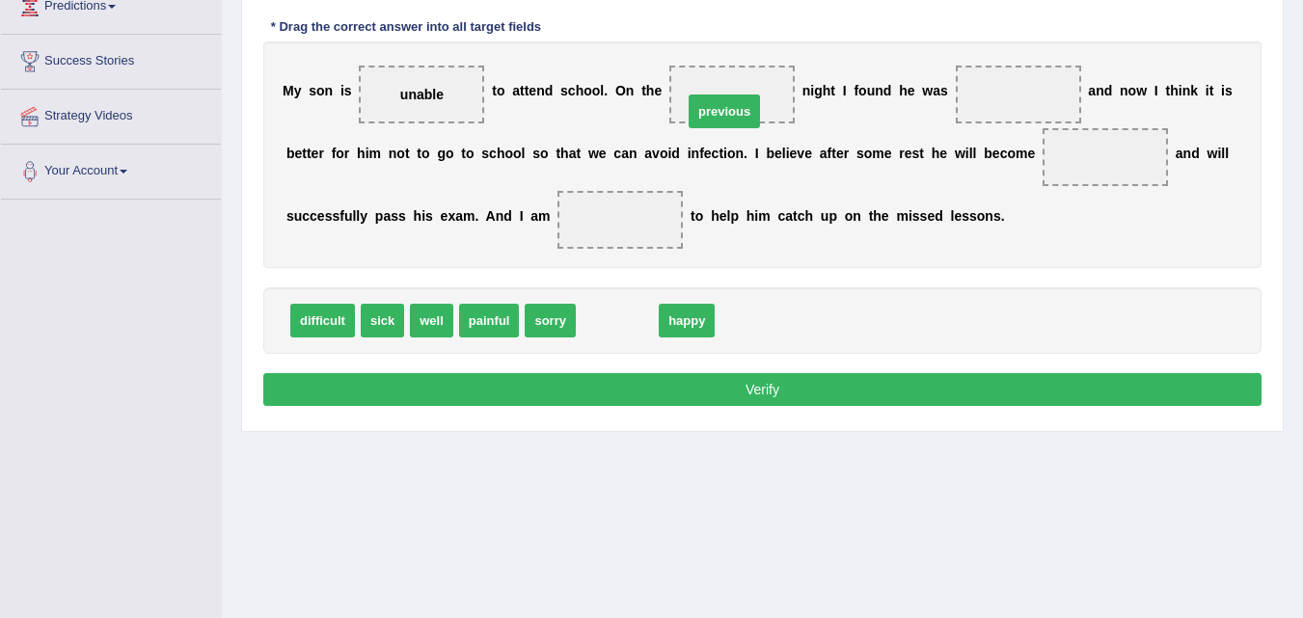
drag, startPoint x: 635, startPoint y: 311, endPoint x: 742, endPoint y: 102, distance: 235.0
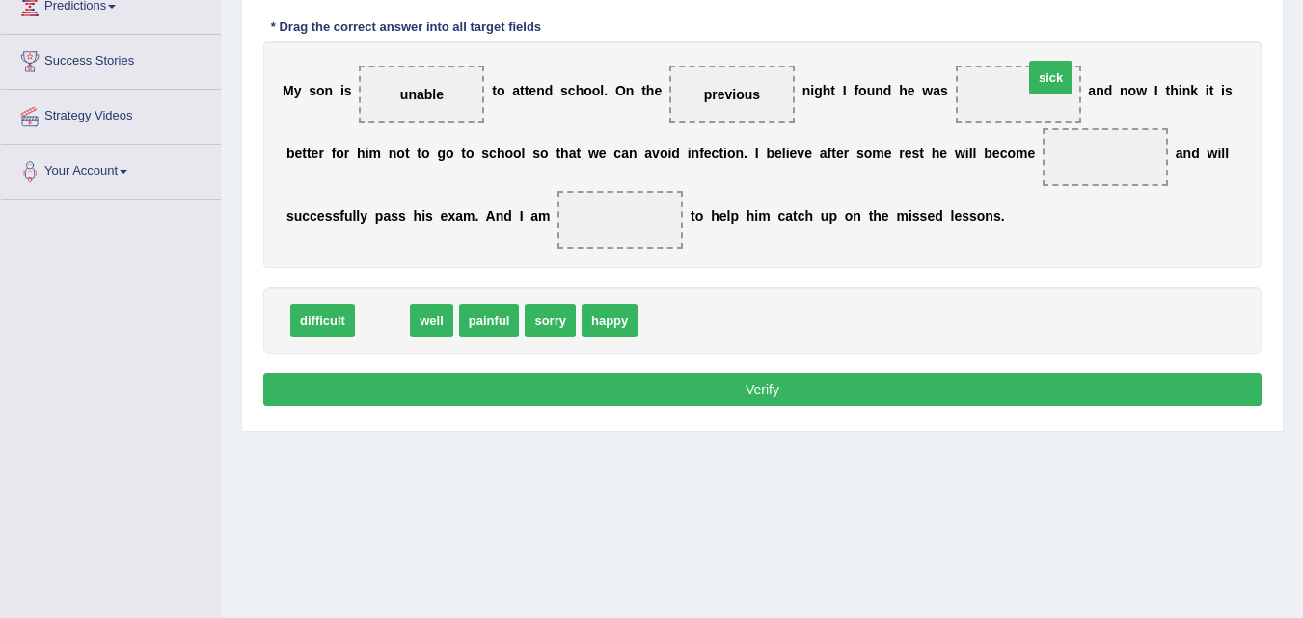
drag, startPoint x: 395, startPoint y: 327, endPoint x: 1064, endPoint y: 84, distance: 711.1
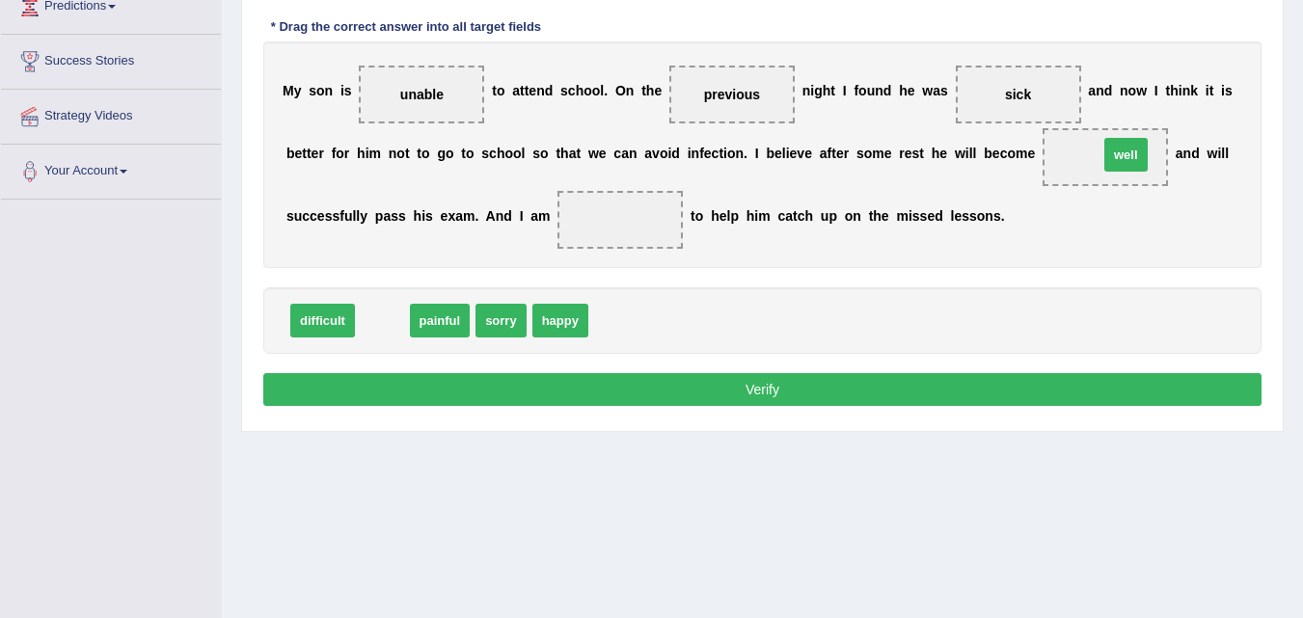
drag, startPoint x: 391, startPoint y: 317, endPoint x: 1134, endPoint y: 151, distance: 761.8
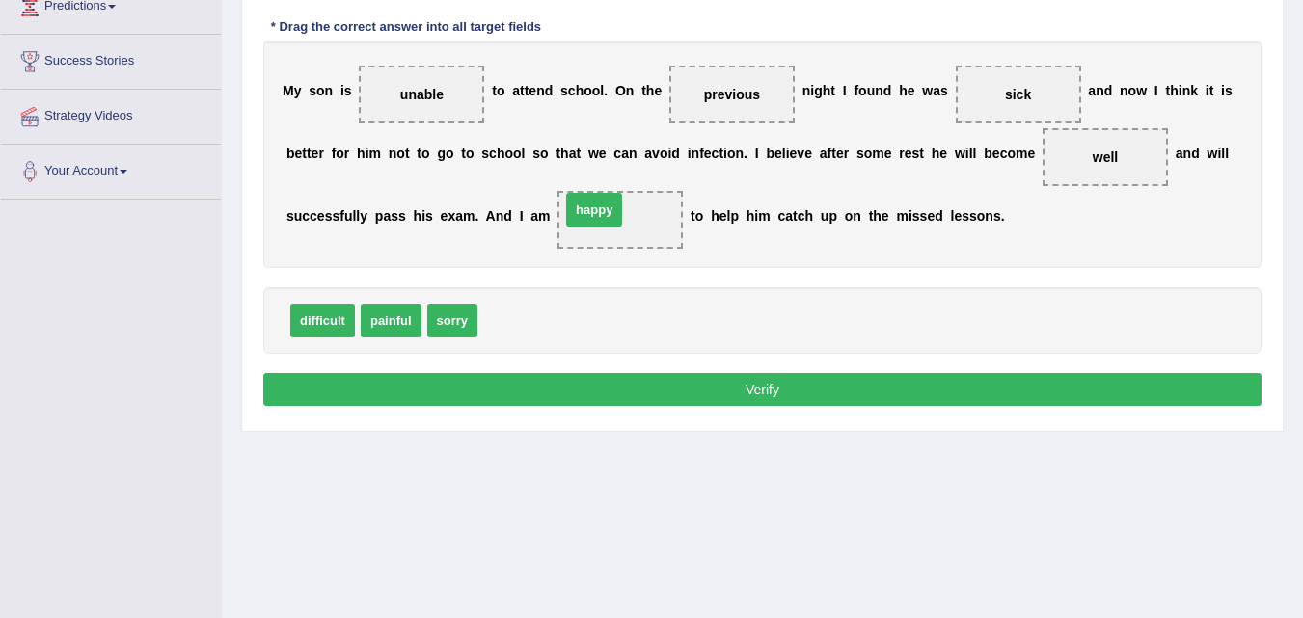
drag, startPoint x: 511, startPoint y: 308, endPoint x: 600, endPoint y: 198, distance: 141.3
click at [795, 390] on button "Verify" at bounding box center [762, 389] width 998 height 33
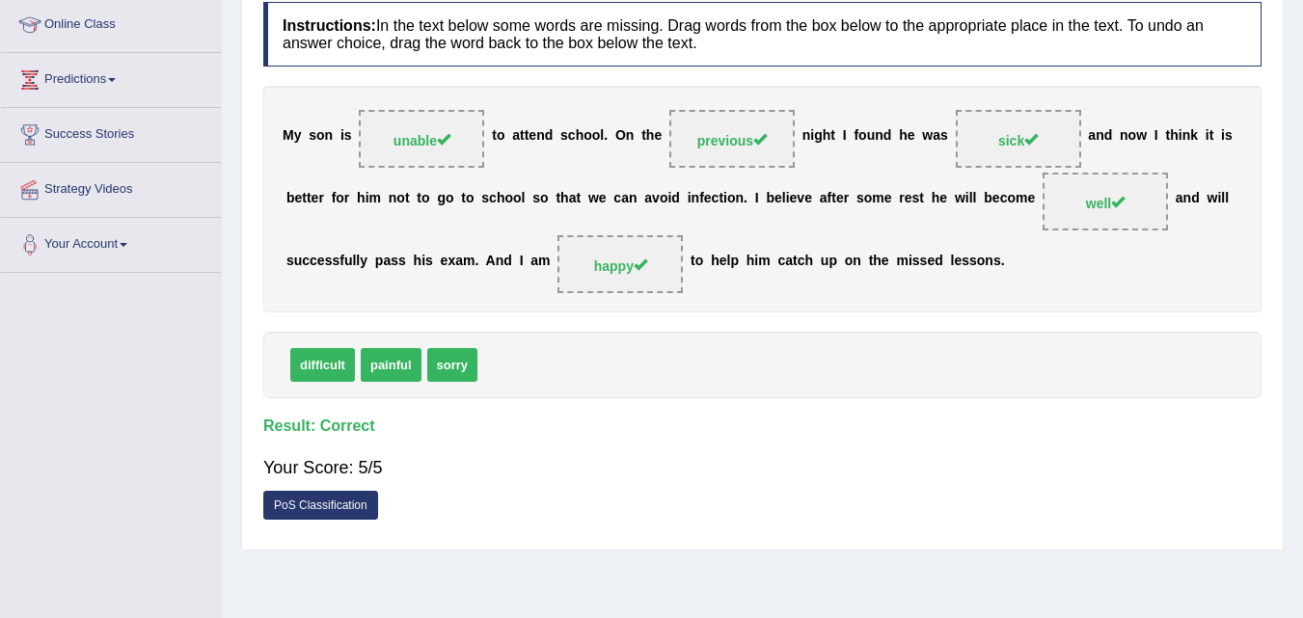
scroll to position [46, 0]
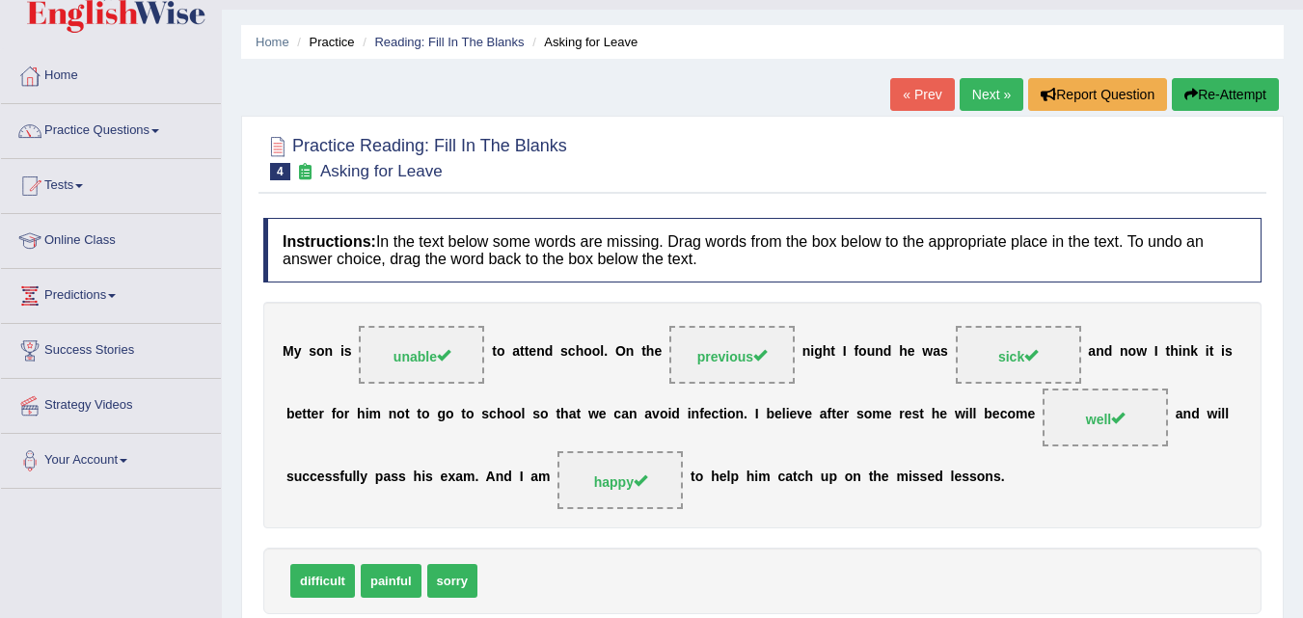
click at [1006, 105] on link "Next »" at bounding box center [991, 94] width 64 height 33
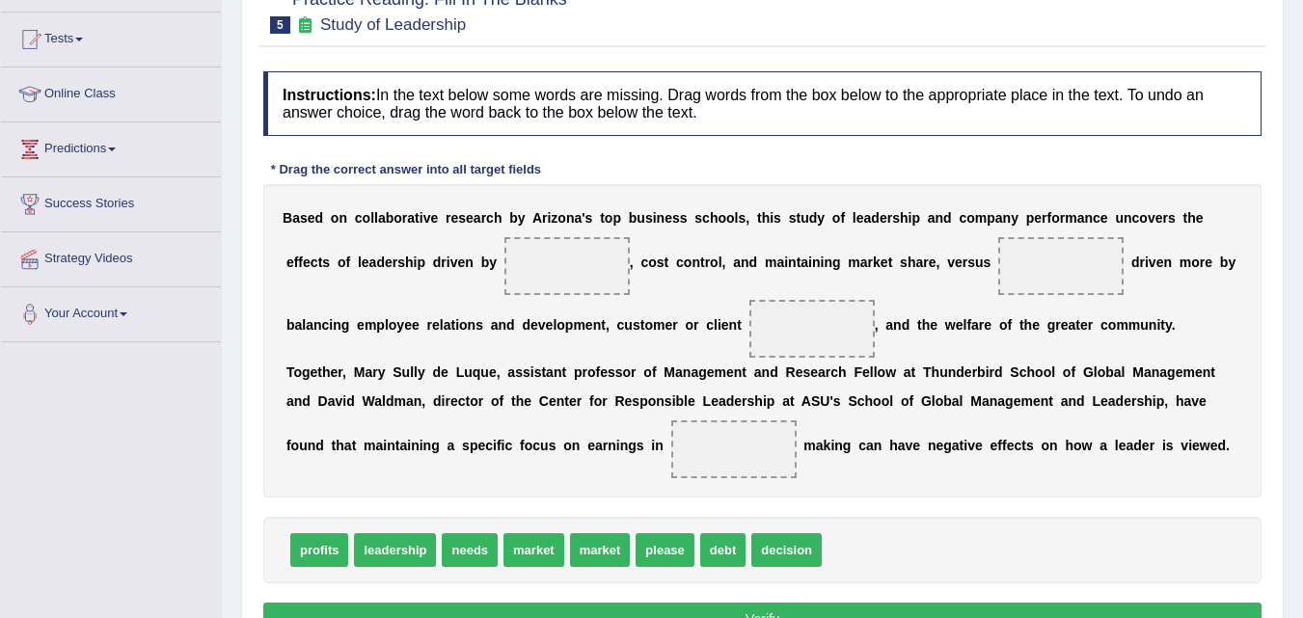
scroll to position [218, 0]
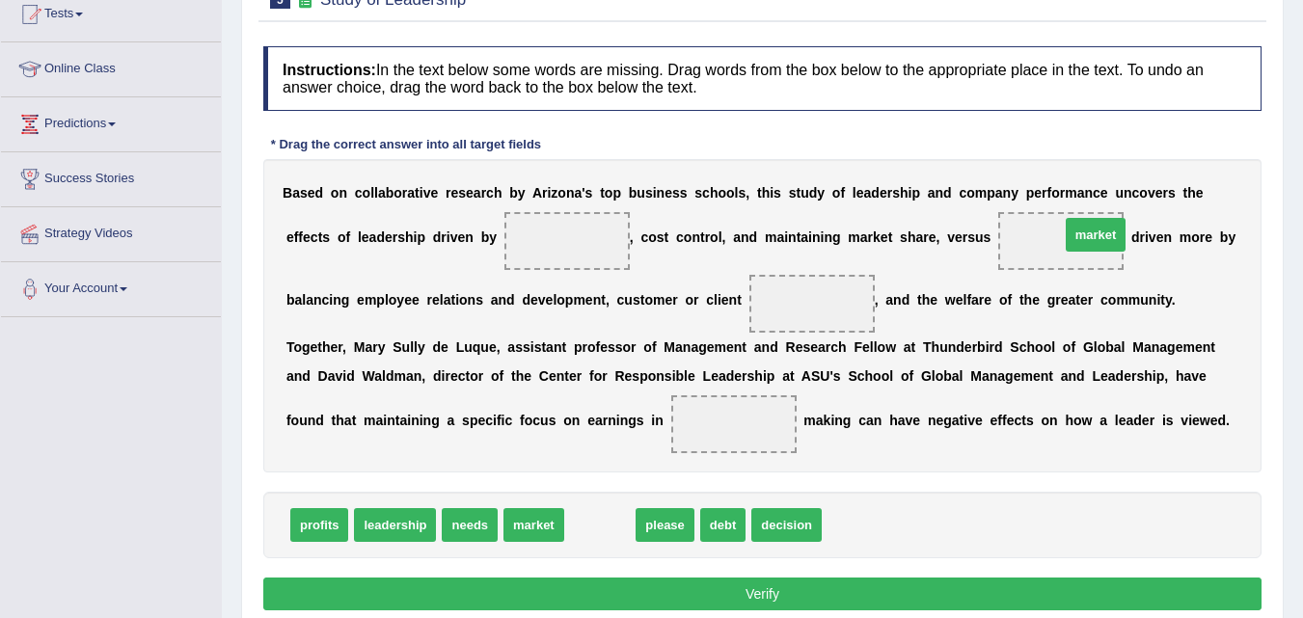
drag, startPoint x: 603, startPoint y: 525, endPoint x: 1098, endPoint y: 234, distance: 574.4
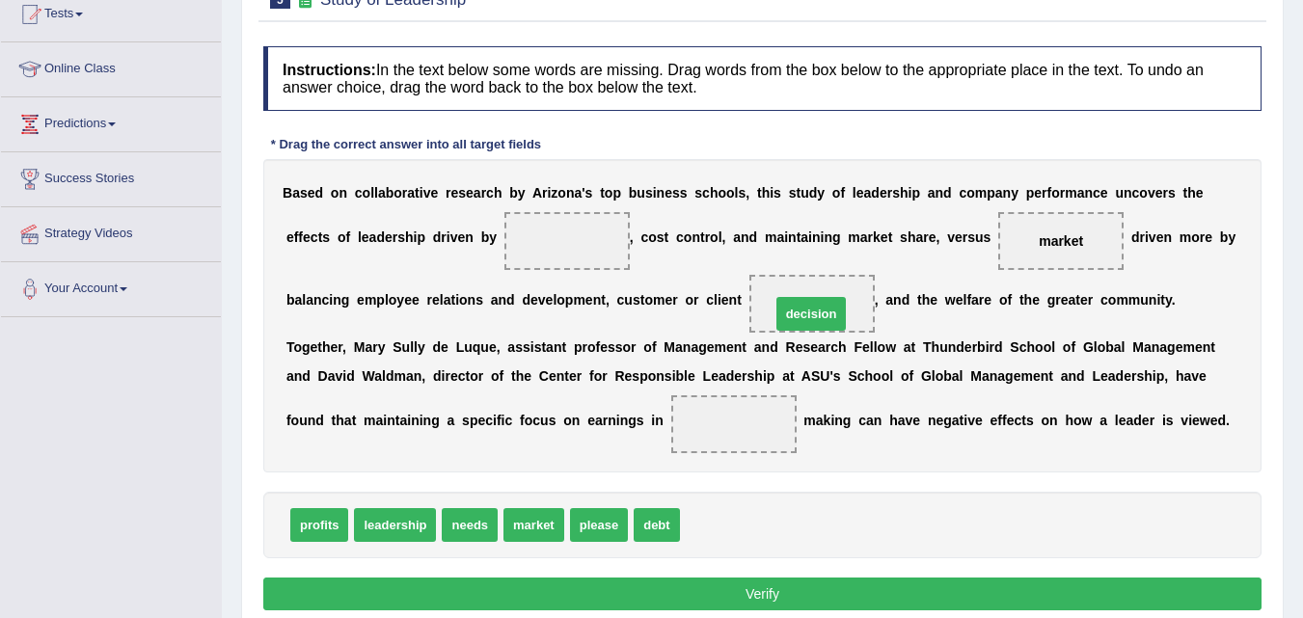
drag, startPoint x: 728, startPoint y: 526, endPoint x: 819, endPoint y: 314, distance: 229.8
drag, startPoint x: 463, startPoint y: 521, endPoint x: 593, endPoint y: 229, distance: 319.9
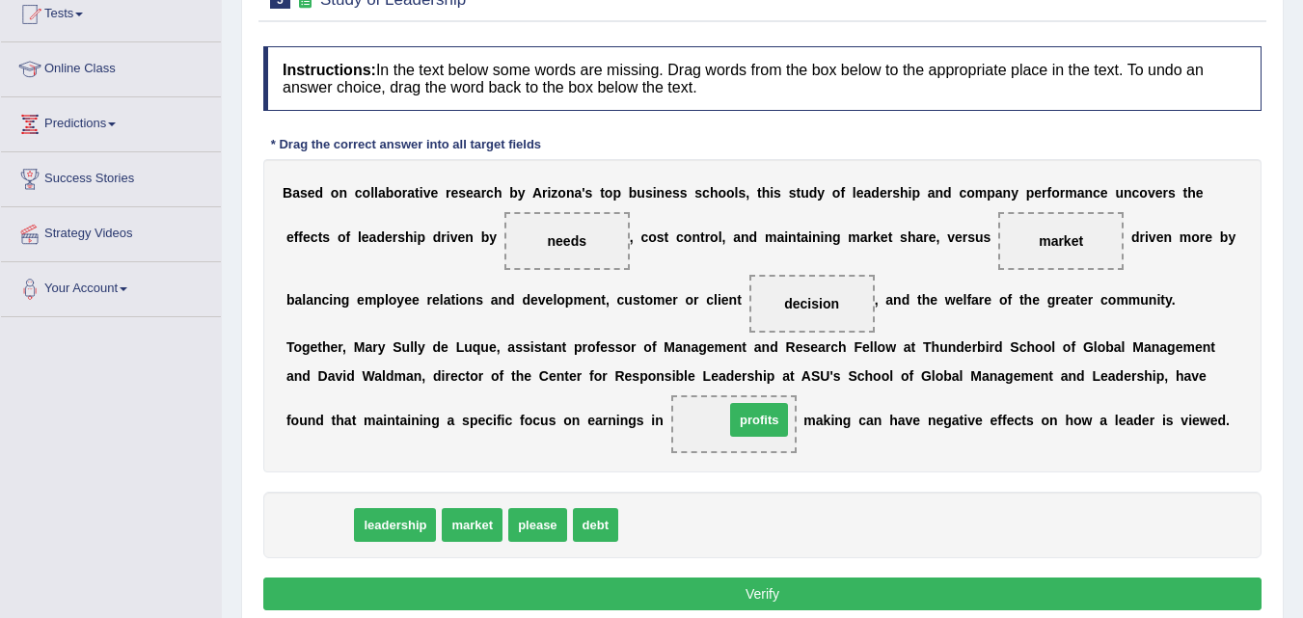
drag, startPoint x: 332, startPoint y: 527, endPoint x: 770, endPoint y: 425, distance: 449.4
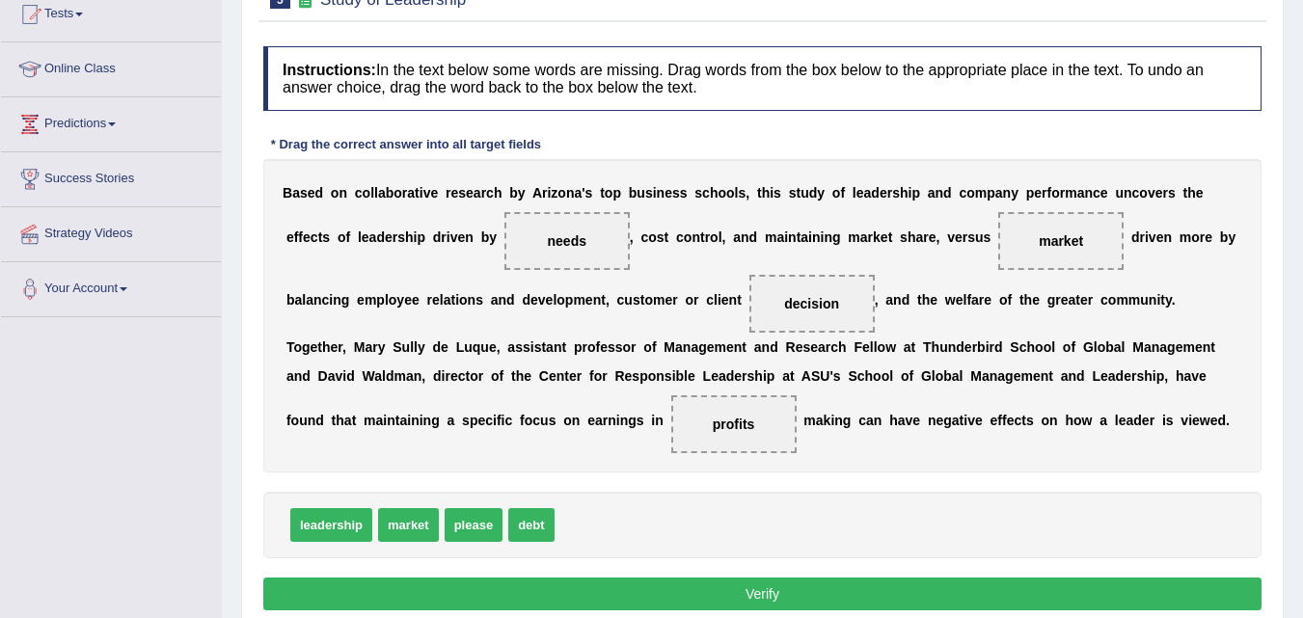
click at [801, 595] on button "Verify" at bounding box center [762, 594] width 998 height 33
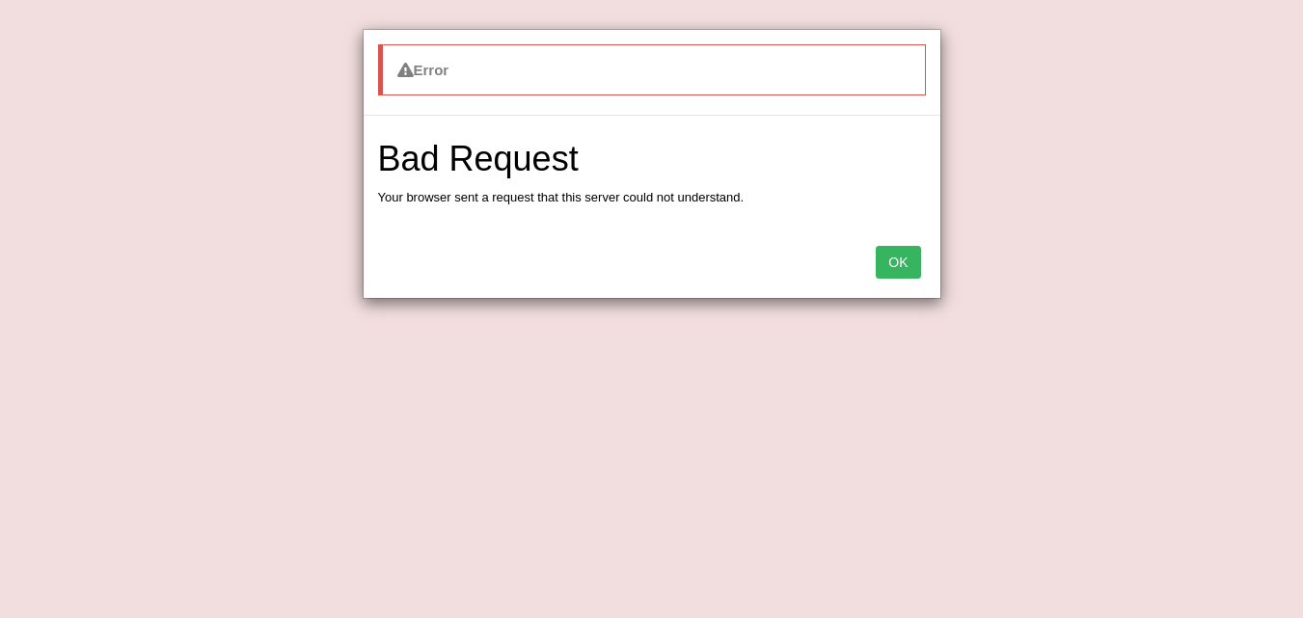
click at [900, 270] on button "OK" at bounding box center [898, 262] width 44 height 33
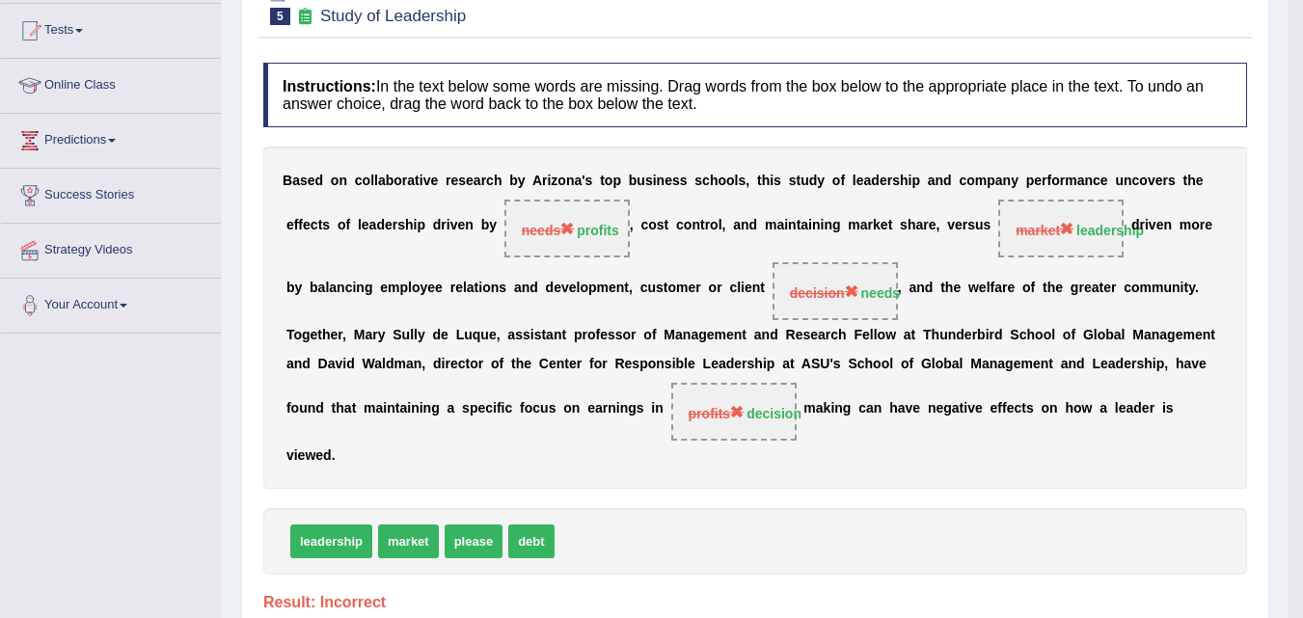
scroll to position [105, 0]
